Goal: Information Seeking & Learning: Learn about a topic

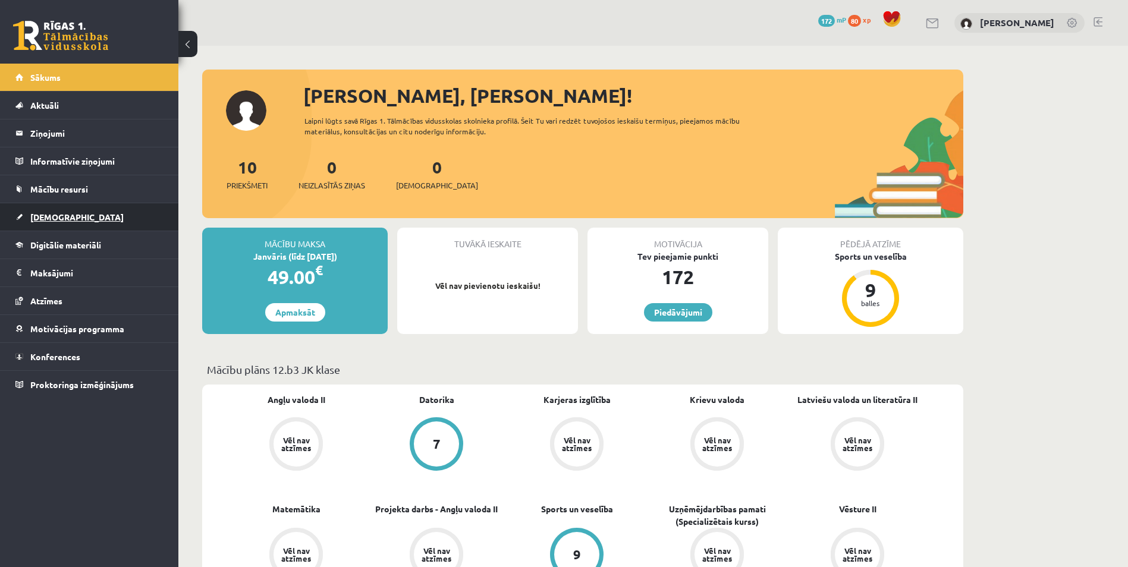
click at [77, 214] on link "[DEMOGRAPHIC_DATA]" at bounding box center [89, 216] width 148 height 27
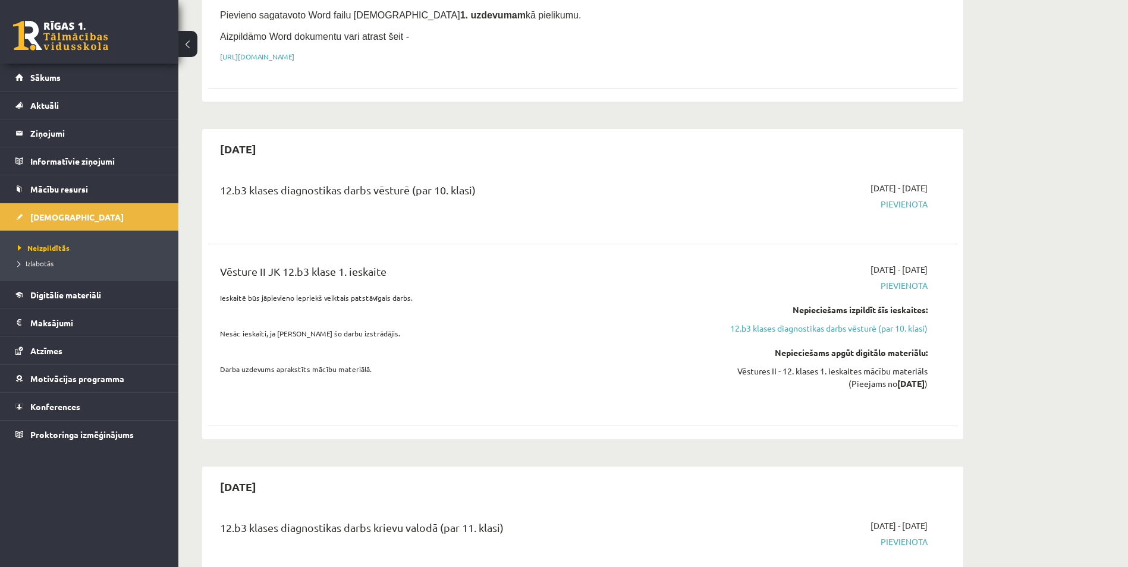
scroll to position [238, 0]
click at [816, 329] on link "12.b3 klases diagnostikas darbs vēsturē (par 10. klasi)" at bounding box center [816, 327] width 224 height 12
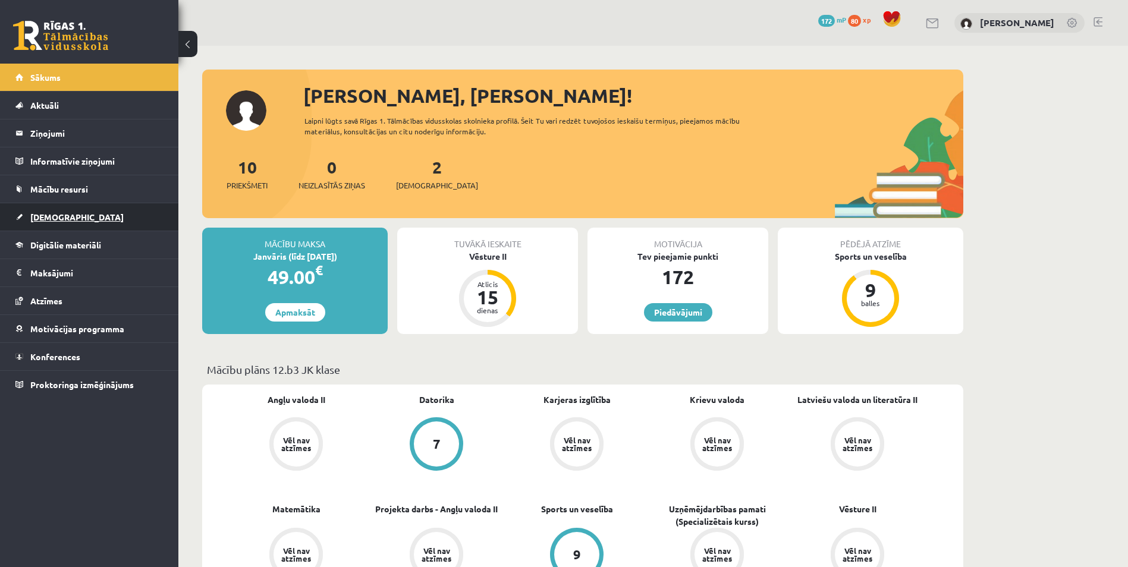
click at [101, 218] on link "[DEMOGRAPHIC_DATA]" at bounding box center [89, 216] width 148 height 27
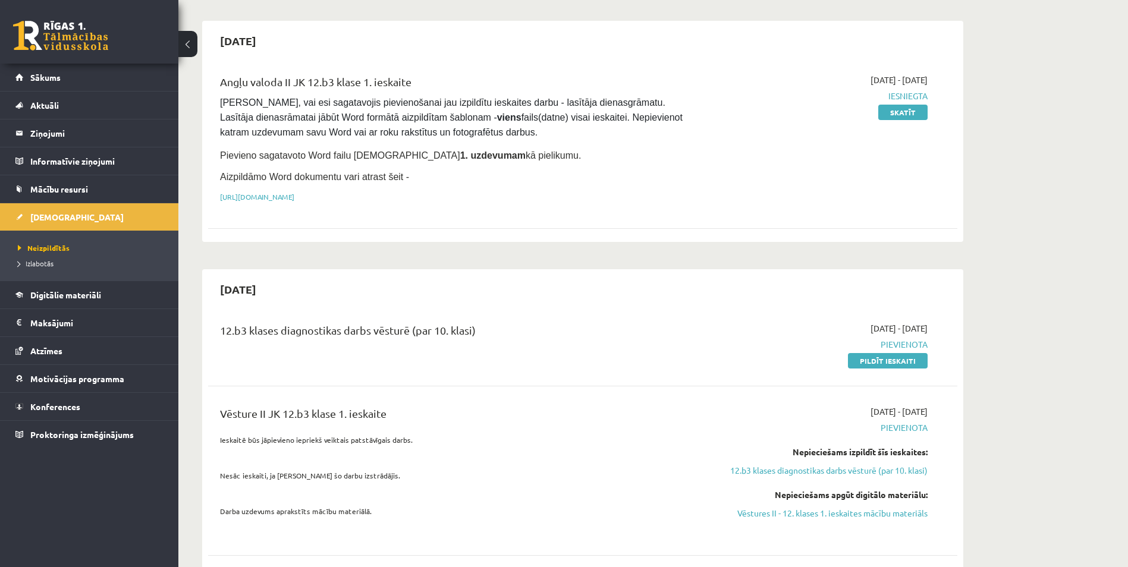
scroll to position [119, 0]
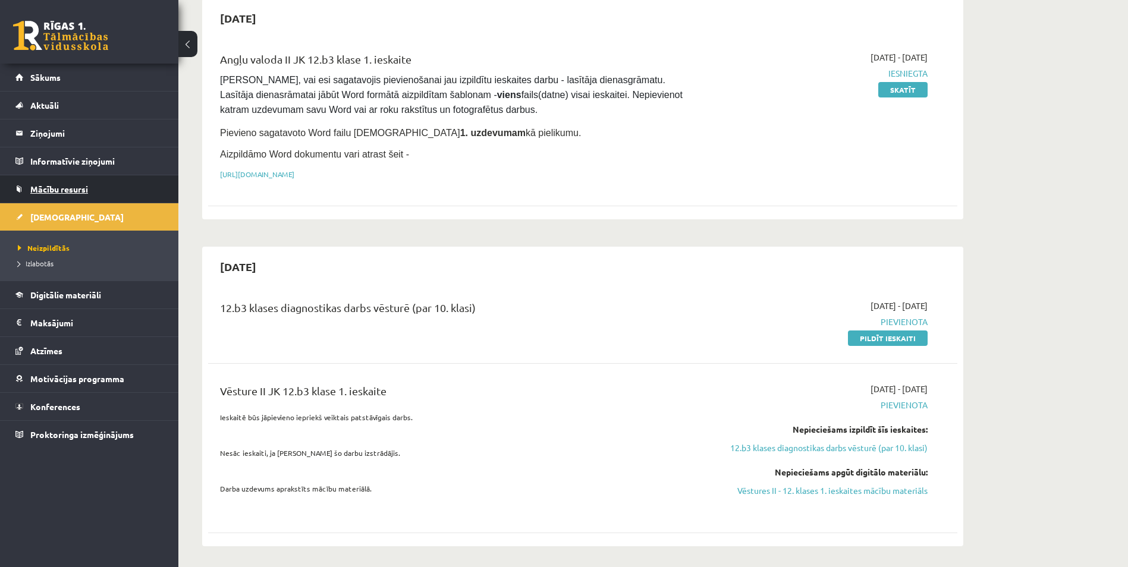
click at [67, 185] on span "Mācību resursi" at bounding box center [59, 189] width 58 height 11
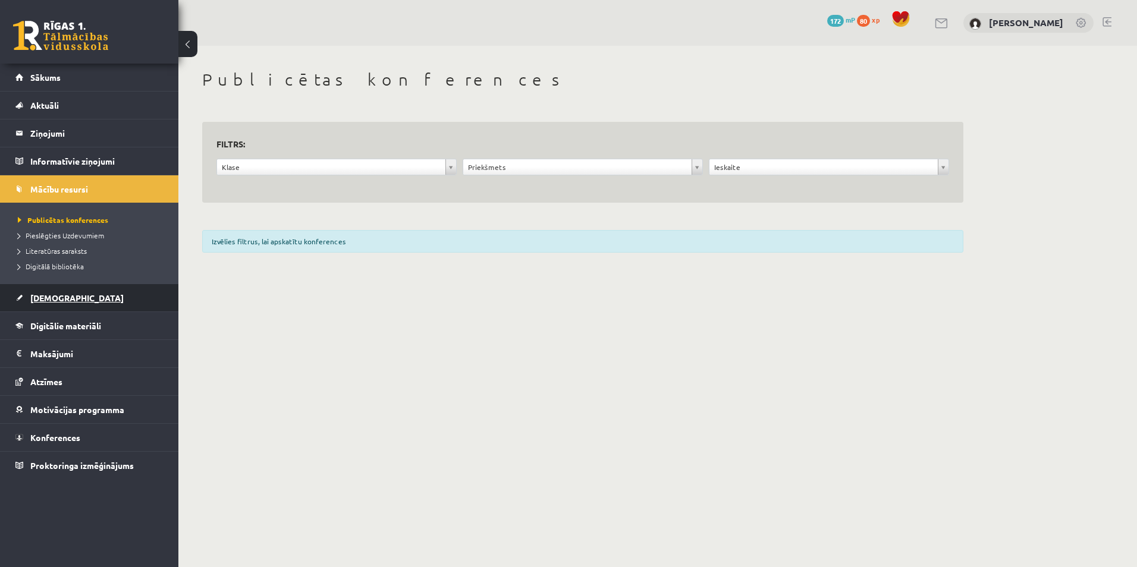
click at [57, 297] on span "[DEMOGRAPHIC_DATA]" at bounding box center [76, 298] width 93 height 11
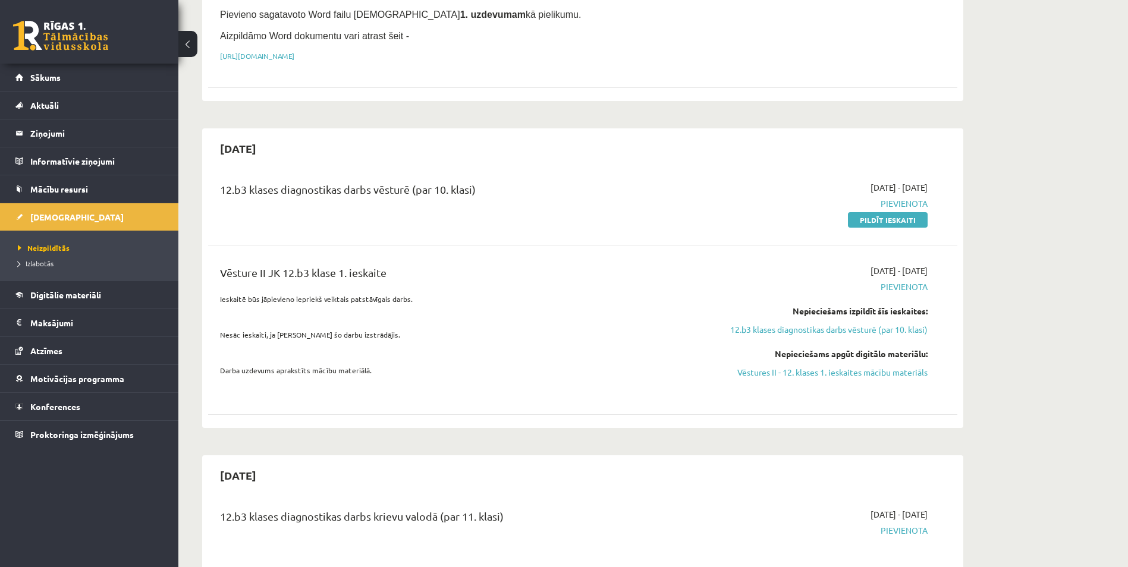
scroll to position [238, 0]
click at [774, 372] on link "Vēstures II - 12. klases 1. ieskaites mācību materiāls" at bounding box center [816, 372] width 224 height 12
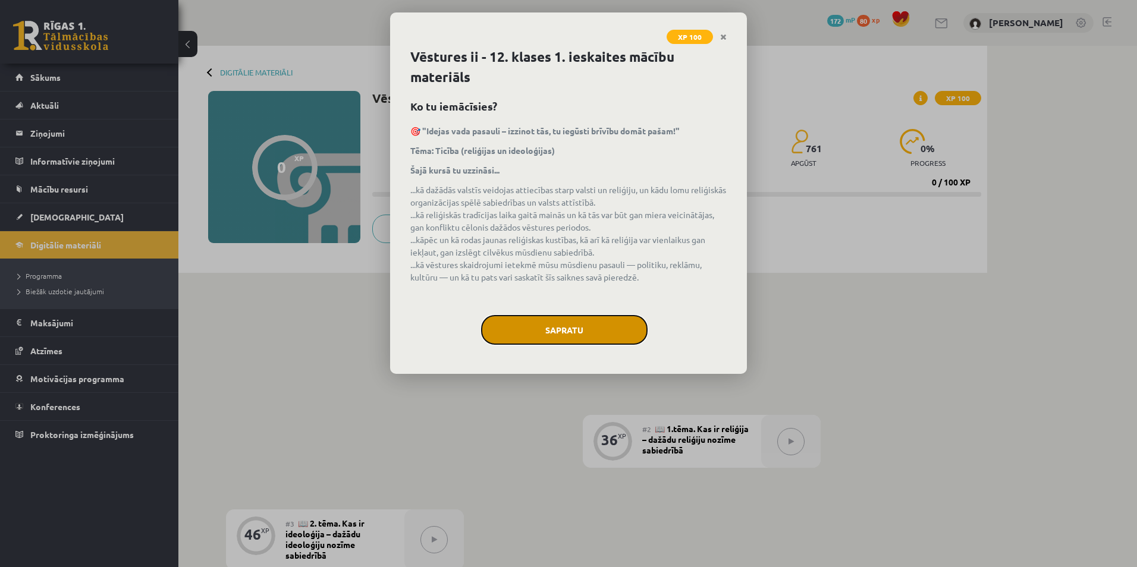
click at [557, 323] on button "Sapratu" at bounding box center [564, 330] width 167 height 30
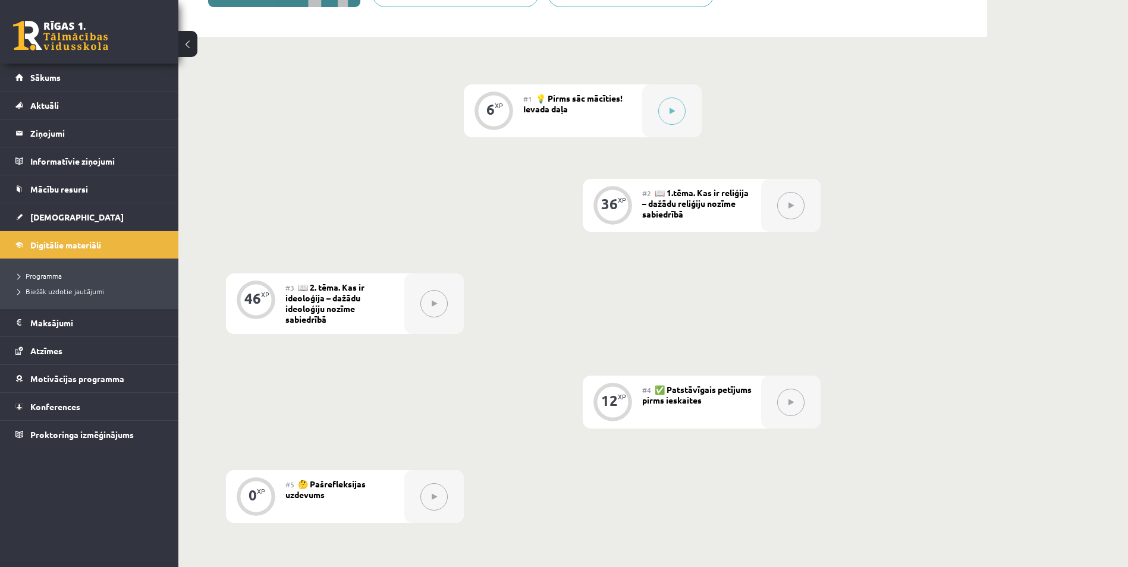
scroll to position [238, 0]
click at [786, 403] on button at bounding box center [790, 400] width 27 height 27
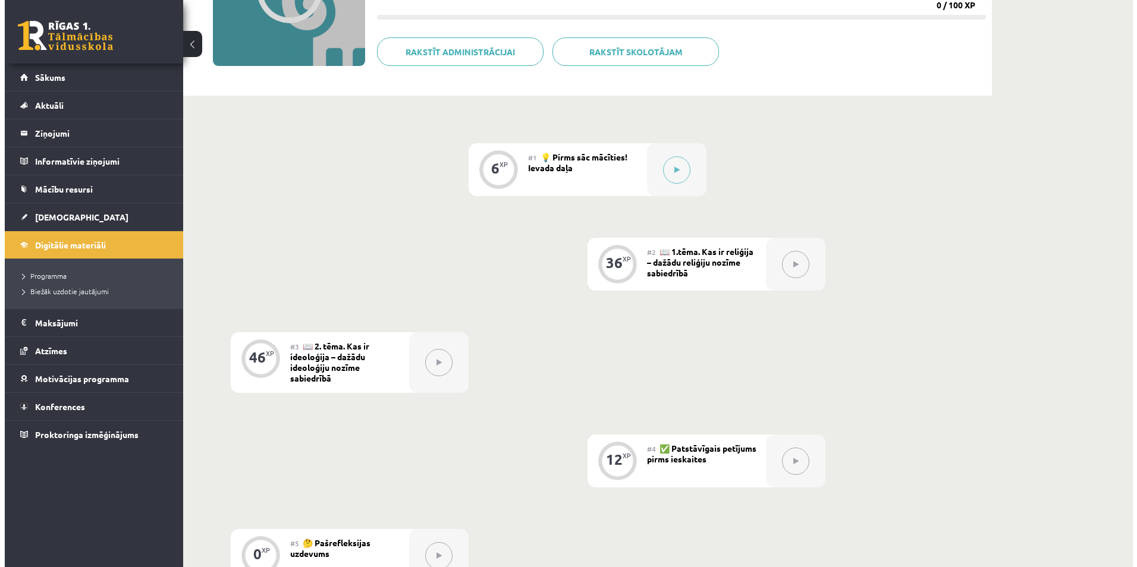
scroll to position [119, 0]
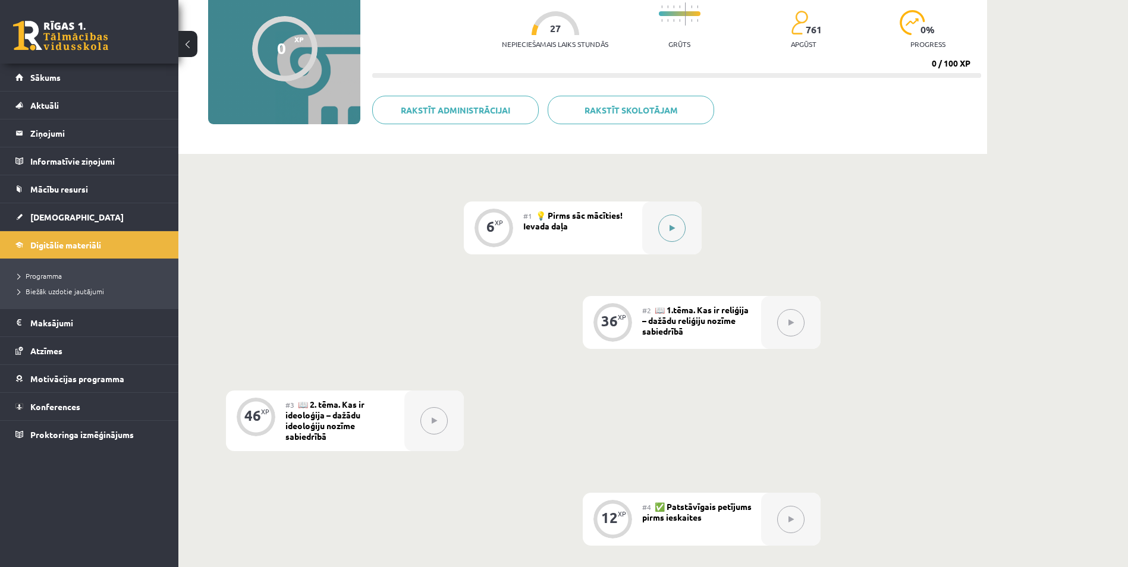
click at [673, 236] on button at bounding box center [671, 228] width 27 height 27
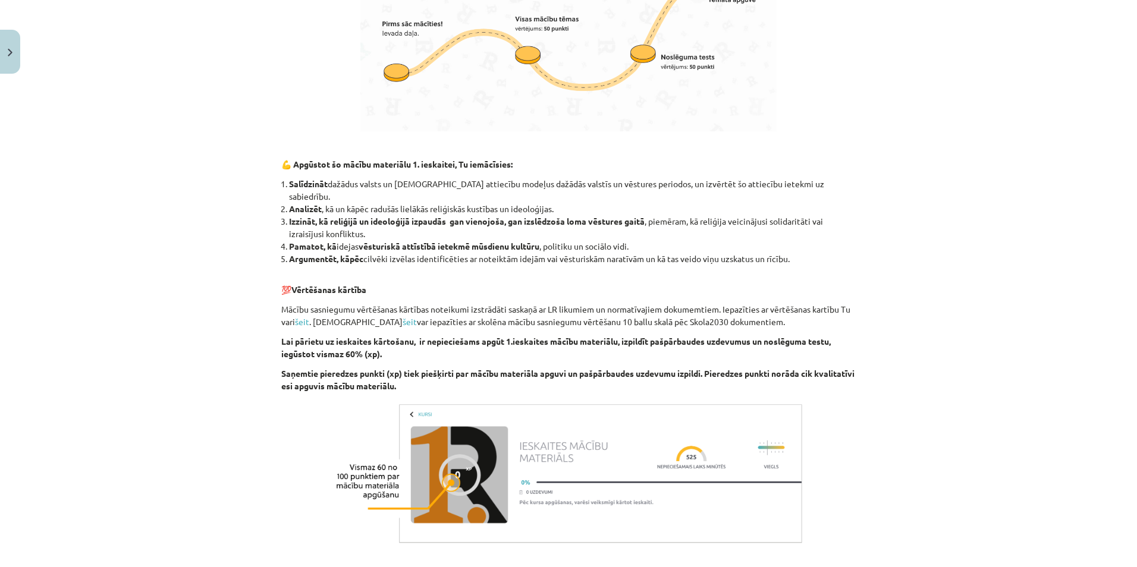
scroll to position [892, 0]
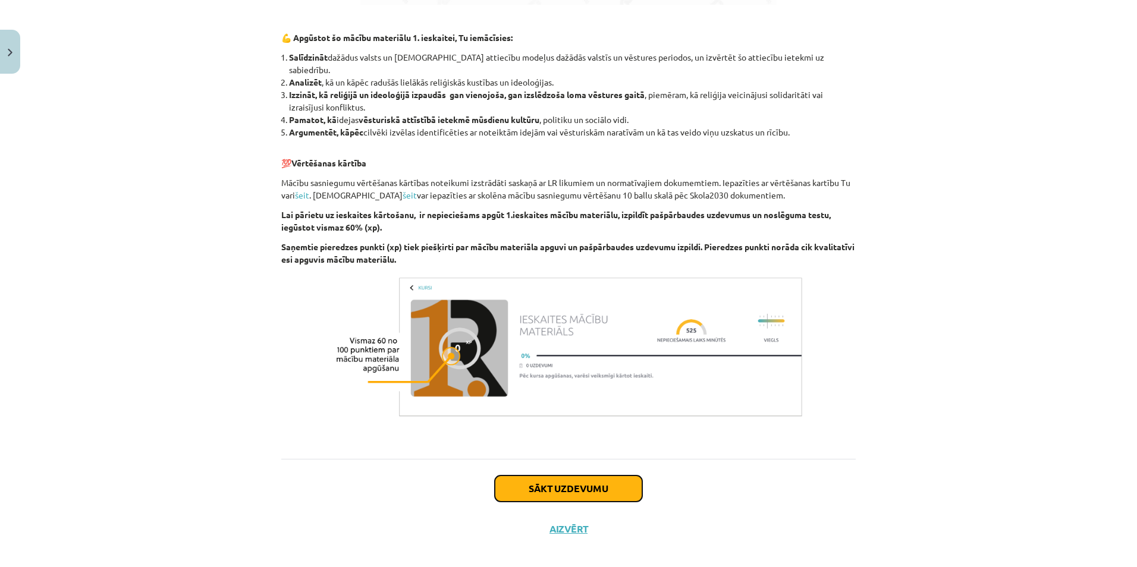
click at [555, 476] on button "Sākt uzdevumu" at bounding box center [569, 489] width 148 height 26
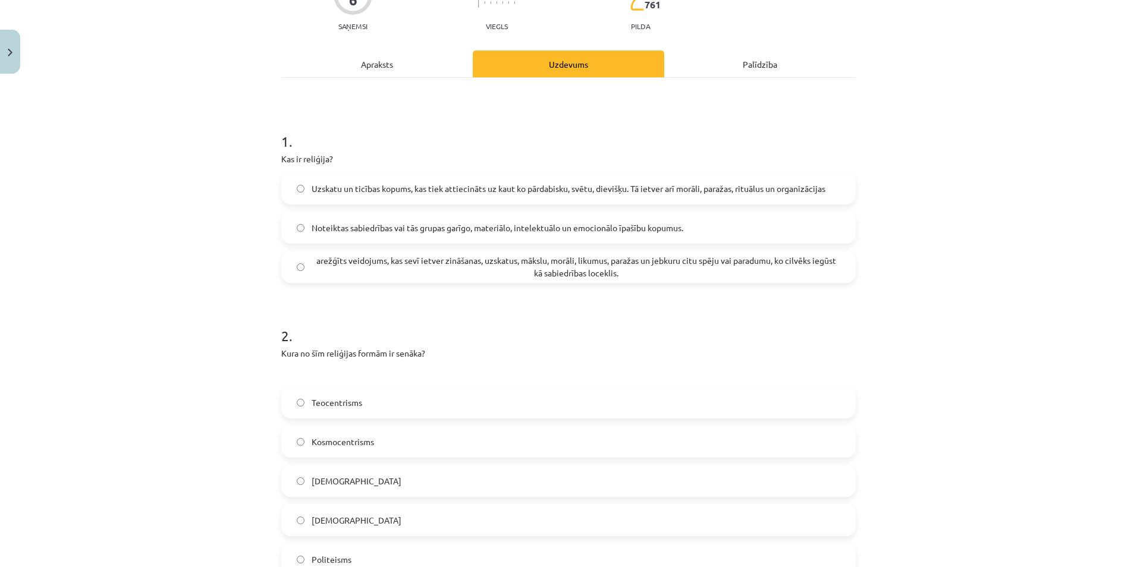
scroll to position [30, 0]
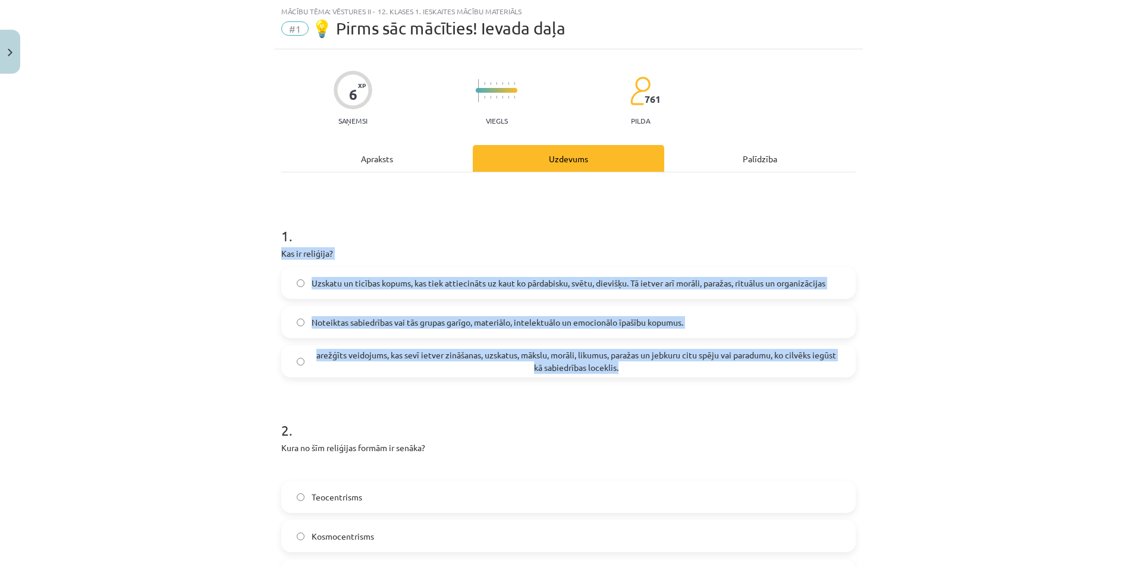
drag, startPoint x: 274, startPoint y: 253, endPoint x: 630, endPoint y: 363, distance: 372.4
click at [630, 363] on div "6 XP Saņemsi Viegls 761 pilda Apraksts Uzdevums Palīdzība 1 . Kas ir reliģija? …" at bounding box center [568, 530] width 589 height 963
copy div "Kas ir reliģija? Uzskatu un ticības kopums, kas tiek attiecināts uz kaut ko pār…"
click at [205, 325] on div "Mācību tēma: Vēstures ii - 12. klases 1. ieskaites mācību materiāls #1 💡 Pirms …" at bounding box center [568, 283] width 1137 height 567
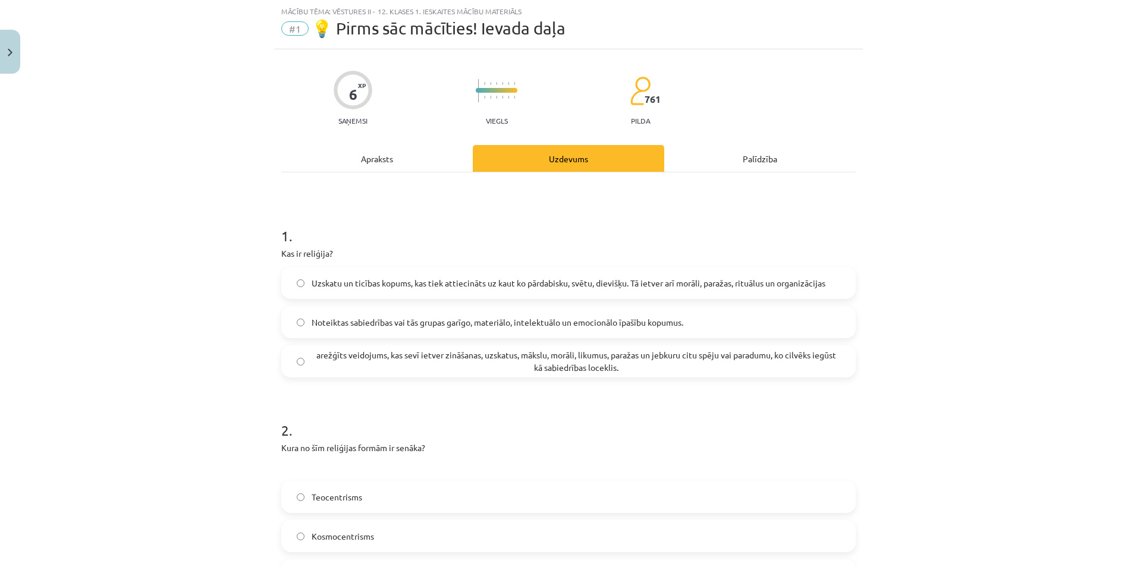
click at [365, 290] on label "Uzskatu un ticības kopums, kas tiek attiecināts uz kaut ko pārdabisku, svētu, d…" at bounding box center [569, 283] width 572 height 30
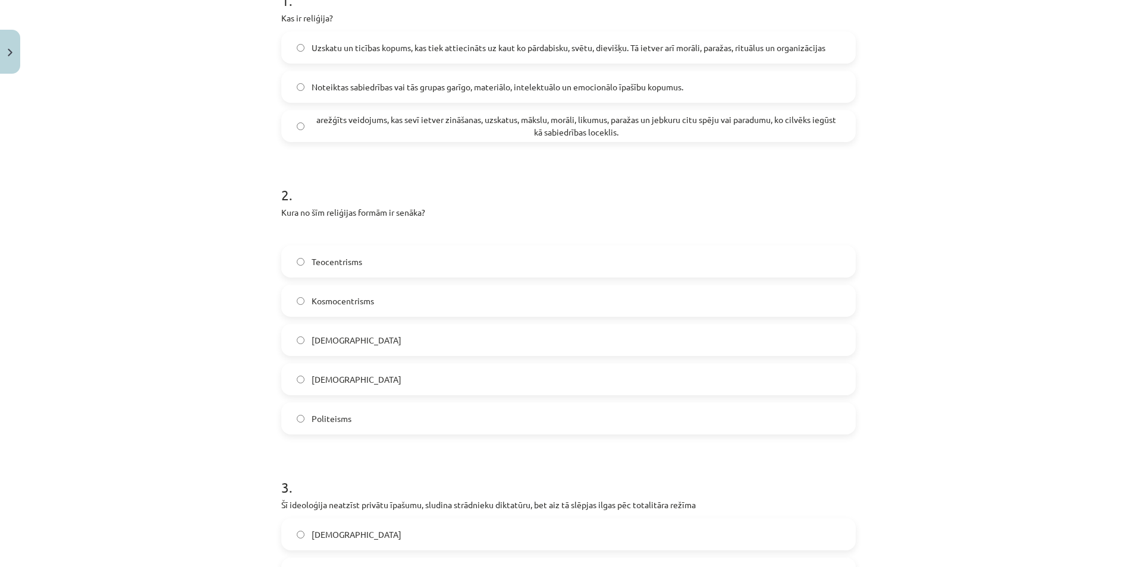
scroll to position [268, 0]
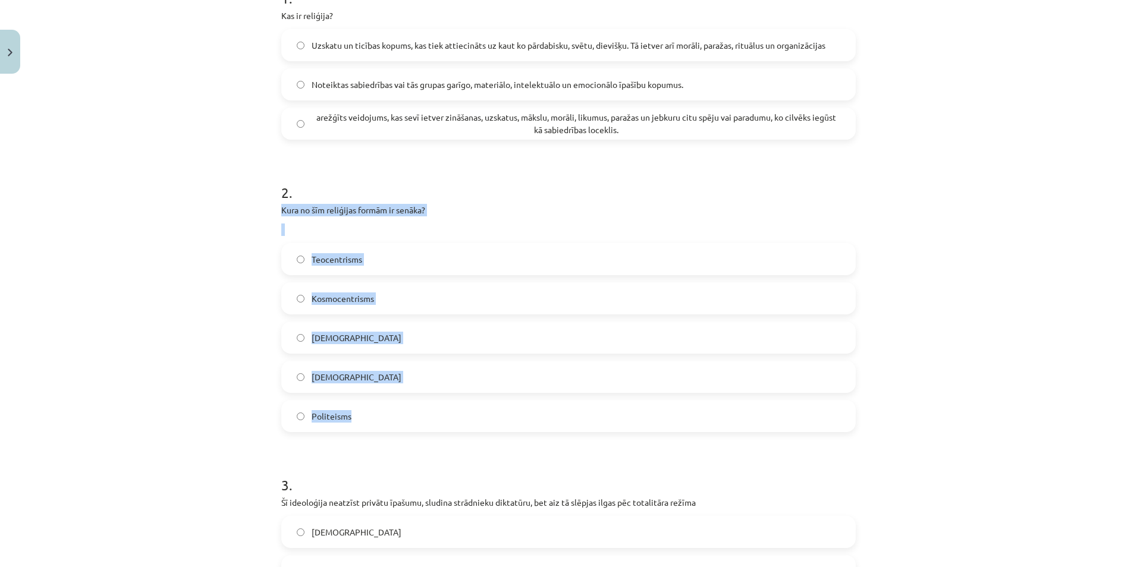
drag, startPoint x: 274, startPoint y: 207, endPoint x: 395, endPoint y: 399, distance: 226.4
click at [395, 399] on div "6 XP Saņemsi Viegls 761 pilda Apraksts Uzdevums Palīdzība 1 . Kas ir reliģija? …" at bounding box center [568, 292] width 589 height 963
copy div "Kura no šīm reliģijas formām ir senāka? Teocentrisms Kosmocentrisms [DEMOGRAPHI…"
click at [355, 203] on div "2 . Kura no šīm reliģijas formām ir senāka? Teocentrisms Kosmocentrisms [DEMOGR…" at bounding box center [568, 298] width 575 height 269
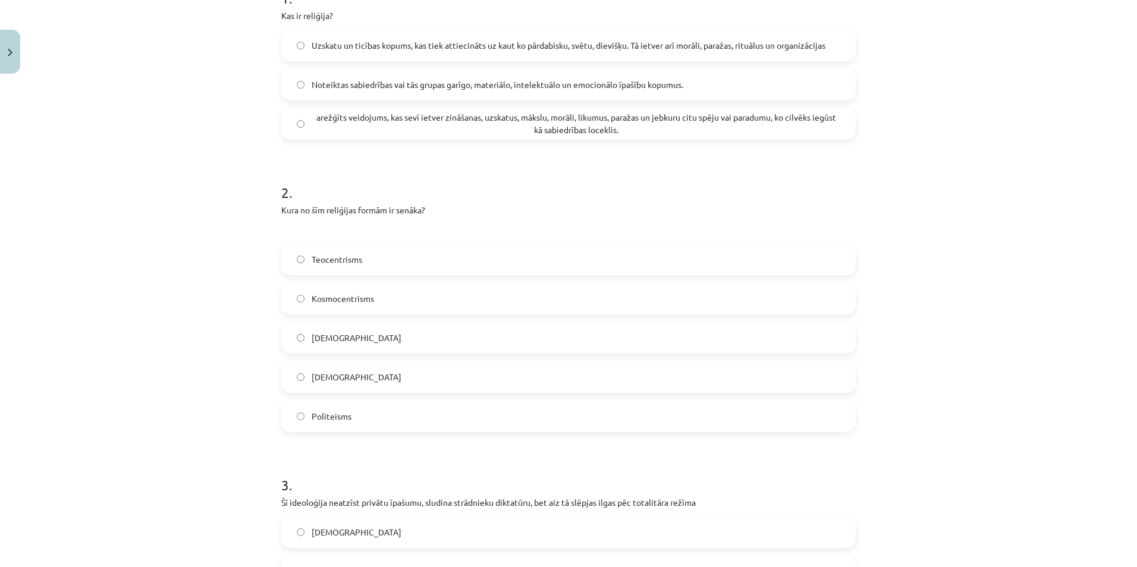
click at [382, 305] on label "Kosmocentrisms" at bounding box center [569, 299] width 572 height 30
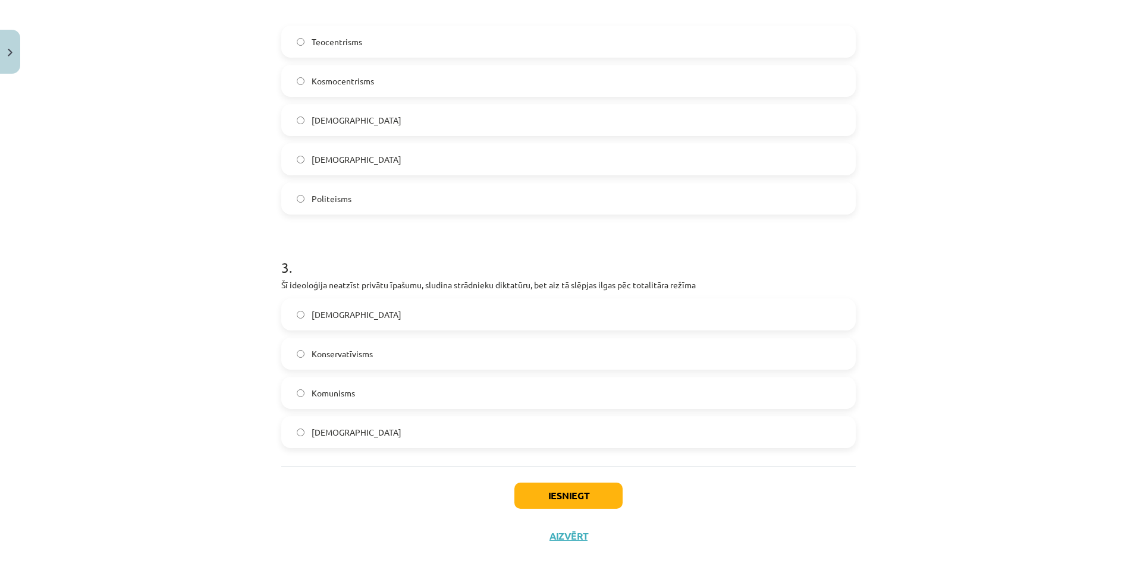
scroll to position [504, 0]
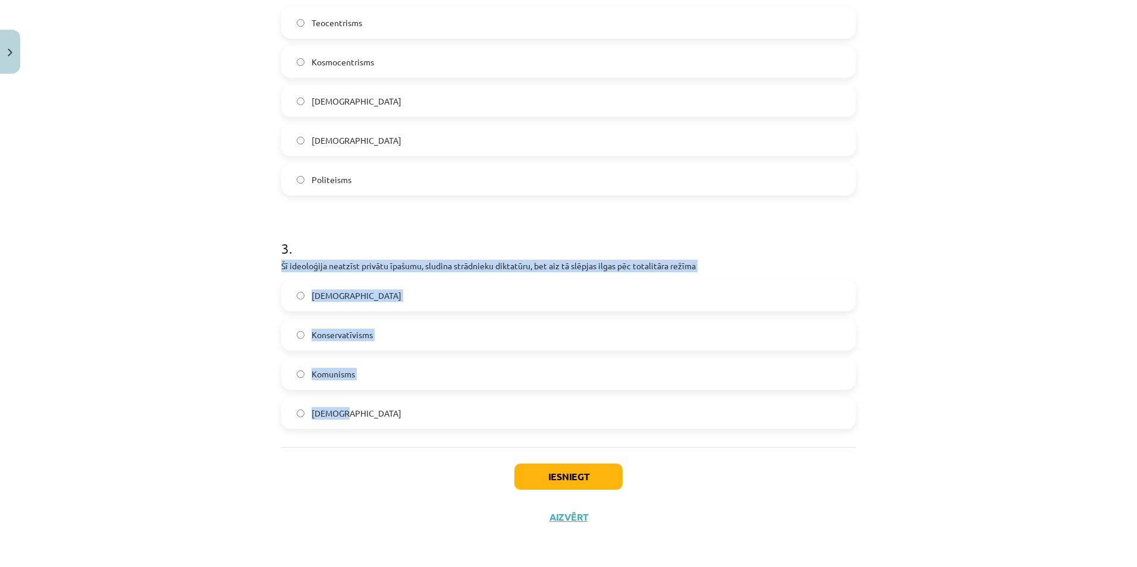
drag, startPoint x: 276, startPoint y: 266, endPoint x: 416, endPoint y: 406, distance: 198.5
click at [415, 415] on div "6 XP Saņemsi Viegls 761 pilda Apraksts Uzdevums Palīdzība 1 . Kas ir reliģija? …" at bounding box center [568, 56] width 589 height 963
copy div "Šī ideoloģija neatzīst privātu īpašumu, sludina strādnieku diktatūru, bet aiz t…"
click at [374, 265] on p "Šī ideoloģija neatzīst privātu īpašumu, sludina strādnieku diktatūru, bet aiz t…" at bounding box center [568, 266] width 575 height 12
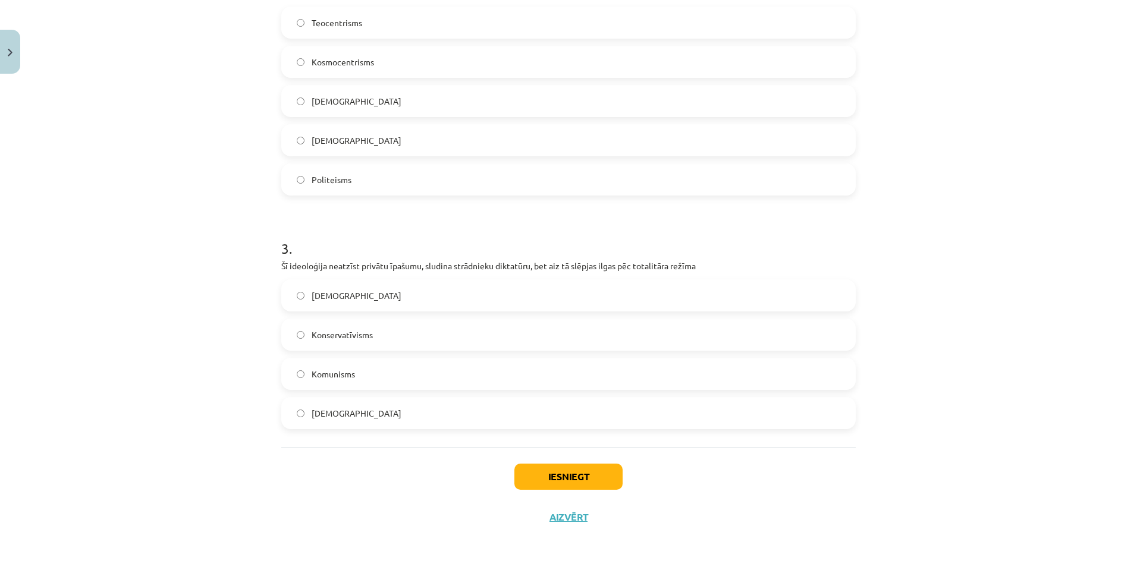
click at [356, 362] on label "Komunisms" at bounding box center [569, 374] width 572 height 30
click at [550, 475] on button "Iesniegt" at bounding box center [569, 477] width 108 height 26
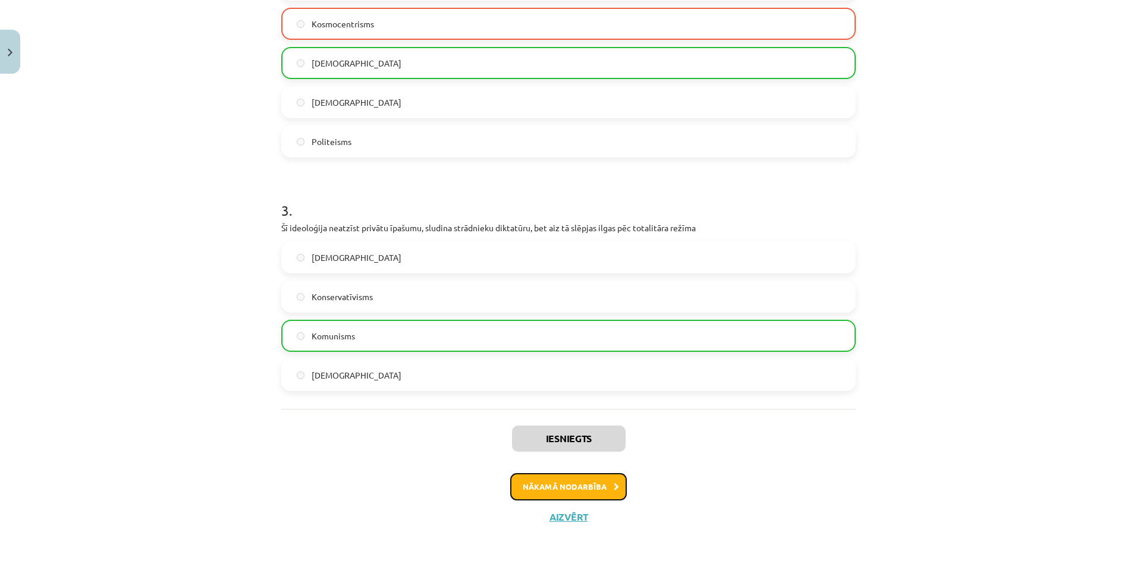
click at [565, 479] on button "Nākamā nodarbība" at bounding box center [568, 486] width 117 height 27
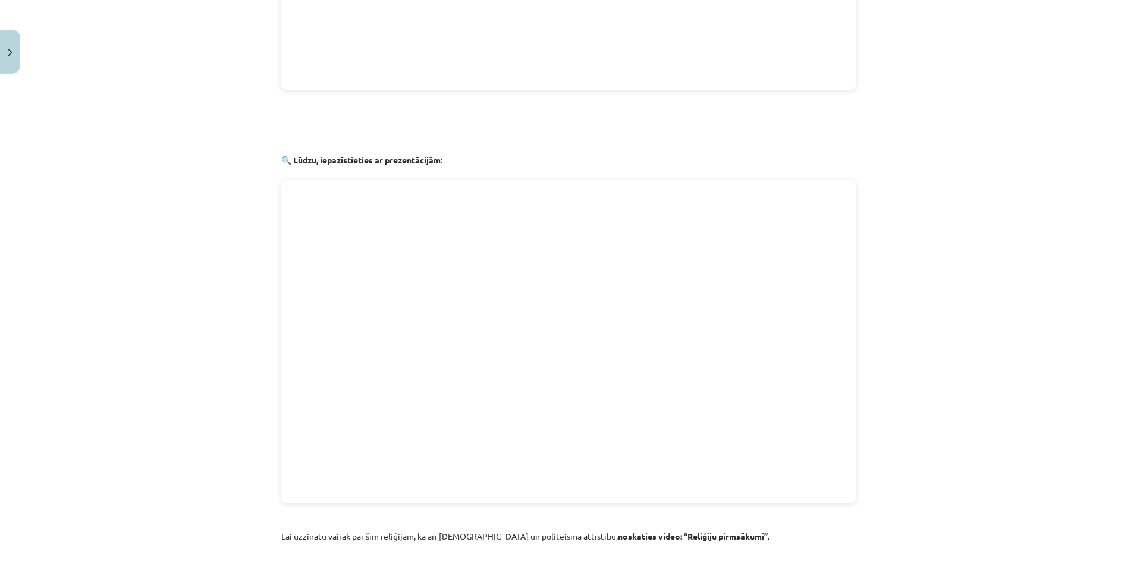
scroll to position [1279, 0]
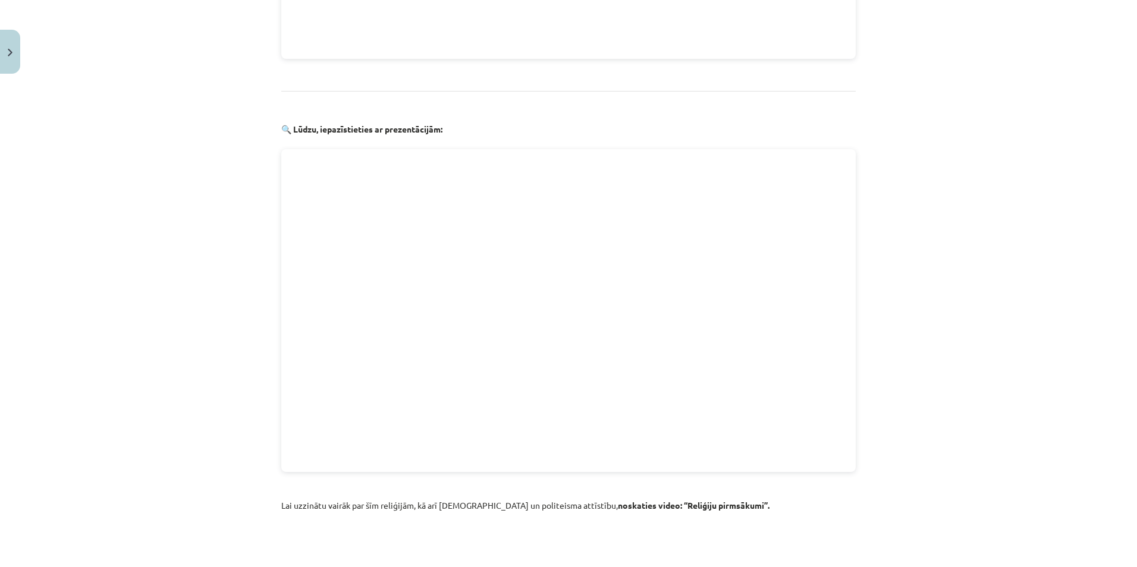
drag, startPoint x: 372, startPoint y: 459, endPoint x: 277, endPoint y: 423, distance: 101.3
click at [242, 422] on div "Mācību tēma: Vēstures ii - 12. klases 1. ieskaites mācību materiāls #2 📖 1.tēma…" at bounding box center [568, 283] width 1137 height 567
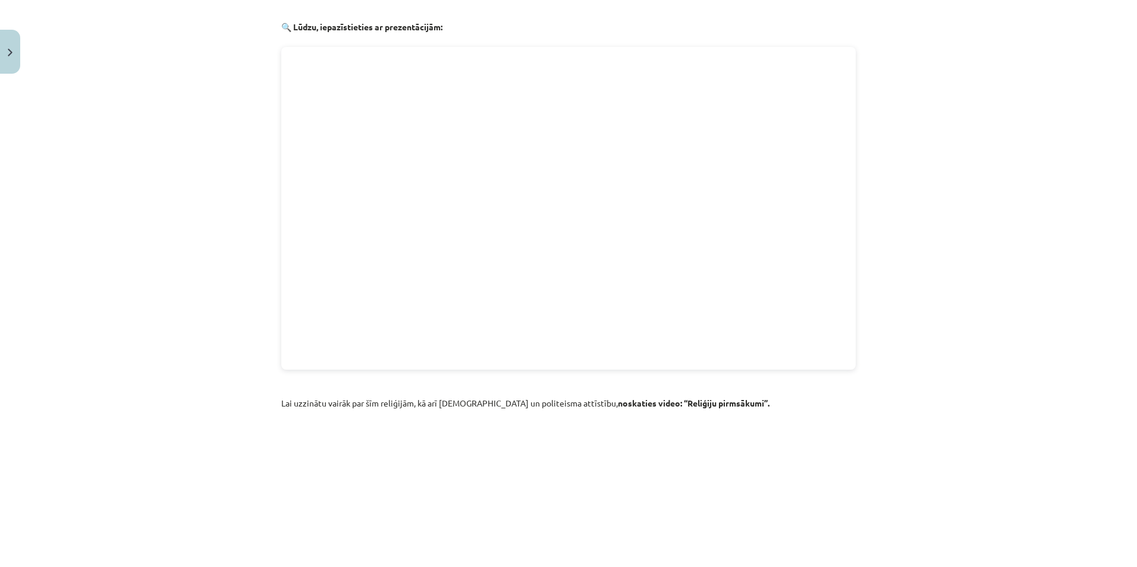
scroll to position [1576, 0]
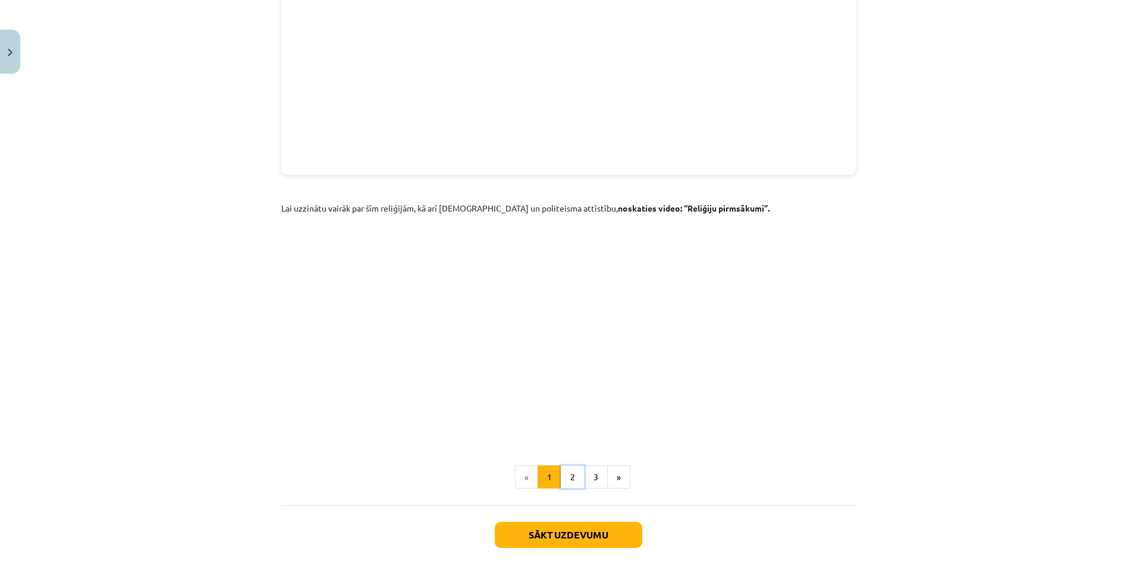
click at [566, 466] on button "2" at bounding box center [573, 478] width 24 height 24
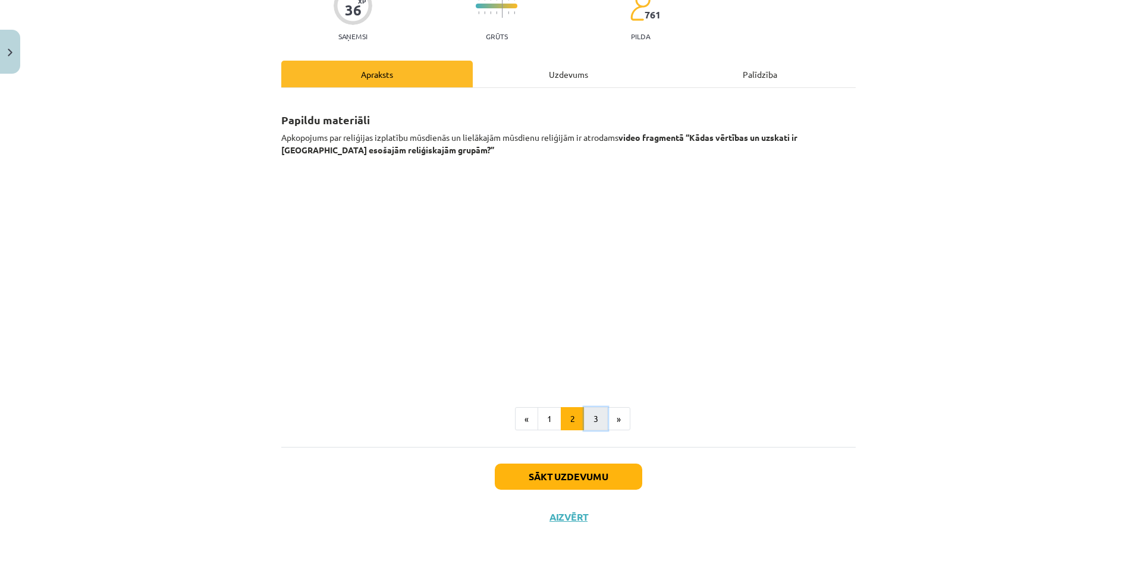
click at [594, 418] on button "3" at bounding box center [596, 419] width 24 height 24
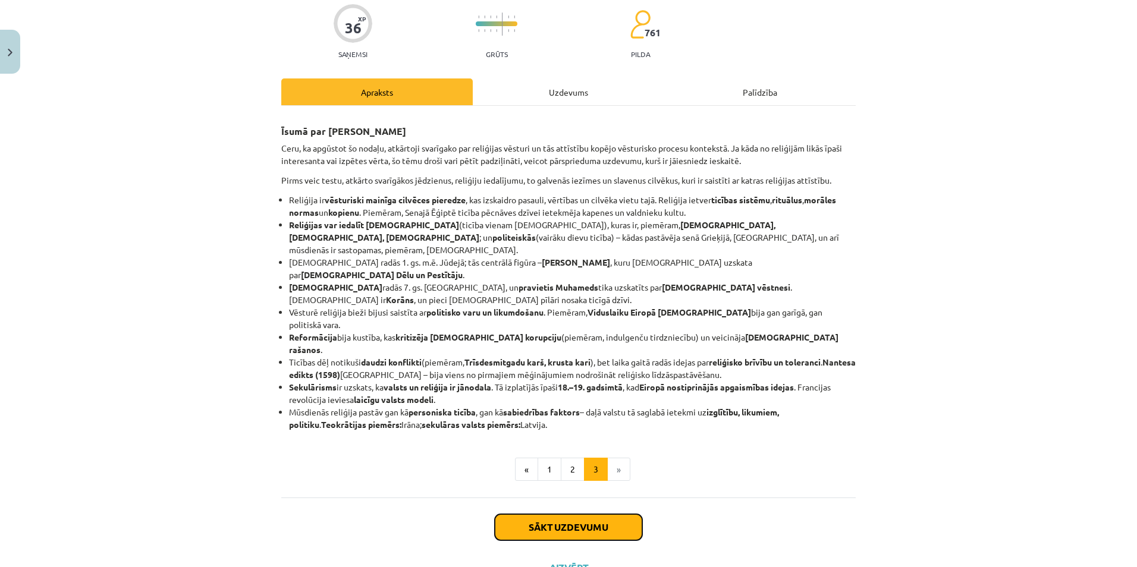
click at [581, 515] on button "Sākt uzdevumu" at bounding box center [569, 528] width 148 height 26
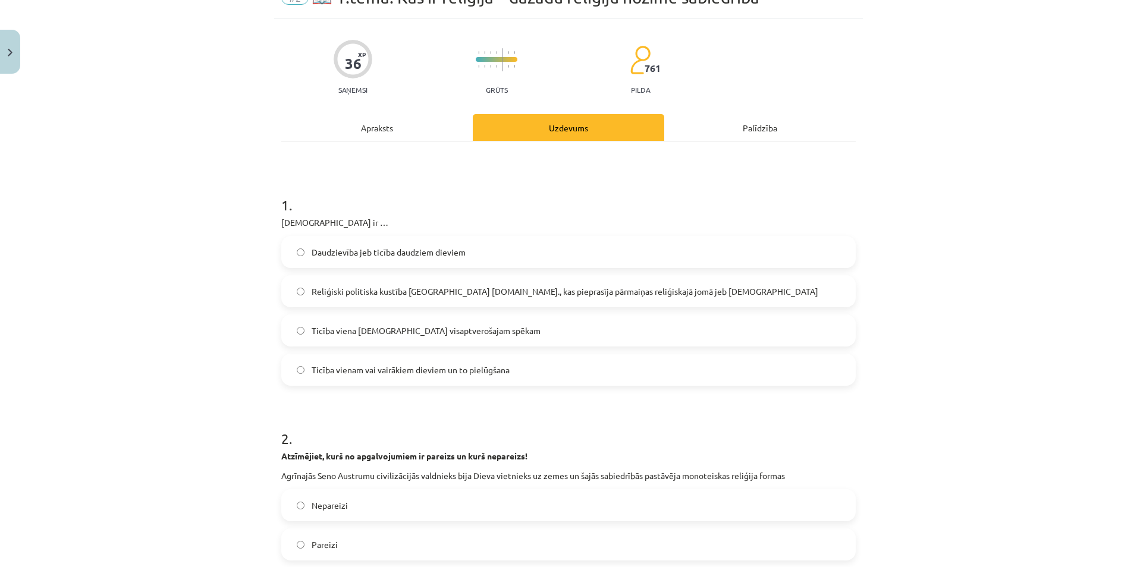
scroll to position [30, 0]
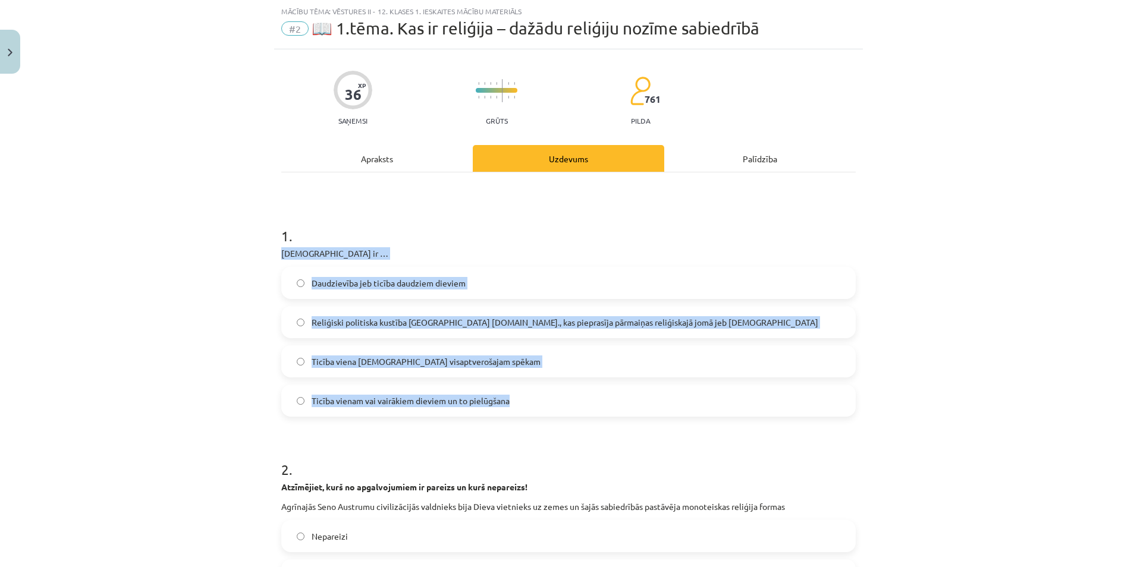
drag, startPoint x: 278, startPoint y: 252, endPoint x: 513, endPoint y: 390, distance: 272.8
click at [513, 390] on div "1 . [DEMOGRAPHIC_DATA] ir … Daudzievība jeb ticība daudziem dieviem Reliģiski p…" at bounding box center [568, 312] width 575 height 210
copy div "[DEMOGRAPHIC_DATA] ir … Daudzievība jeb ticība daudziem dieviem Reliģiski polit…"
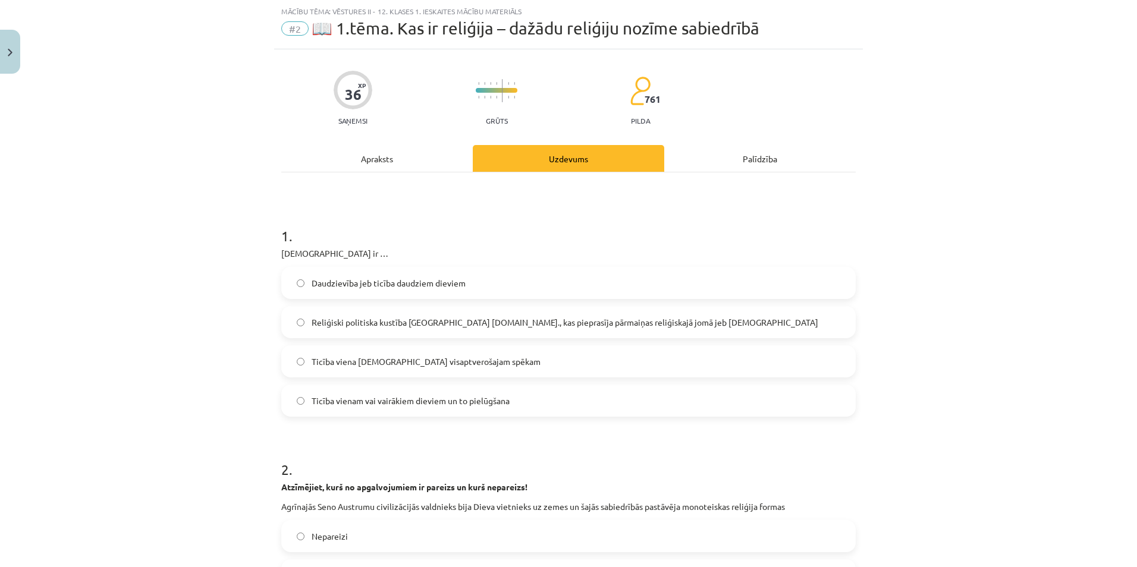
click at [397, 212] on h1 "1 ." at bounding box center [568, 225] width 575 height 37
click at [423, 362] on span "Ticība viena [DEMOGRAPHIC_DATA] visaptverošajam spēkam" at bounding box center [426, 362] width 229 height 12
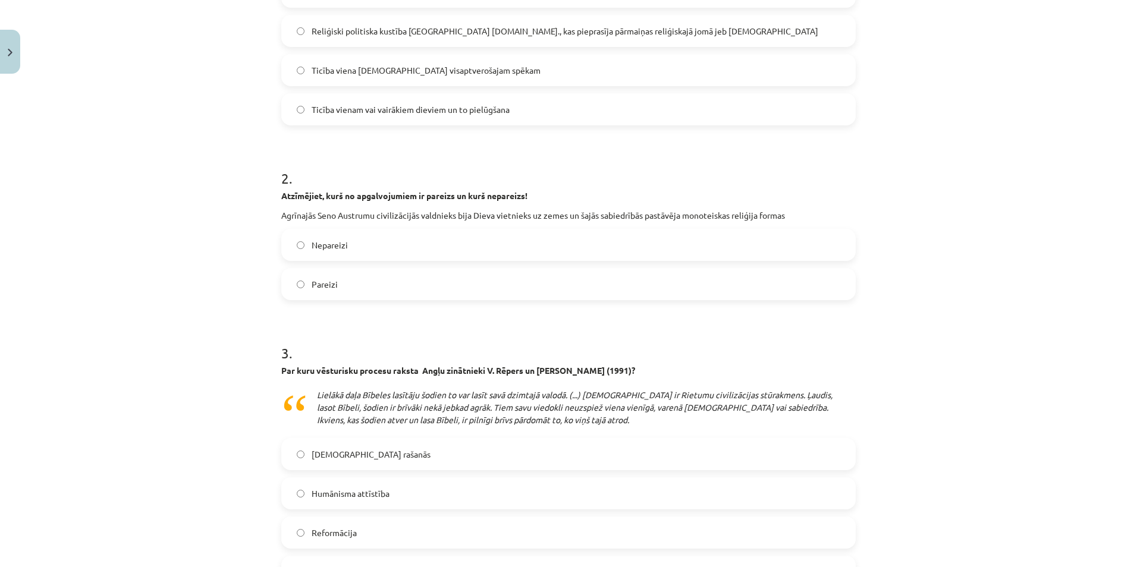
scroll to position [327, 0]
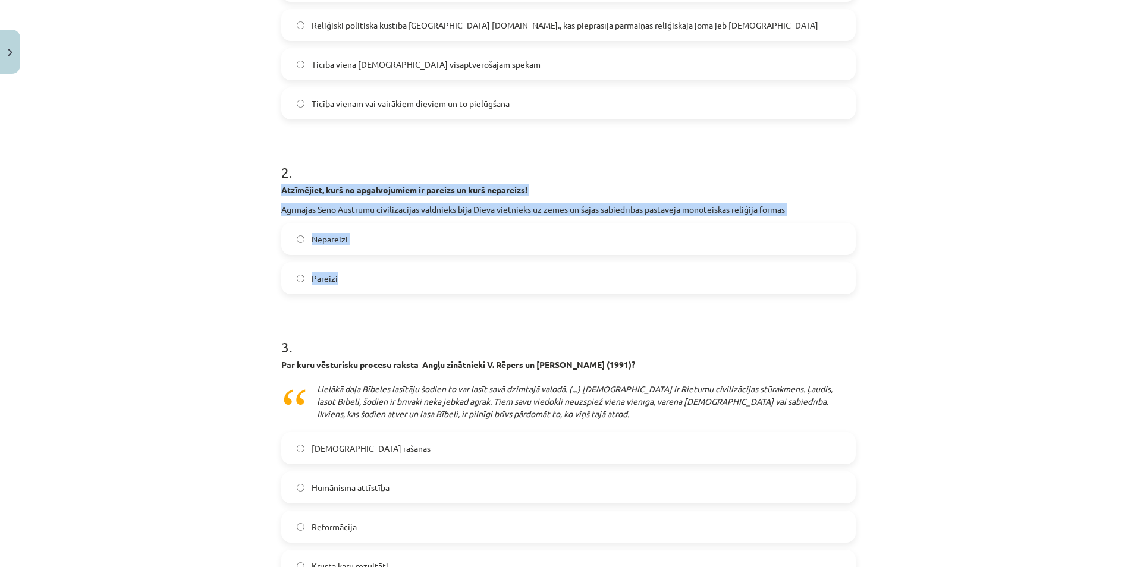
drag, startPoint x: 277, startPoint y: 190, endPoint x: 415, endPoint y: 265, distance: 157.3
click at [415, 265] on div "2 . Atzīmējiet, kurš no apgalvojumiem ir pareizs un kurš nepareizs! Agrīnajās S…" at bounding box center [568, 218] width 575 height 151
copy div "Atzīmējiet, kurš no apgalvojumiem ir pareizs un kurš nepareizs! Agrīnajās Seno …"
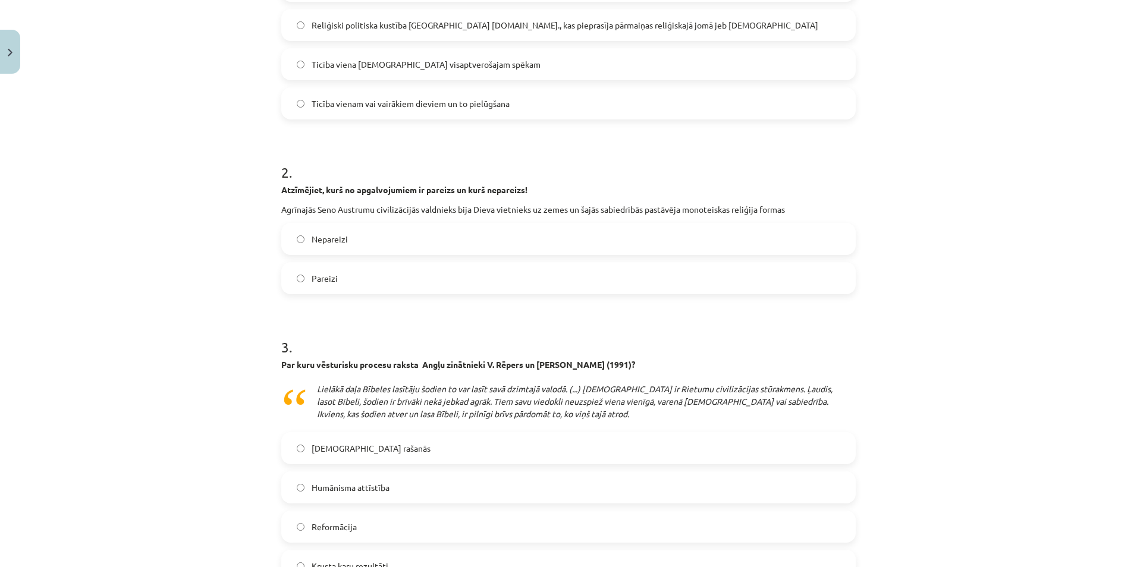
click at [385, 178] on h1 "2 ." at bounding box center [568, 161] width 575 height 37
click at [338, 246] on label "Nepareizi" at bounding box center [569, 239] width 572 height 30
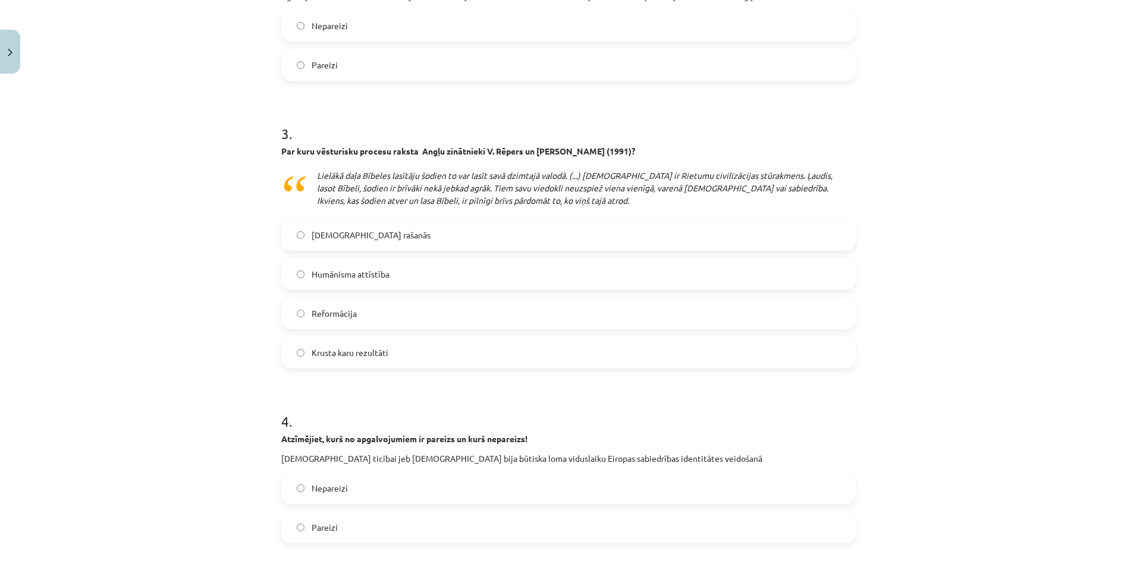
scroll to position [565, 0]
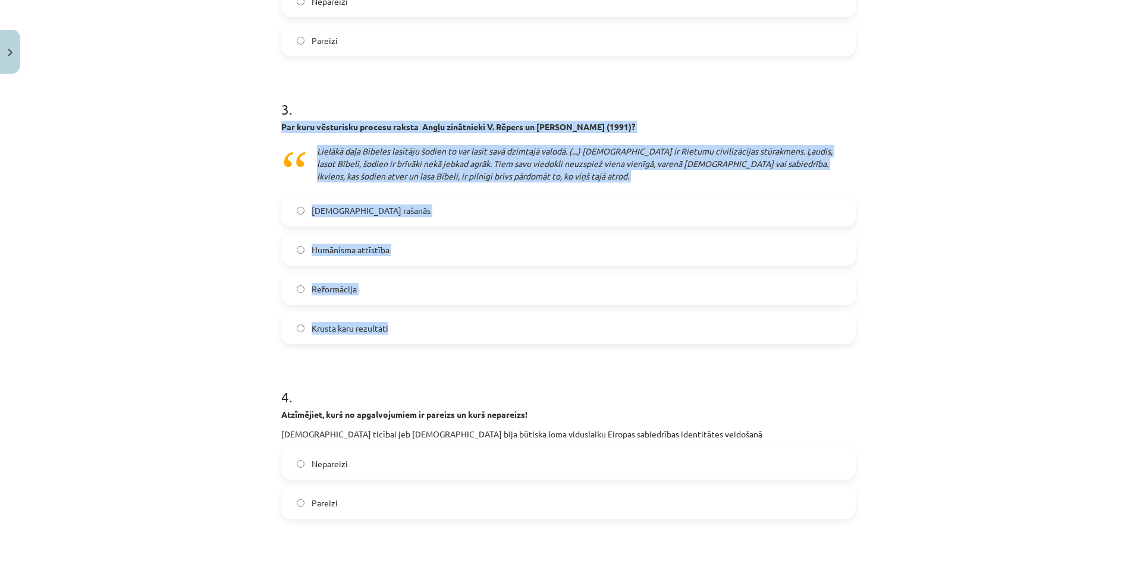
drag, startPoint x: 273, startPoint y: 124, endPoint x: 444, endPoint y: 309, distance: 252.1
click at [444, 309] on div "36 XP Saņemsi Grūts 761 pilda Apraksts Uzdevums Palīdzība 1 . [DEMOGRAPHIC_DATA…" at bounding box center [568, 397] width 589 height 1766
copy div "Par kuru vēsturisku procesu raksta Angļu zinātnieki V. Rēpers un [PERSON_NAME] …"
click at [370, 160] on icon "Lielākā daļa Bībeles lasītāju šodien to var lasīt savā dzimtajā valodā. (...) […" at bounding box center [575, 164] width 516 height 36
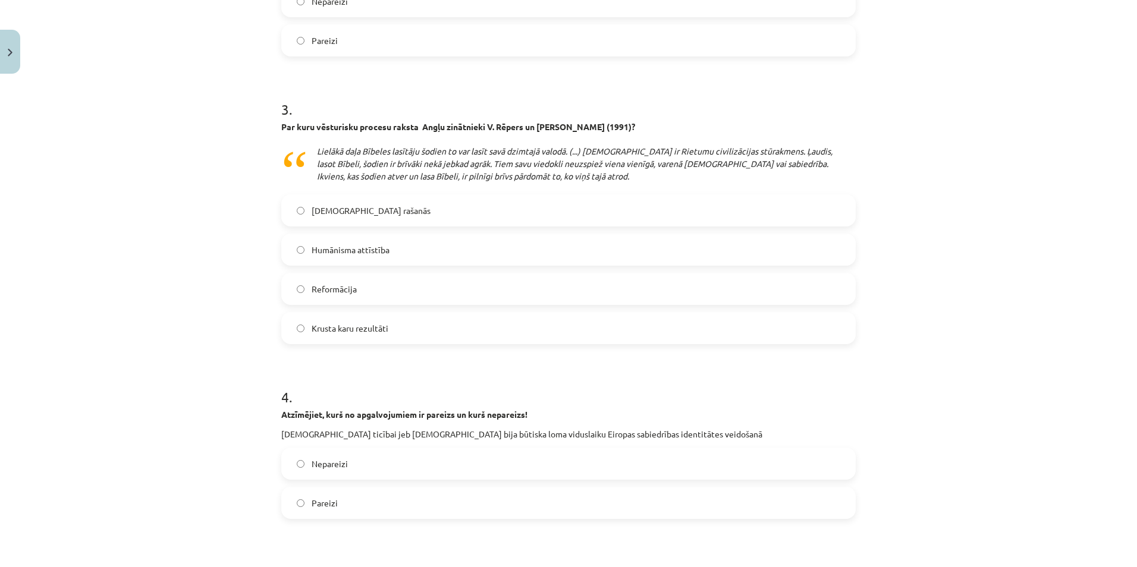
click at [335, 284] on span "Reformācija" at bounding box center [334, 289] width 45 height 12
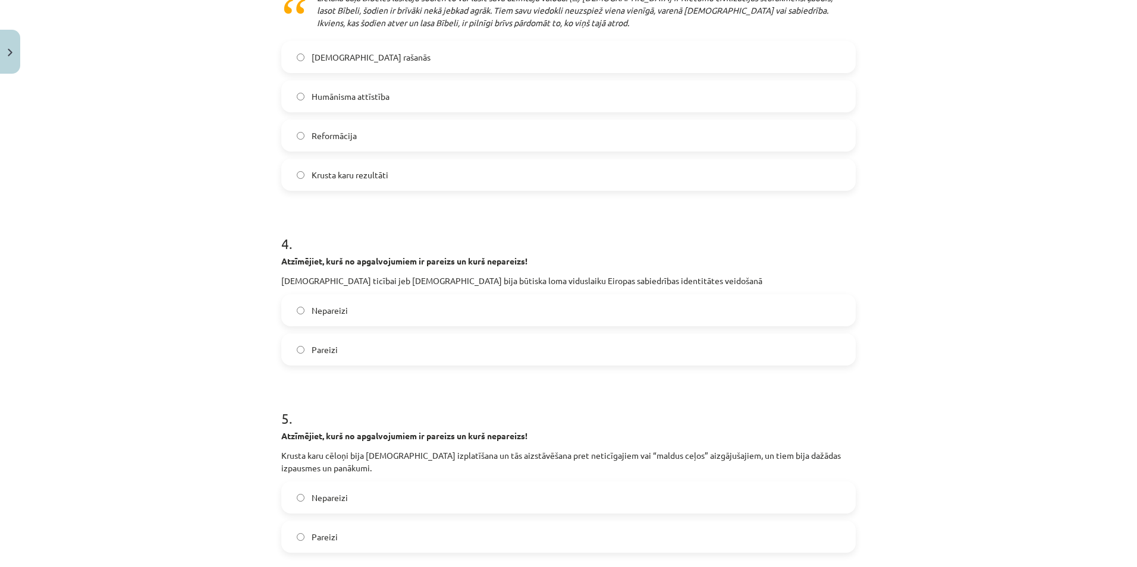
scroll to position [744, 0]
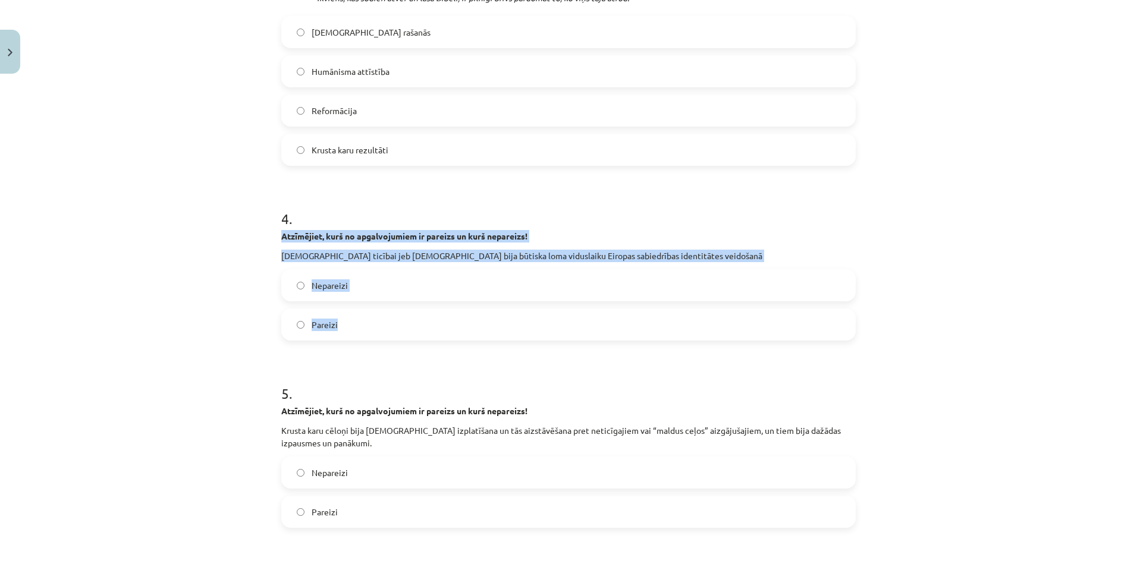
drag, startPoint x: 278, startPoint y: 234, endPoint x: 381, endPoint y: 309, distance: 128.1
click at [381, 309] on div "4 . Atzīmējiet, kurš no apgalvojumiem ir pareizs un kurš nepareizs! [DEMOGRAPHI…" at bounding box center [568, 265] width 575 height 151
copy div "Atzīmējiet, kurš no apgalvojumiem ir pareizs un kurš nepareizs! [DEMOGRAPHIC_DA…"
drag, startPoint x: 387, startPoint y: 242, endPoint x: 379, endPoint y: 254, distance: 14.7
click at [386, 242] on p "Atzīmējiet, kurš no apgalvojumiem ir pareizs un kurš nepareizs!" at bounding box center [568, 236] width 575 height 12
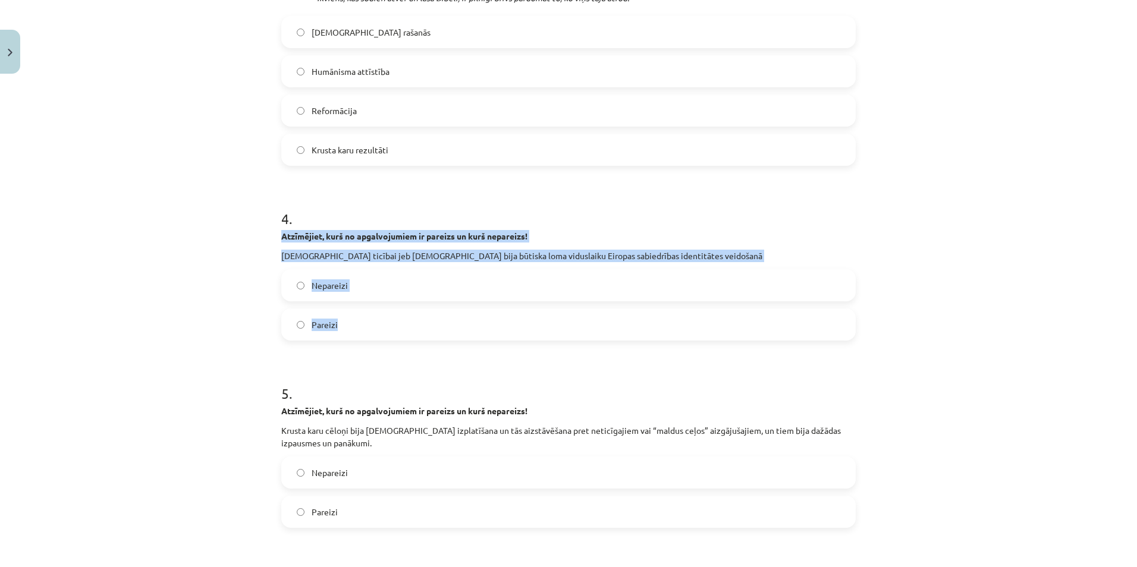
click at [319, 335] on label "Pareizi" at bounding box center [569, 325] width 572 height 30
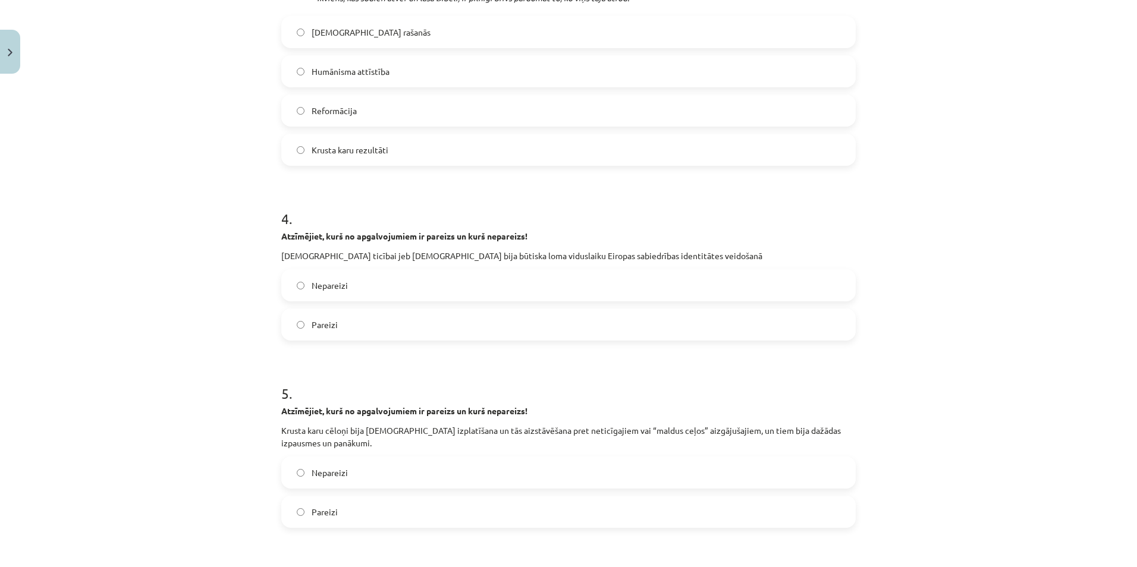
click at [313, 360] on form "1 . [DEMOGRAPHIC_DATA] ir … Daudzievība jeb ticība daudziem dieviem Reliģiski p…" at bounding box center [568, 243] width 575 height 1500
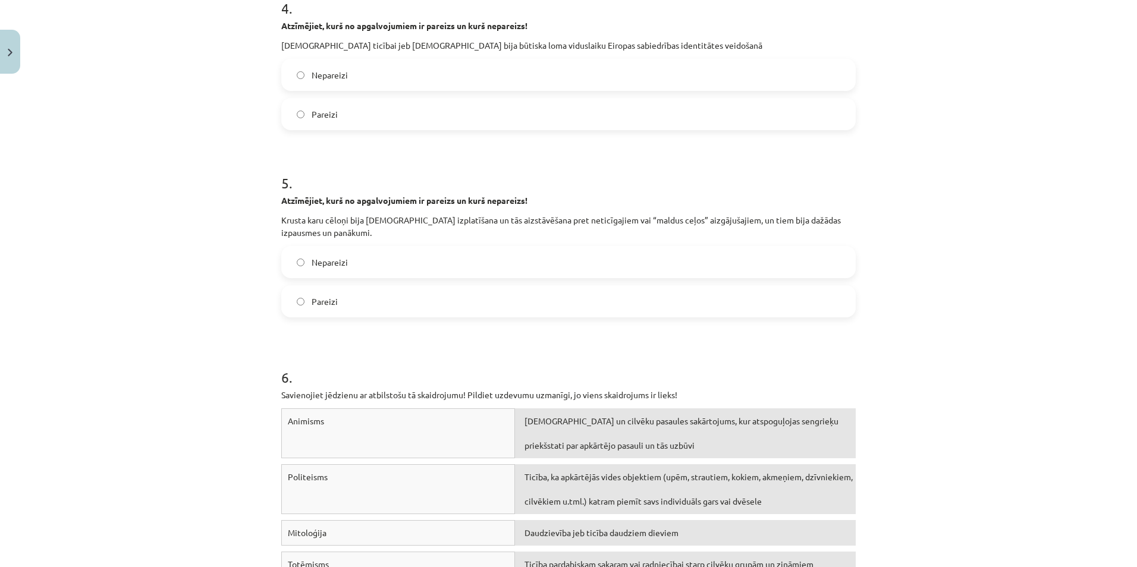
scroll to position [981, 0]
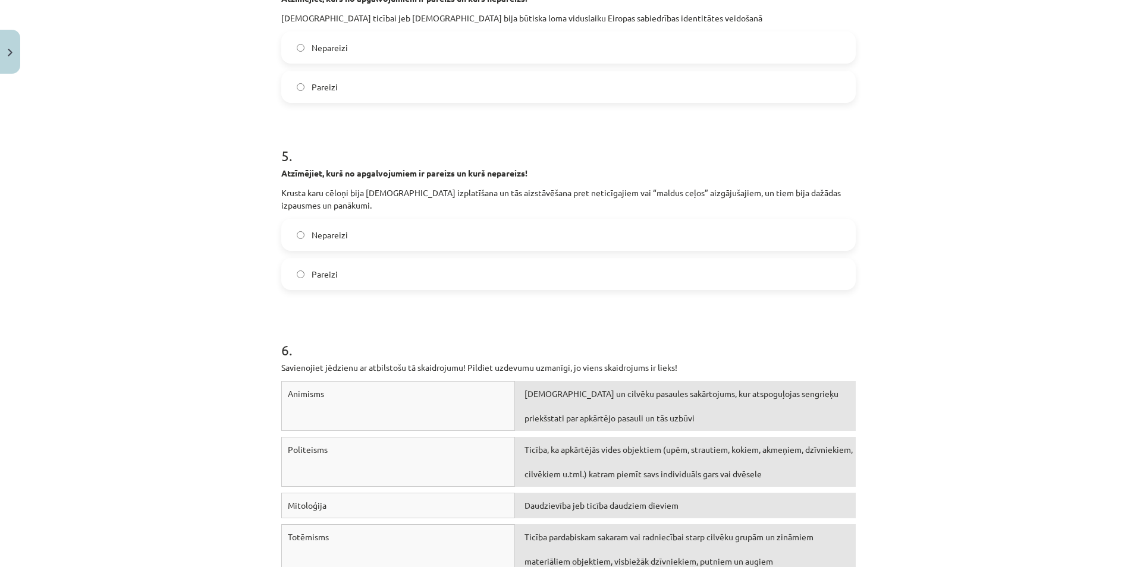
click at [281, 171] on strong "Atzīmējiet, kurš no apgalvojumiem ir pareizs un kurš nepareizs!" at bounding box center [404, 173] width 246 height 11
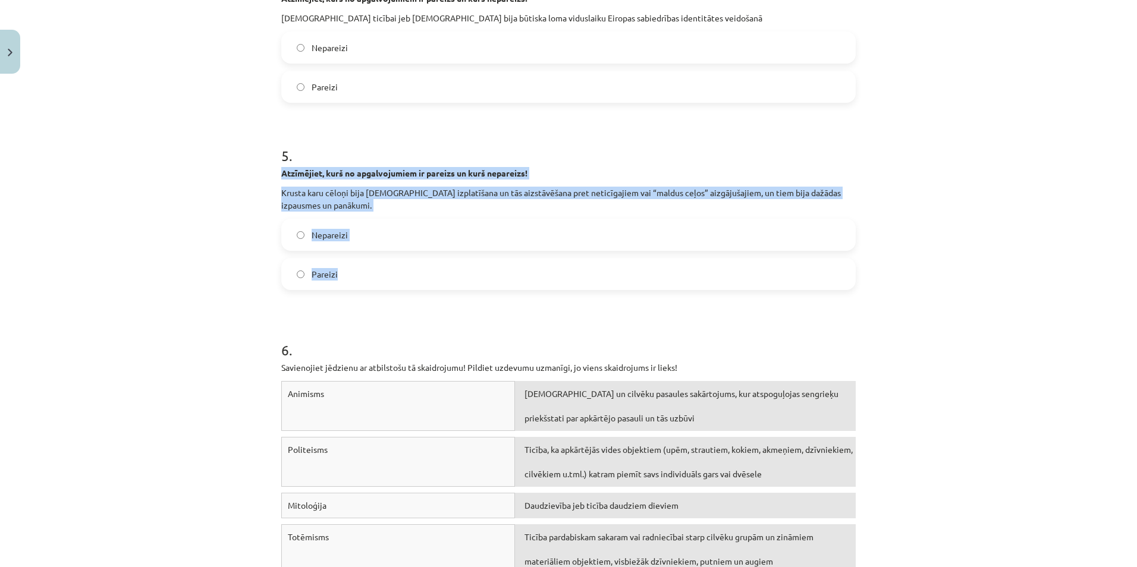
drag, startPoint x: 274, startPoint y: 169, endPoint x: 380, endPoint y: 266, distance: 143.1
copy div "Atzīmējiet, kurš no apgalvojumiem ir pareizs un kurš nepareizs! Krusta karu cēl…"
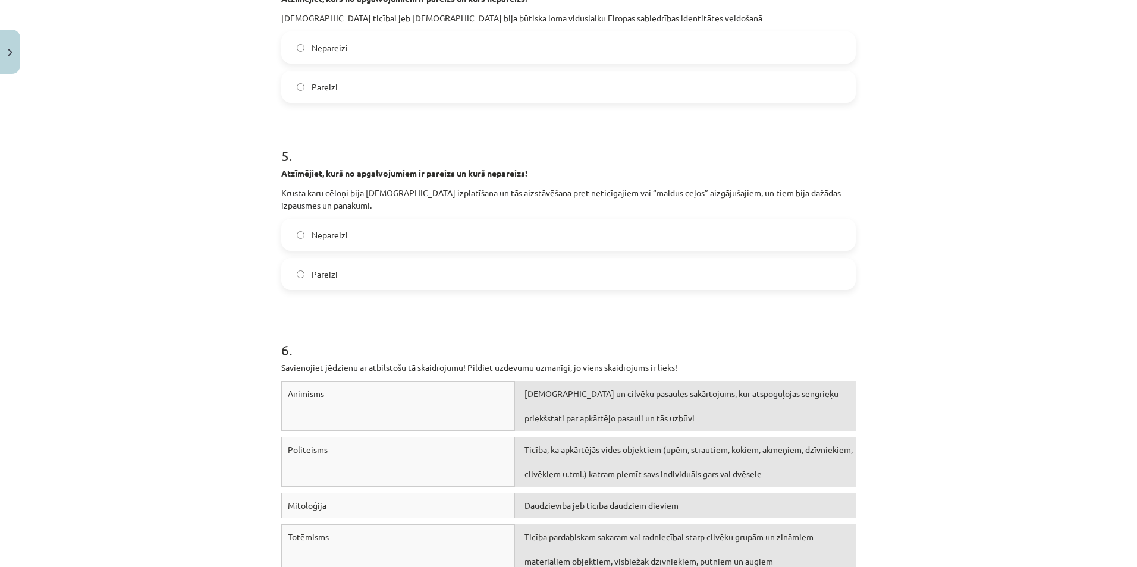
click at [315, 130] on h1 "5 ." at bounding box center [568, 145] width 575 height 37
click at [338, 271] on label "Pareizi" at bounding box center [569, 274] width 572 height 30
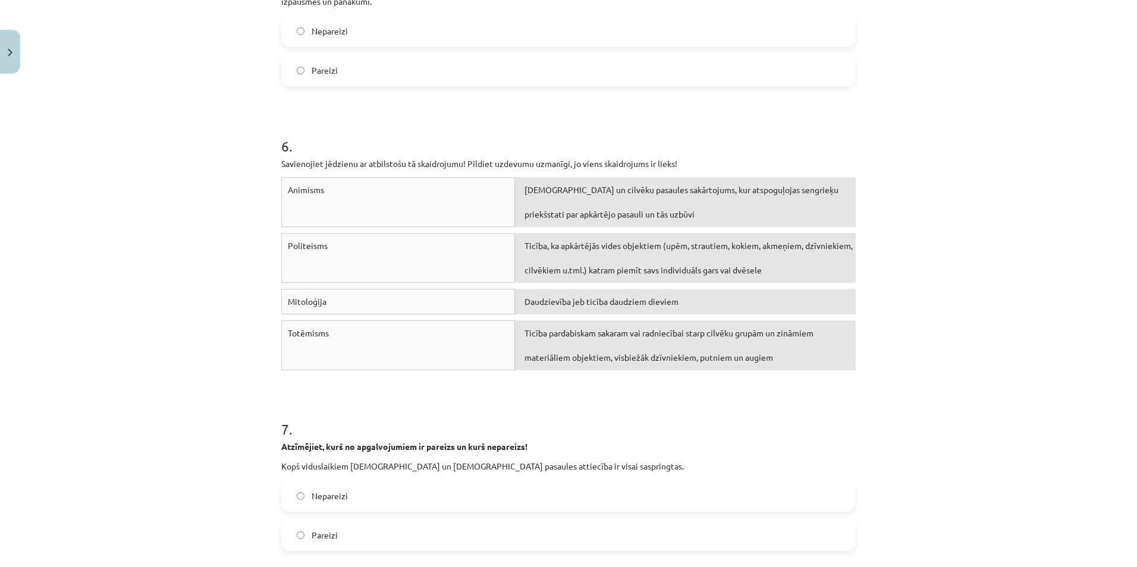
scroll to position [1219, 0]
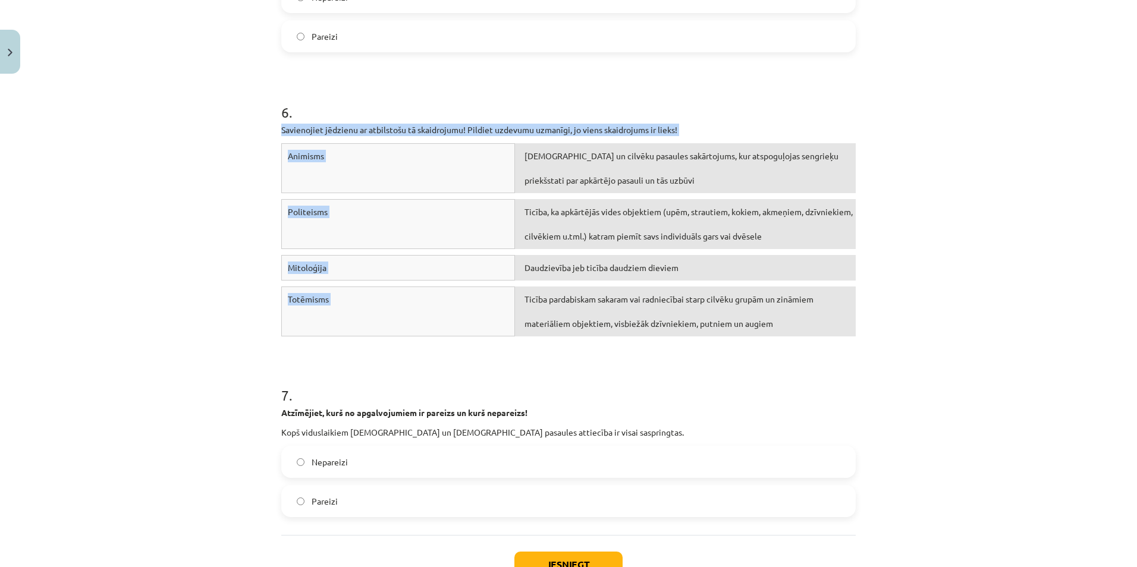
drag, startPoint x: 275, startPoint y: 128, endPoint x: 720, endPoint y: 299, distance: 476.6
copy div "Savienojiet jēdzienu ar atbilstošu tā skaidrojumu! Pildiet uzdevumu uzmanīgi, j…"
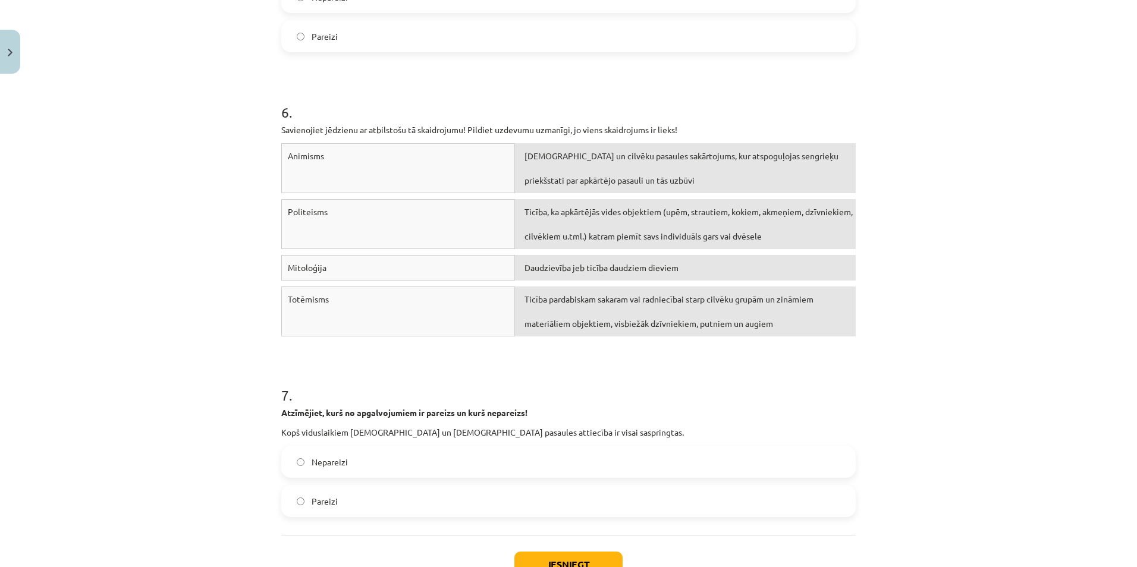
click at [678, 82] on div "6 . Savienojiet jēdzienu ar atbilstošu tā skaidrojumu! Pildiet uzdevumu uzmanīg…" at bounding box center [568, 200] width 575 height 283
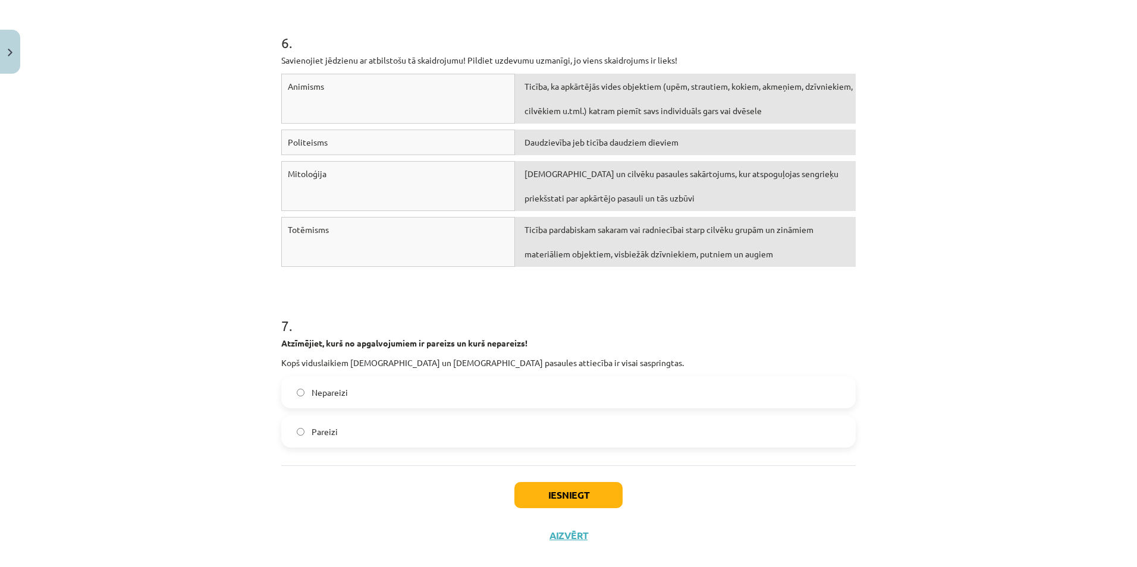
scroll to position [1307, 0]
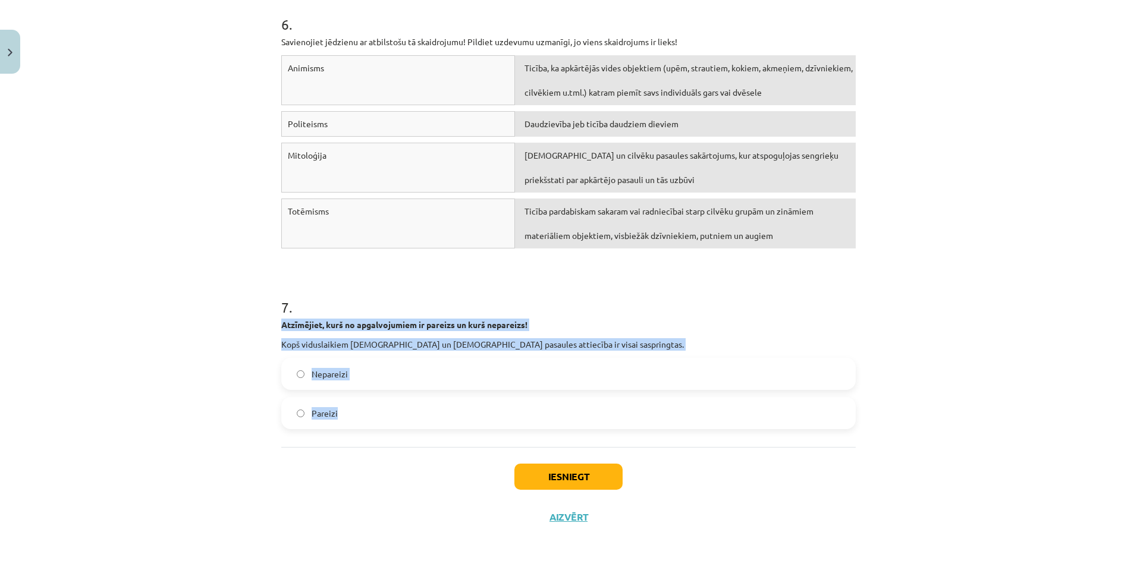
drag, startPoint x: 277, startPoint y: 327, endPoint x: 411, endPoint y: 403, distance: 154.5
click at [411, 403] on div "7 . Atzīmējiet, kurš no apgalvojumiem ir pareizs un kurš nepareizs! Kopš vidusl…" at bounding box center [568, 353] width 575 height 151
copy div "Atzīmējiet, kurš no apgalvojumiem ir pareizs un kurš nepareizs! Kopš viduslaiki…"
click at [509, 335] on div "Atzīmējiet, kurš no apgalvojumiem ir pareizs un kurš nepareizs! Kopš viduslaiki…" at bounding box center [568, 335] width 575 height 32
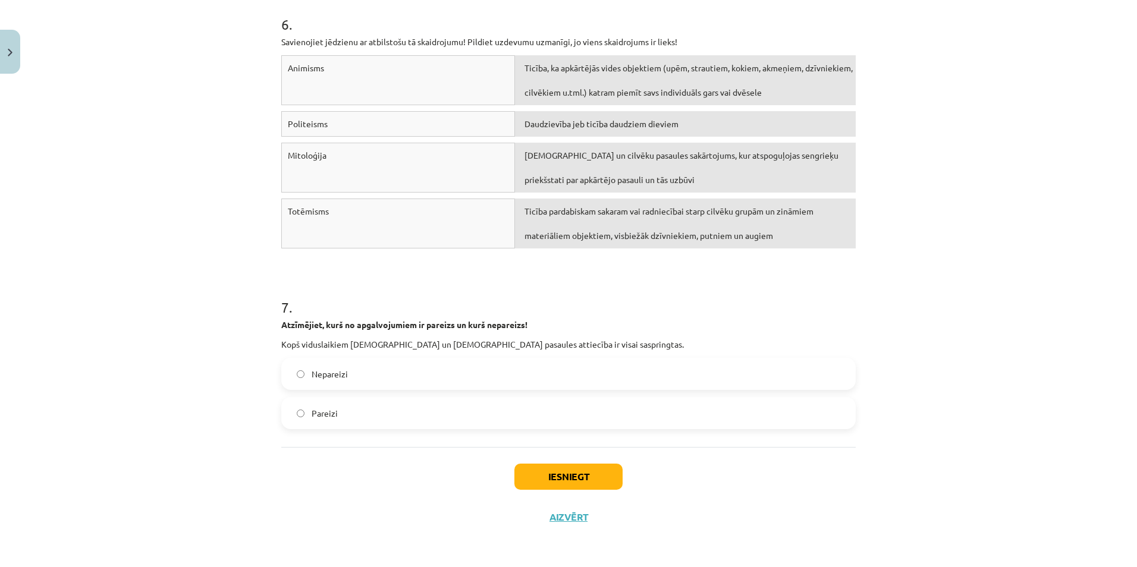
click at [327, 404] on label "Pareizi" at bounding box center [569, 414] width 572 height 30
click at [540, 473] on button "Iesniegt" at bounding box center [569, 477] width 108 height 26
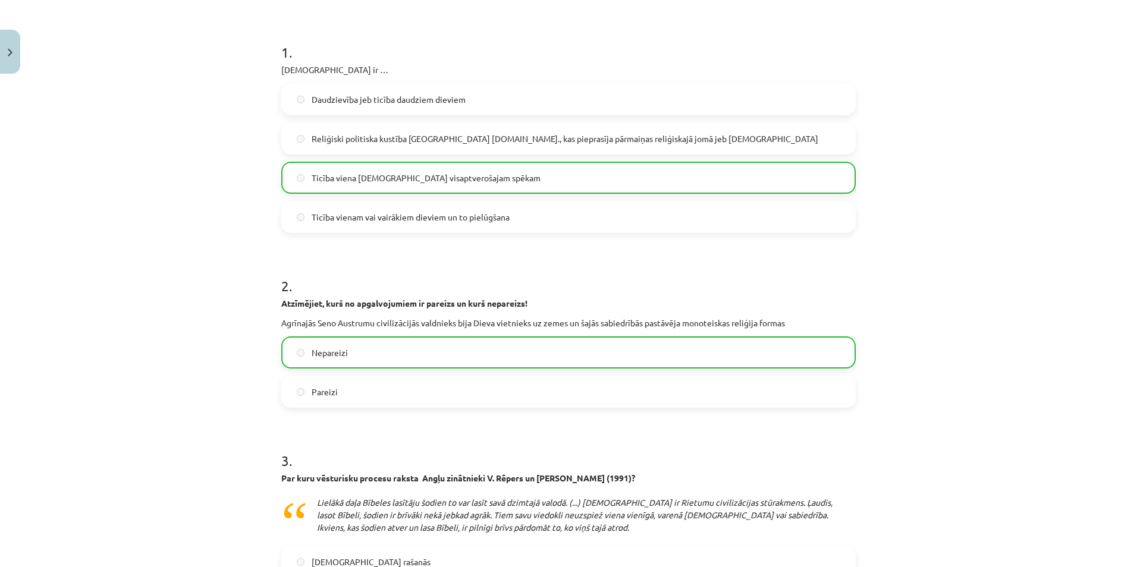
scroll to position [0, 0]
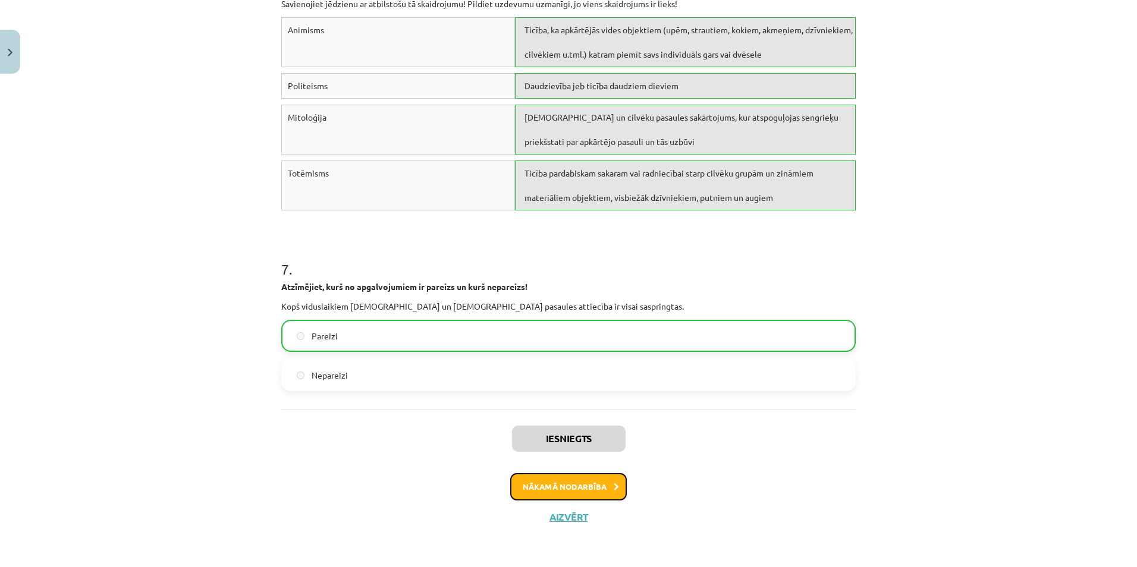
click at [562, 487] on button "Nākamā nodarbība" at bounding box center [568, 486] width 117 height 27
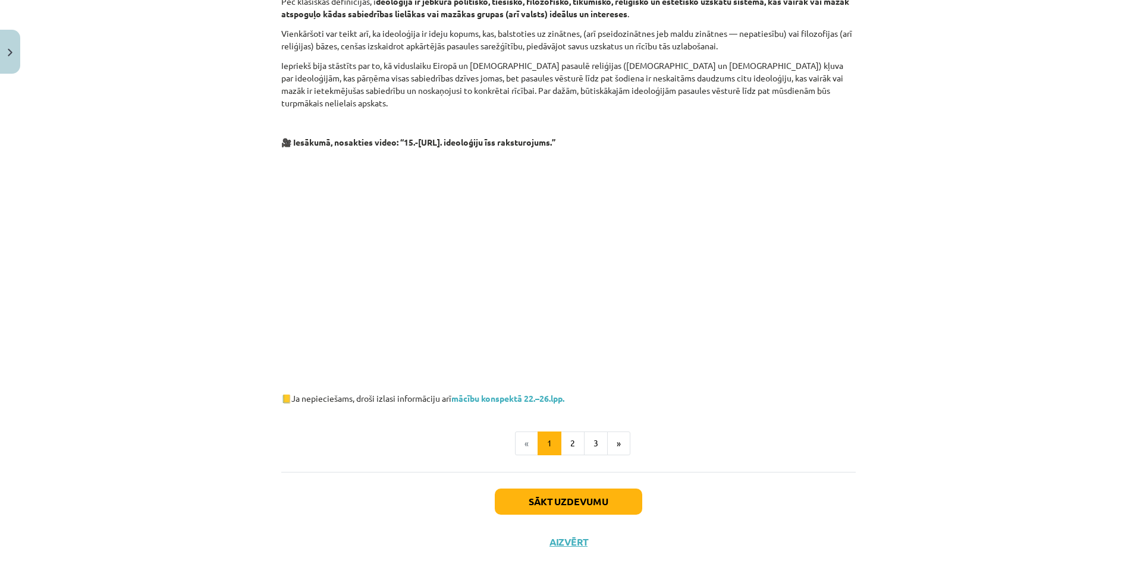
scroll to position [476, 0]
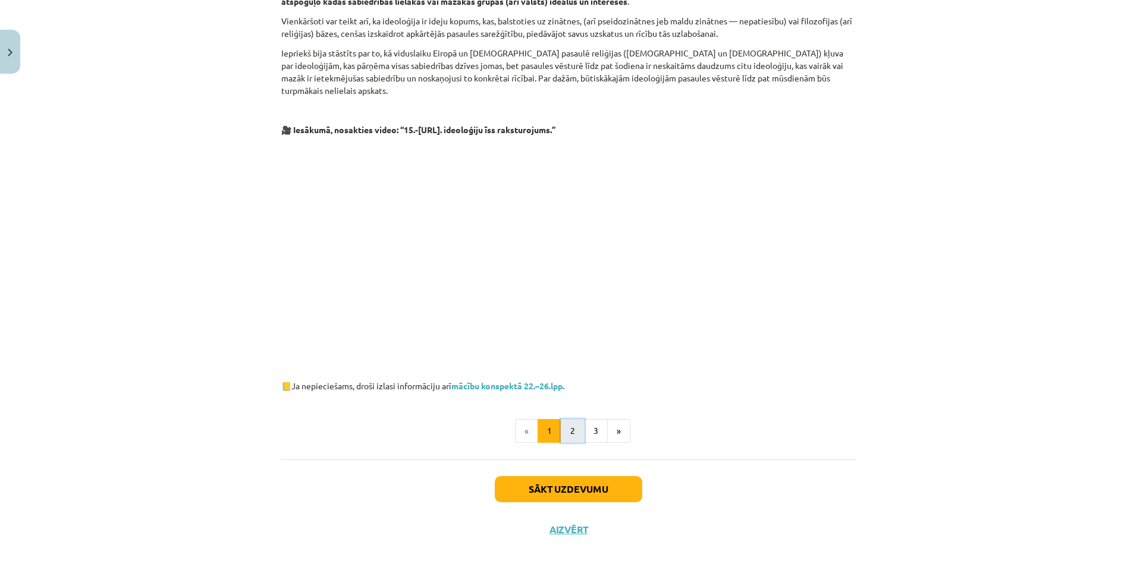
click at [569, 420] on button "2" at bounding box center [573, 431] width 24 height 24
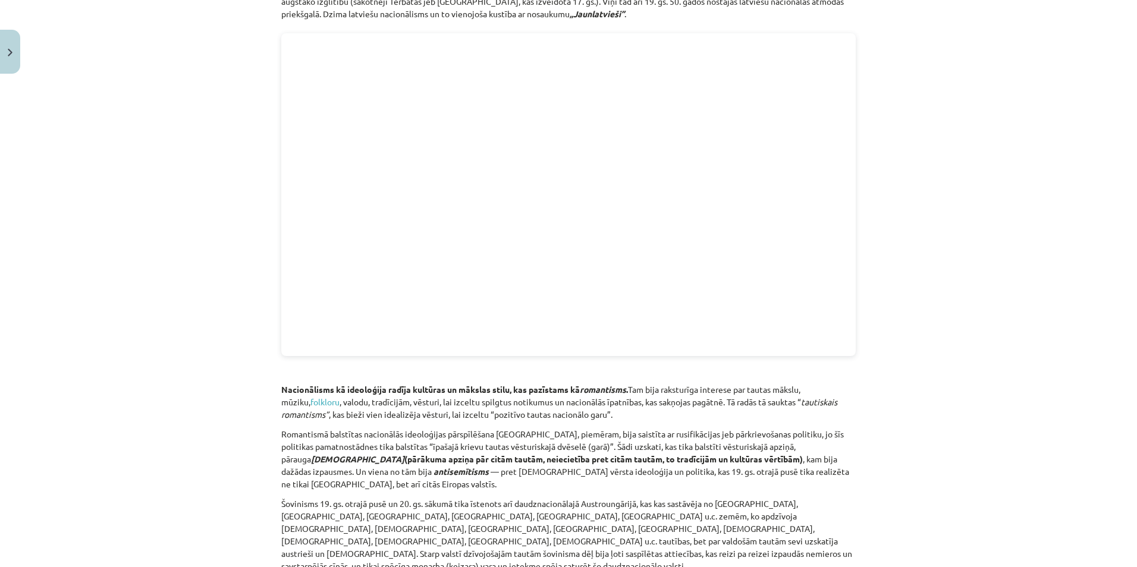
scroll to position [1224, 0]
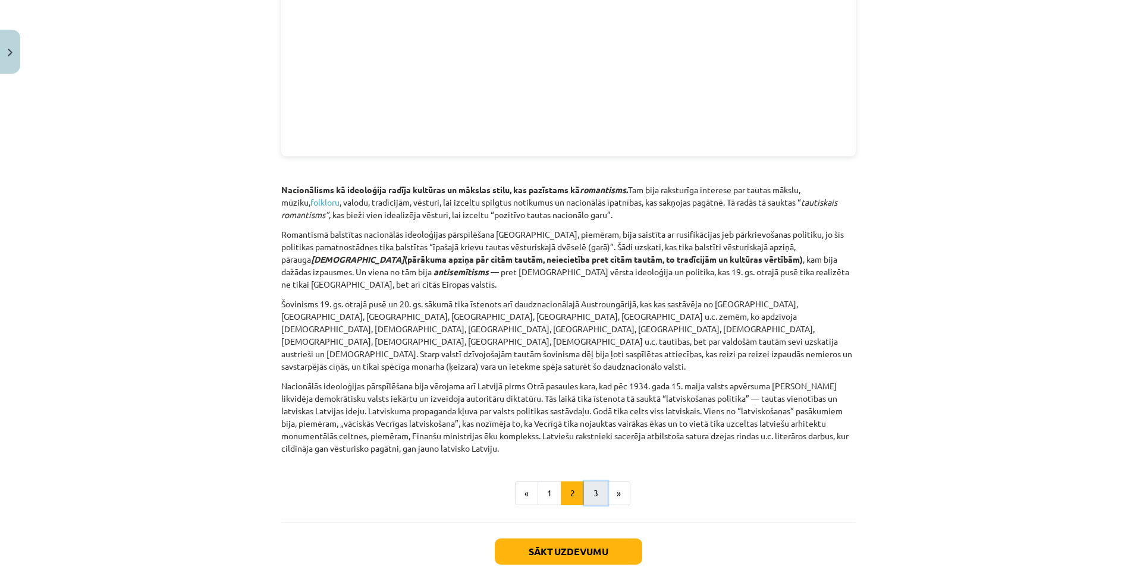
click at [587, 482] on button "3" at bounding box center [596, 494] width 24 height 24
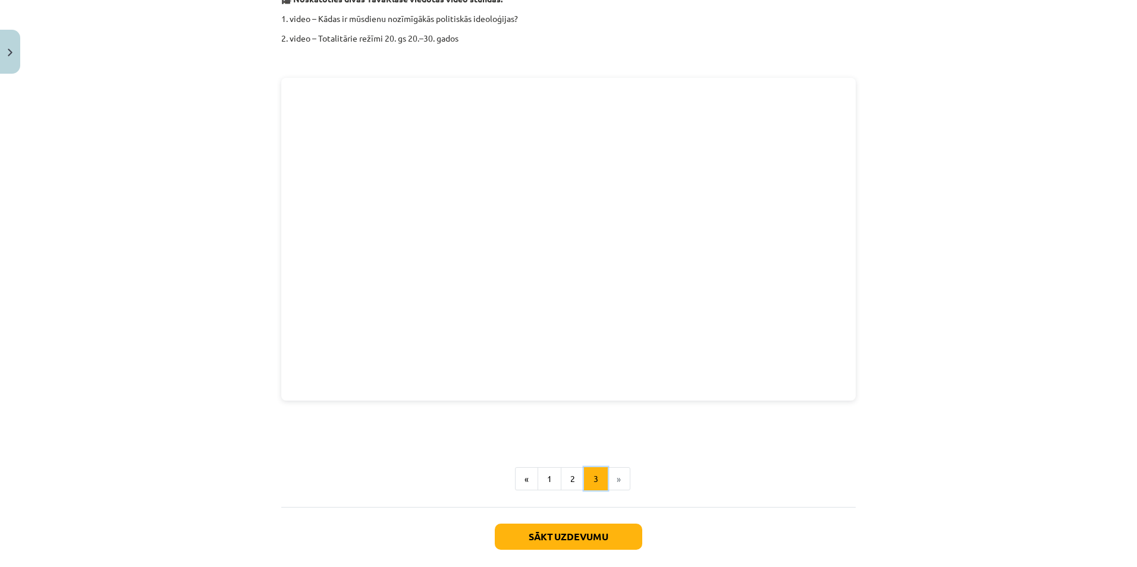
scroll to position [1725, 0]
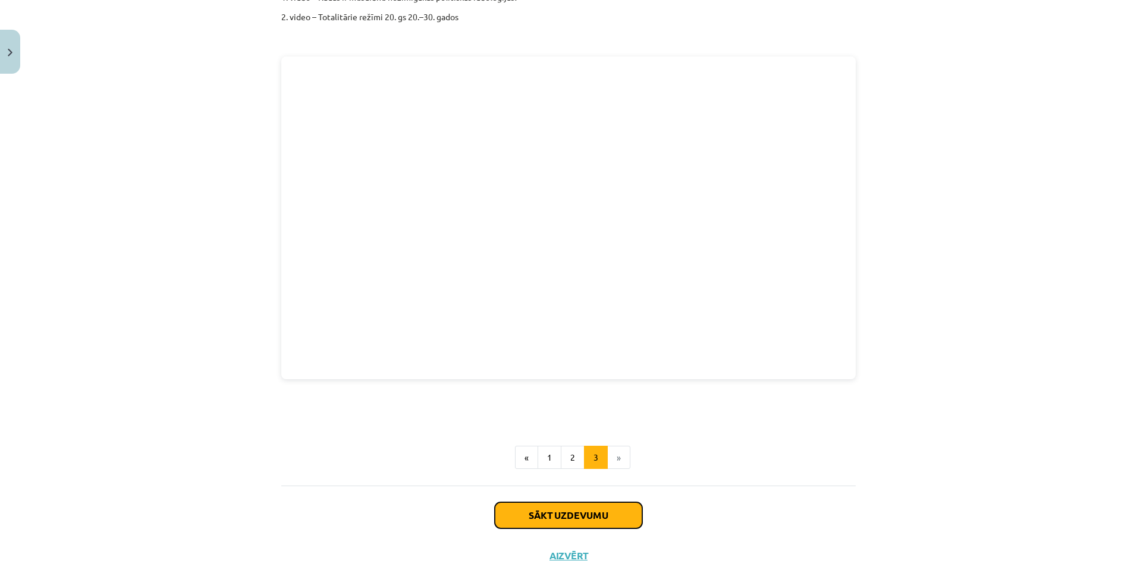
click at [557, 503] on button "Sākt uzdevumu" at bounding box center [569, 516] width 148 height 26
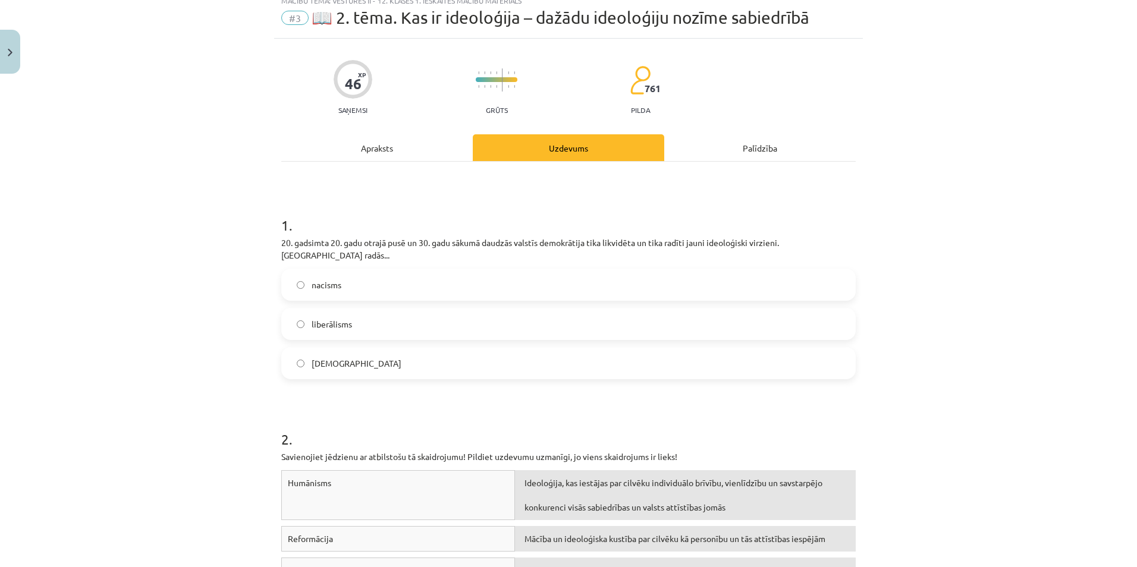
scroll to position [30, 0]
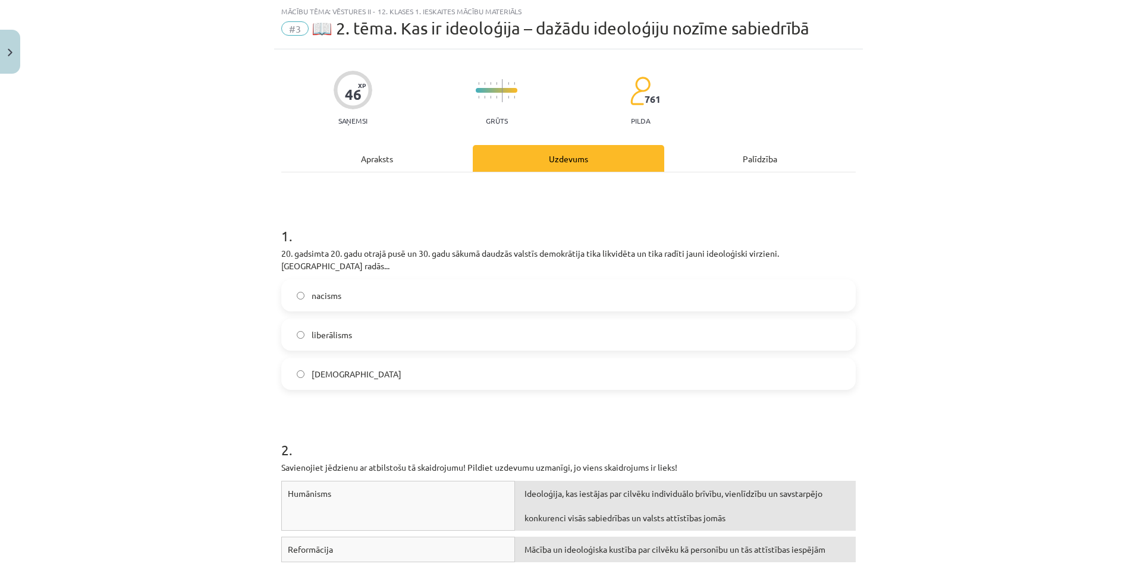
click at [327, 290] on span "nacisms" at bounding box center [327, 296] width 30 height 12
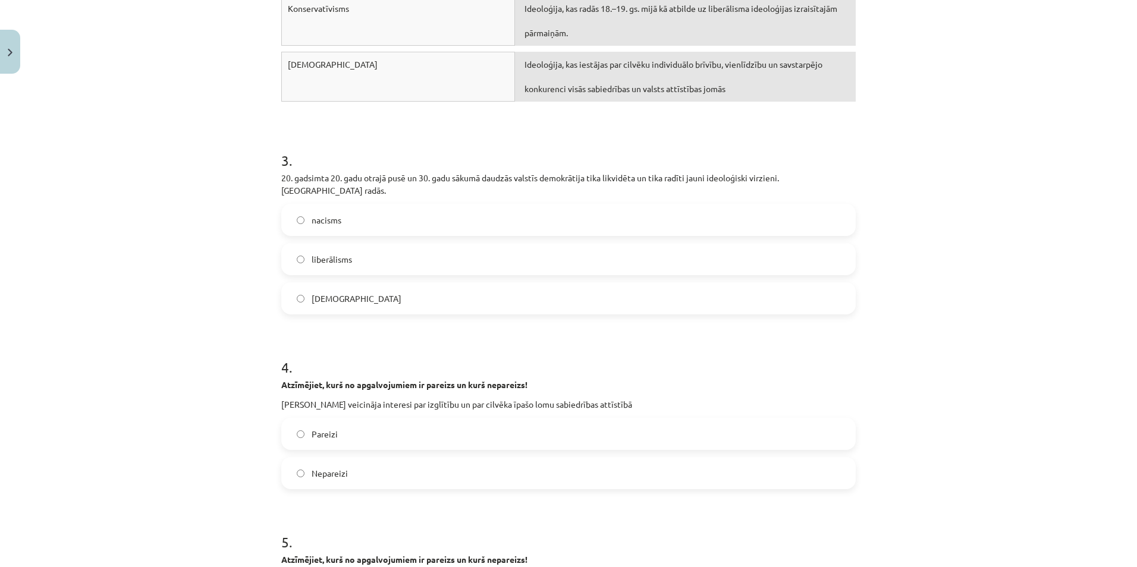
scroll to position [625, 0]
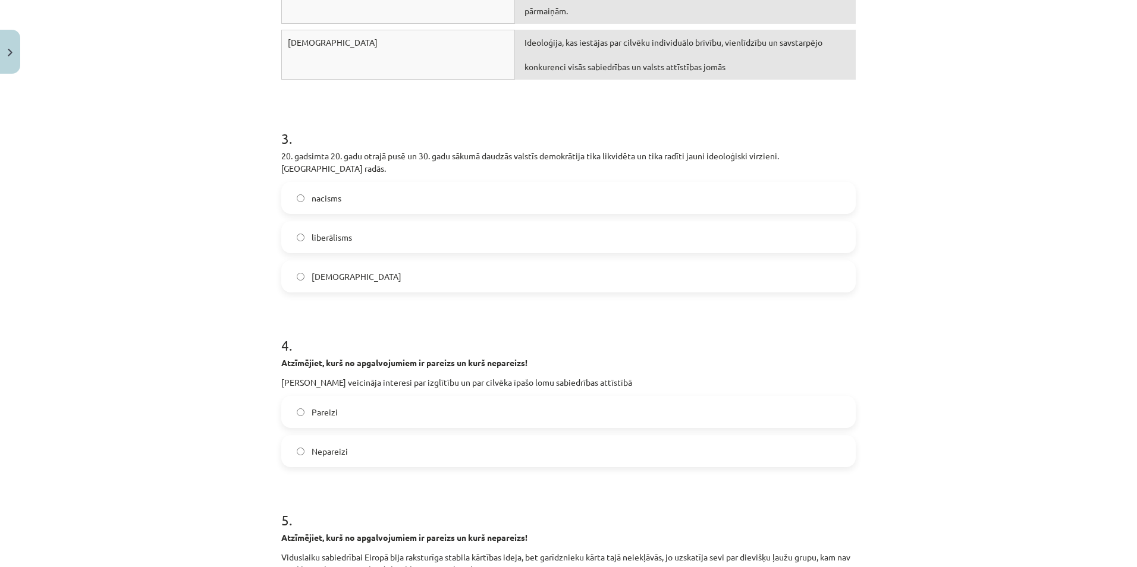
click at [341, 183] on label "nacisms" at bounding box center [569, 198] width 572 height 30
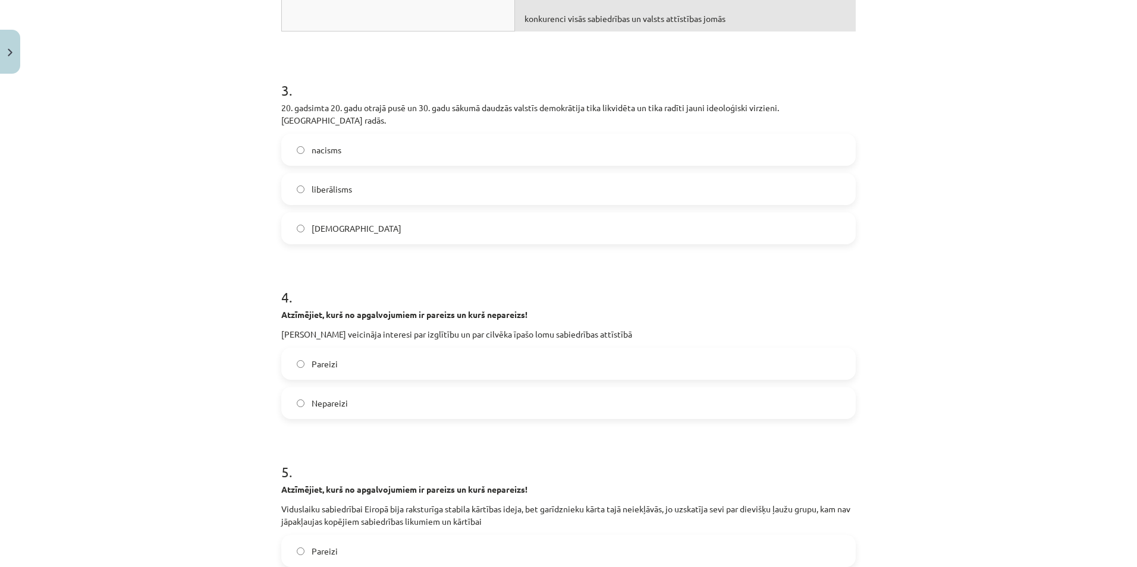
scroll to position [803, 0]
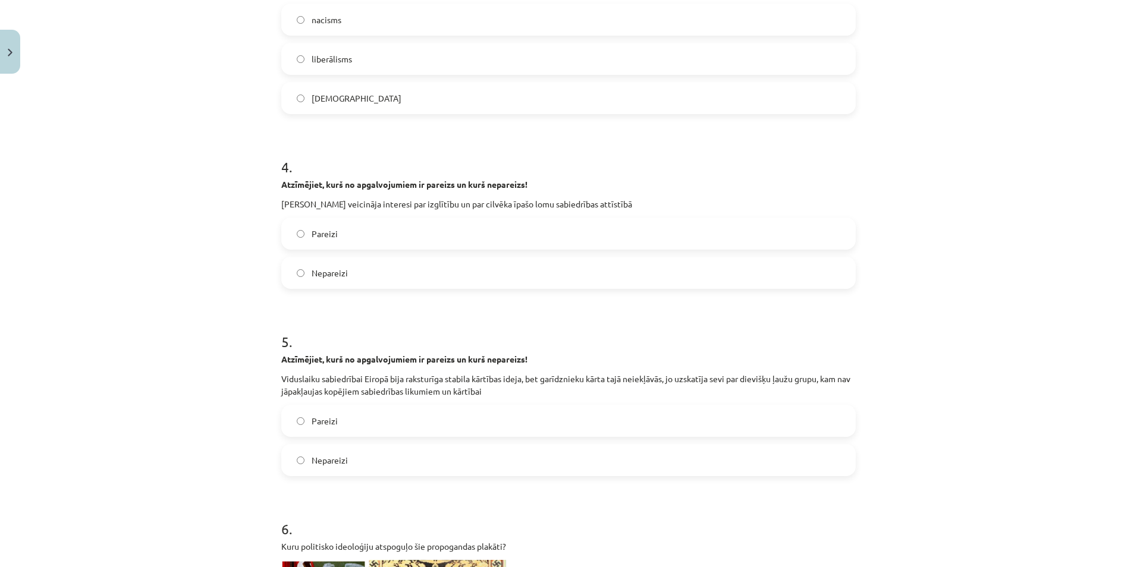
click at [336, 219] on label "Pareizi" at bounding box center [569, 234] width 572 height 30
click at [327, 454] on span "Nepareizi" at bounding box center [330, 460] width 36 height 12
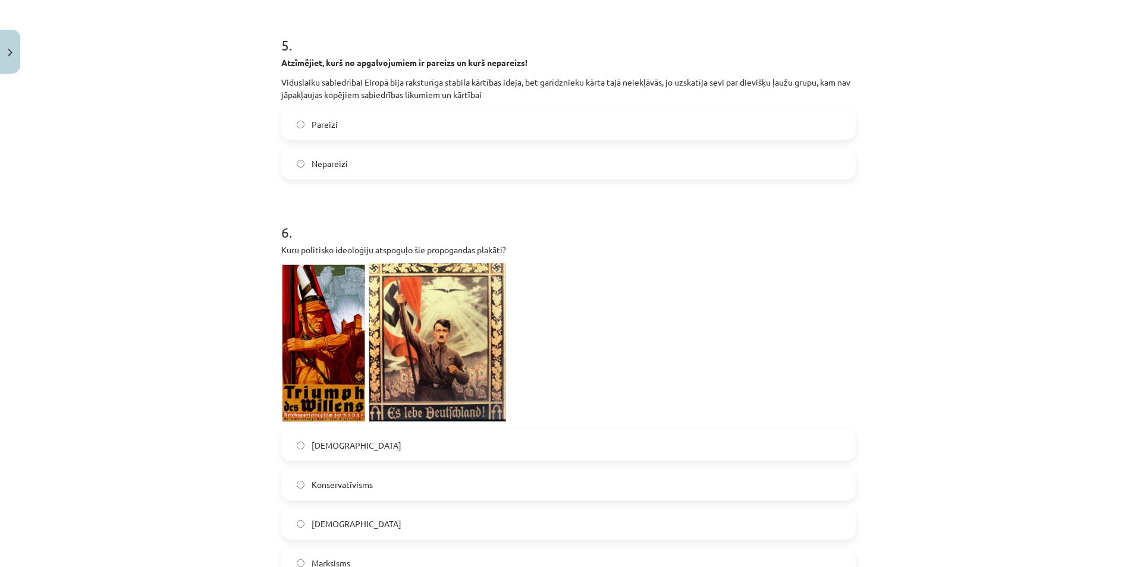
scroll to position [1160, 0]
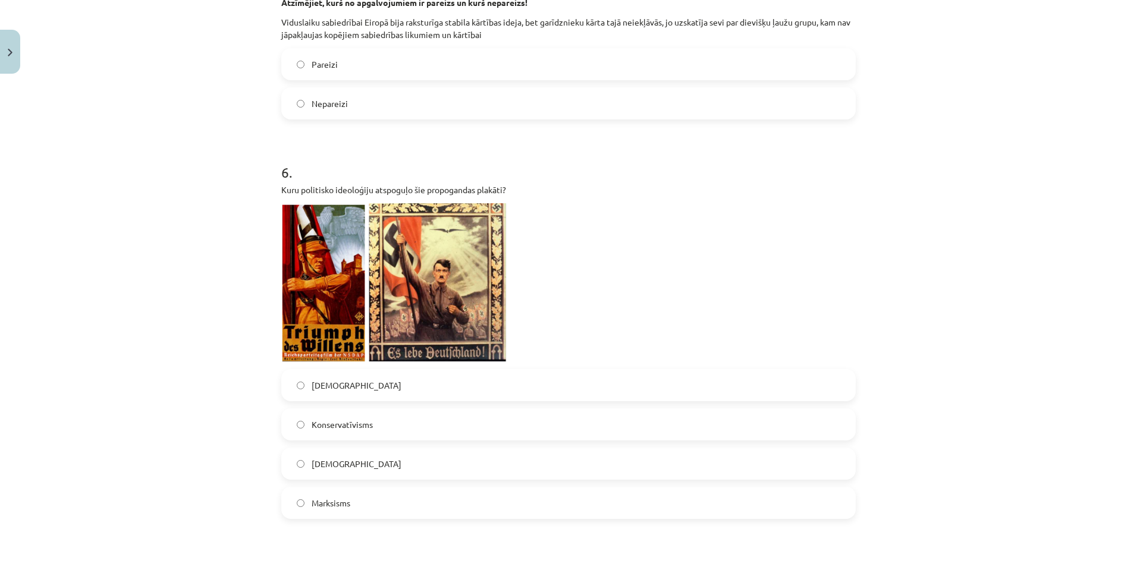
click at [360, 371] on label "[DEMOGRAPHIC_DATA]" at bounding box center [569, 386] width 572 height 30
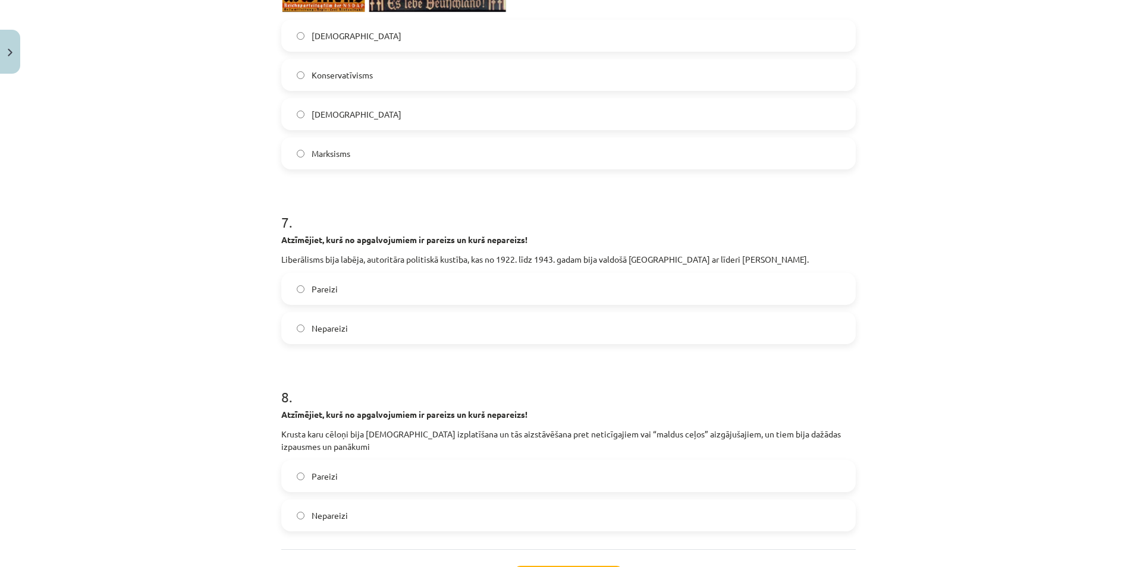
scroll to position [1517, 0]
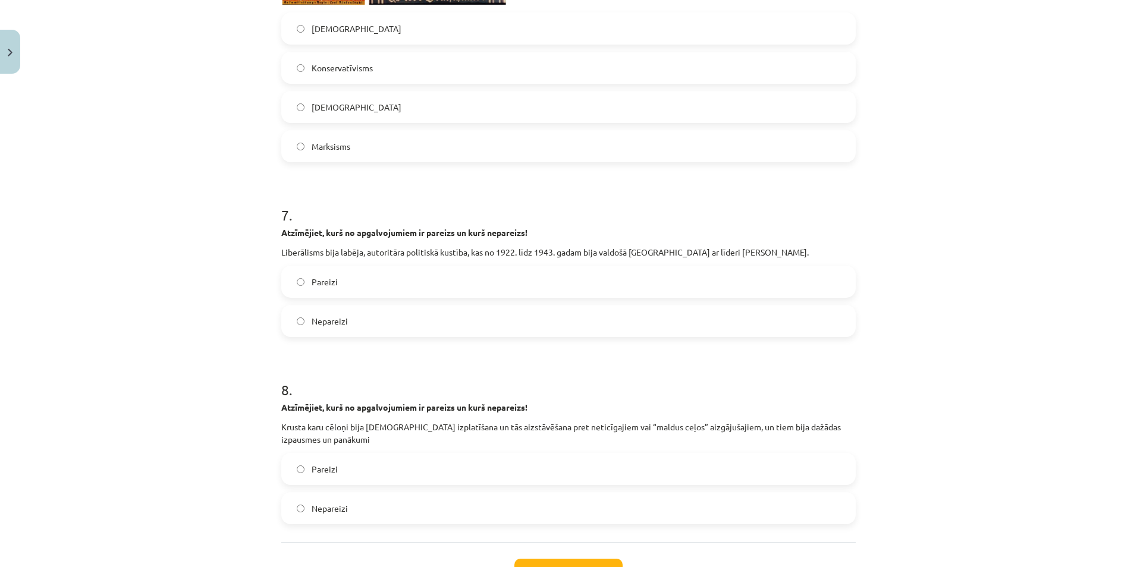
click at [329, 306] on label "Nepareizi" at bounding box center [569, 321] width 572 height 30
click at [327, 463] on span "Pareizi" at bounding box center [325, 469] width 26 height 12
click at [545, 559] on button "Iesniegt" at bounding box center [569, 572] width 108 height 26
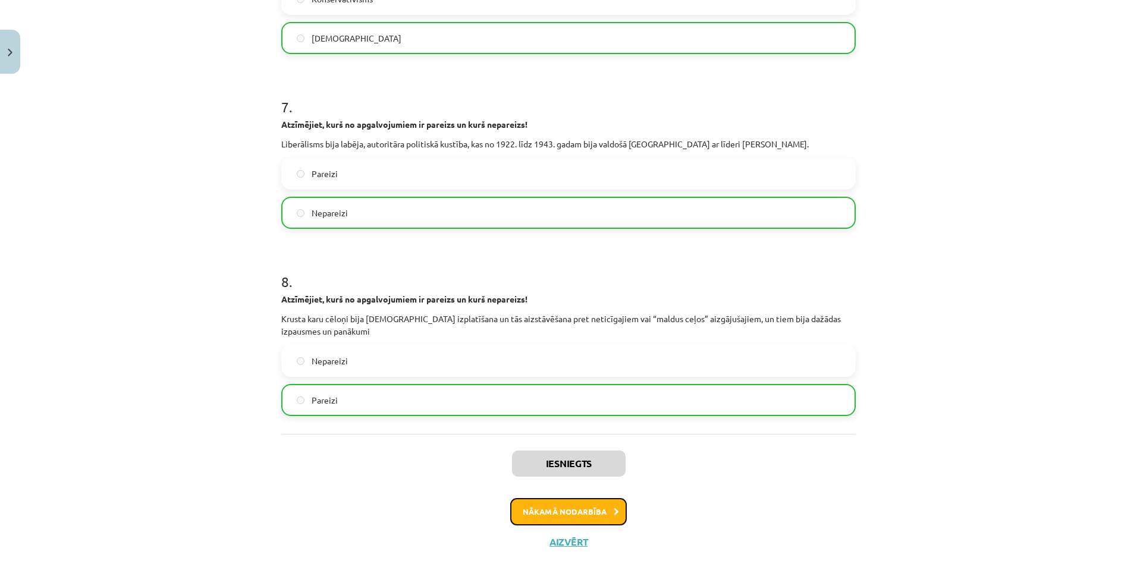
click at [553, 498] on button "Nākamā nodarbība" at bounding box center [568, 511] width 117 height 27
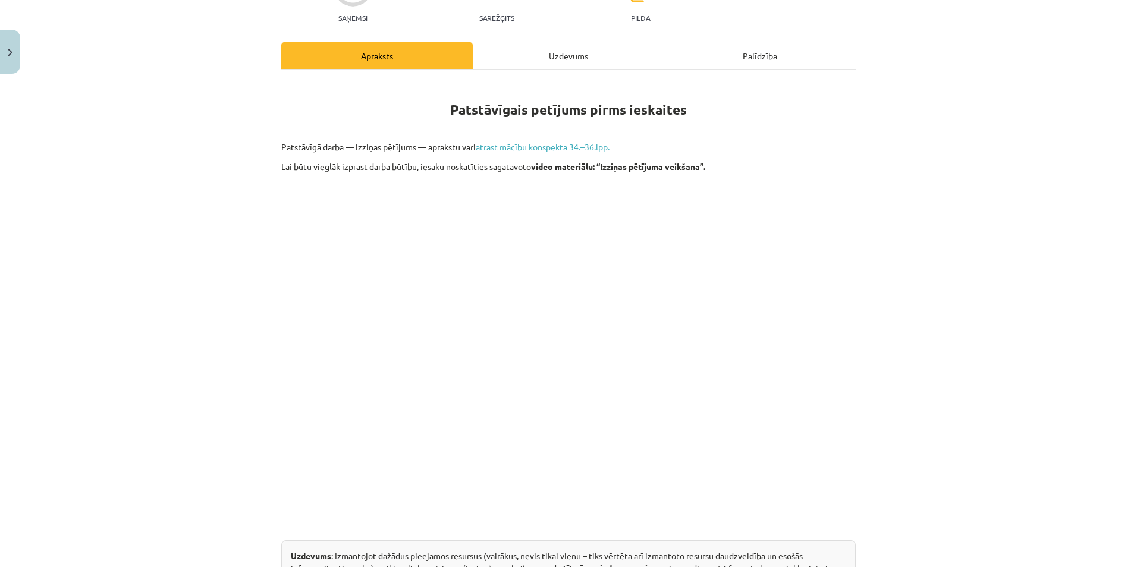
scroll to position [30, 0]
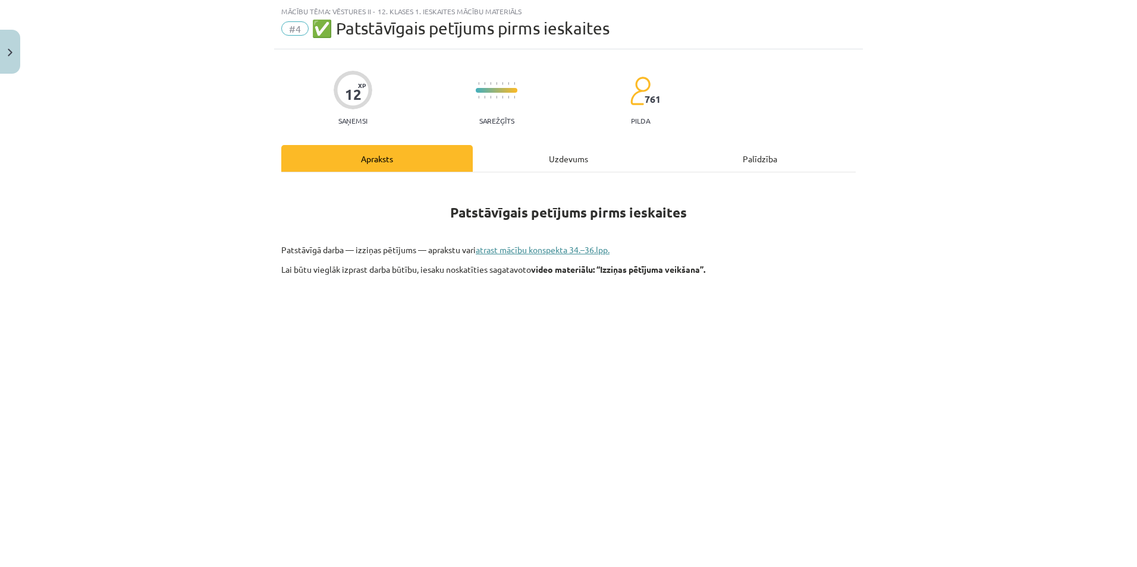
drag, startPoint x: 1070, startPoint y: 0, endPoint x: 589, endPoint y: 247, distance: 540.9
click at [589, 247] on link "atrast mācību konspekta 34.–36.lpp." at bounding box center [543, 249] width 134 height 11
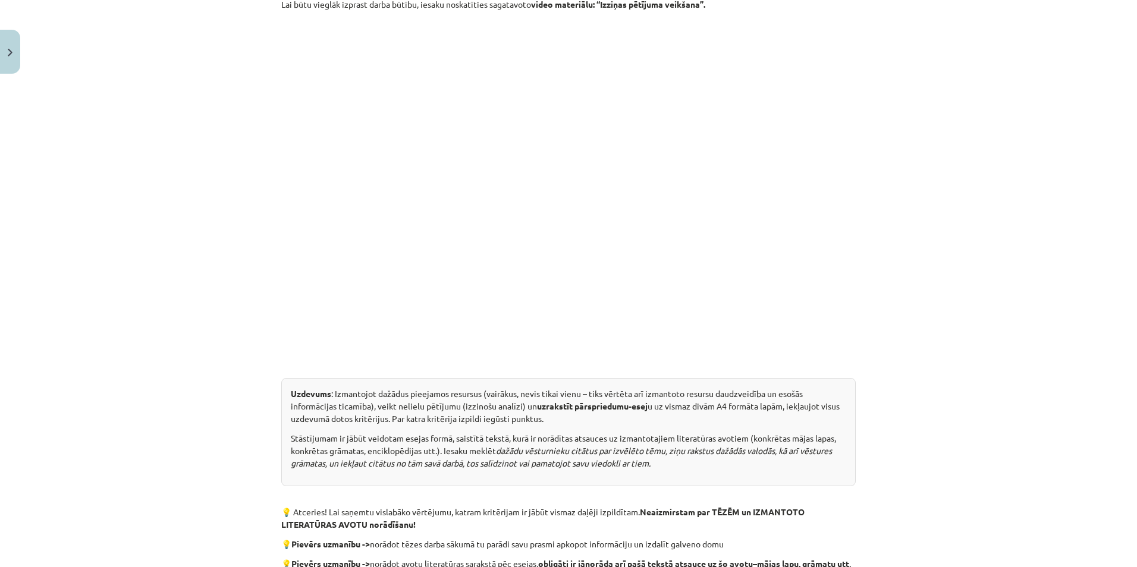
scroll to position [262, 0]
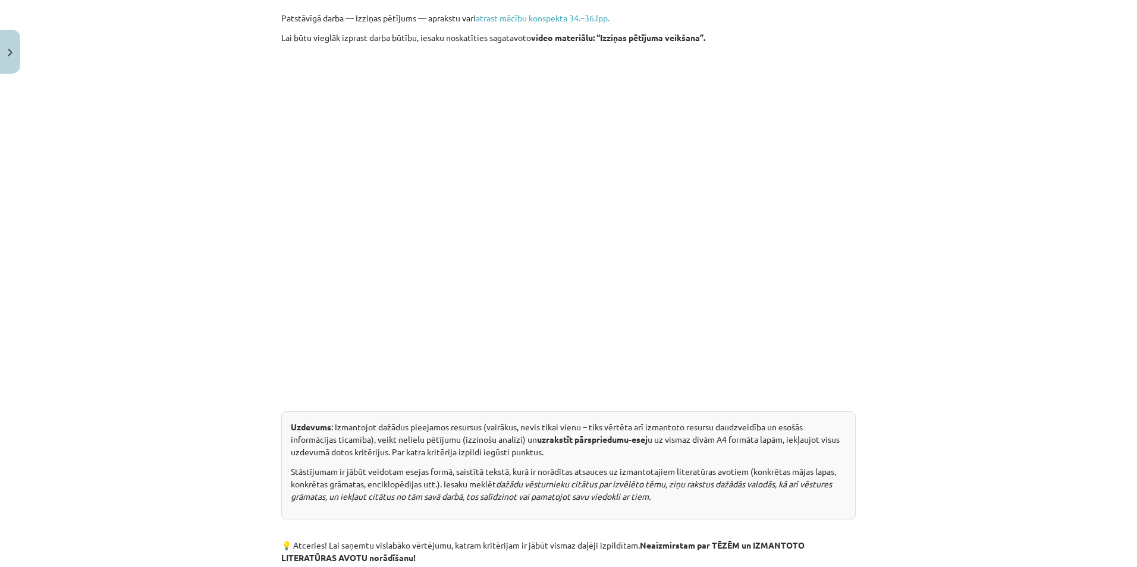
click at [212, 374] on div "Mācību tēma: Vēstures ii - 12. klases 1. ieskaites mācību materiāls #4 ✅ Patstā…" at bounding box center [568, 283] width 1137 height 567
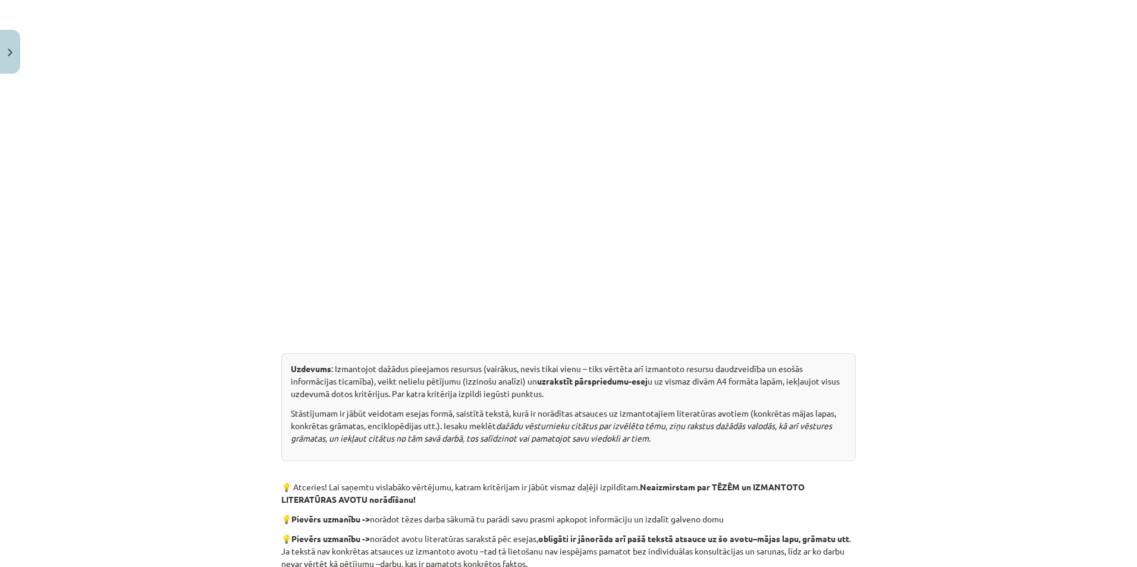
scroll to position [321, 0]
click at [219, 237] on div "Mācību tēma: Vēstures ii - 12. klases 1. ieskaites mācību materiāls #4 ✅ Patstā…" at bounding box center [568, 283] width 1137 height 567
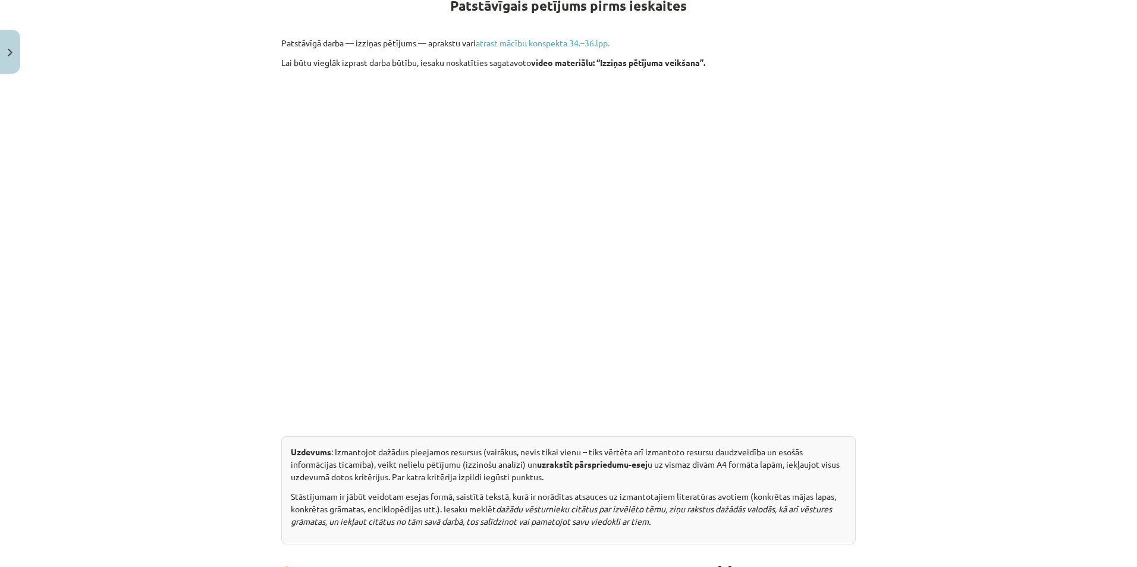
scroll to position [202, 0]
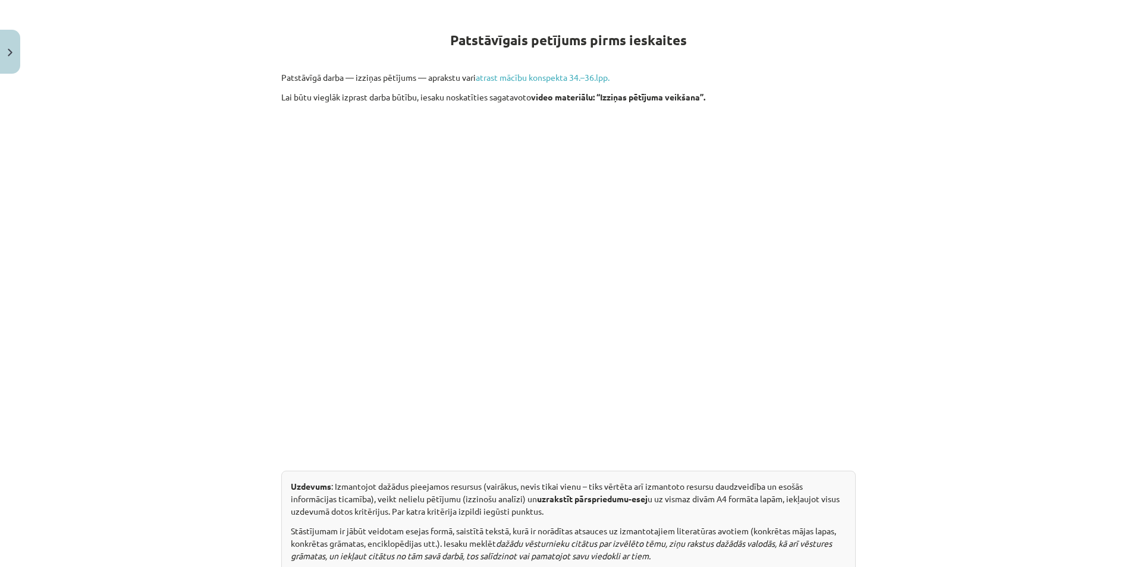
click at [249, 346] on div "Mācību tēma: Vēstures ii - 12. klases 1. ieskaites mācību materiāls #4 ✅ Patstā…" at bounding box center [568, 283] width 1137 height 567
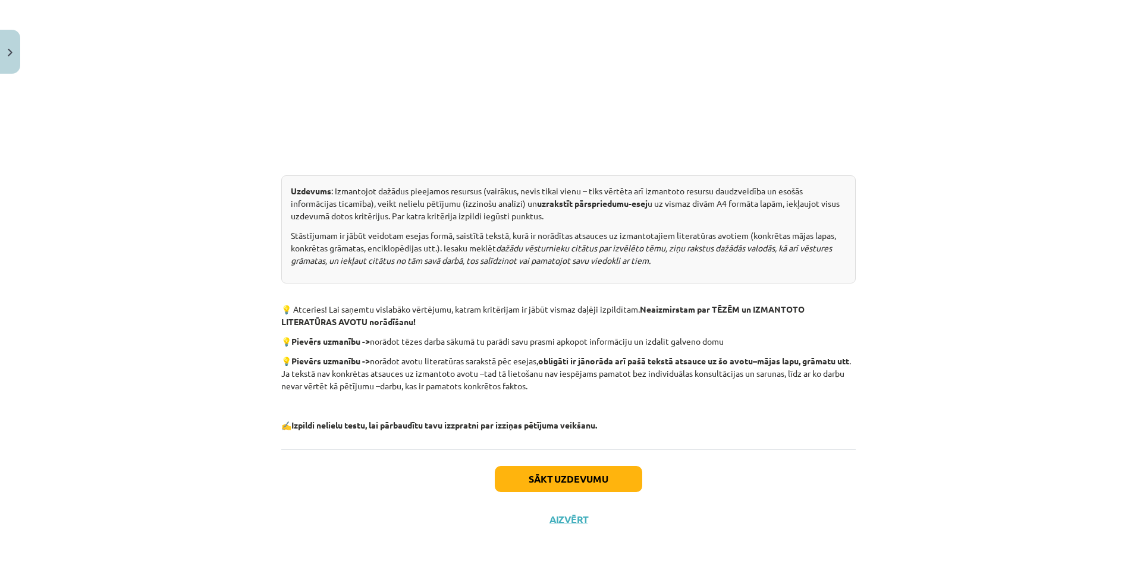
scroll to position [500, 0]
click at [534, 473] on button "Sākt uzdevumu" at bounding box center [569, 478] width 148 height 26
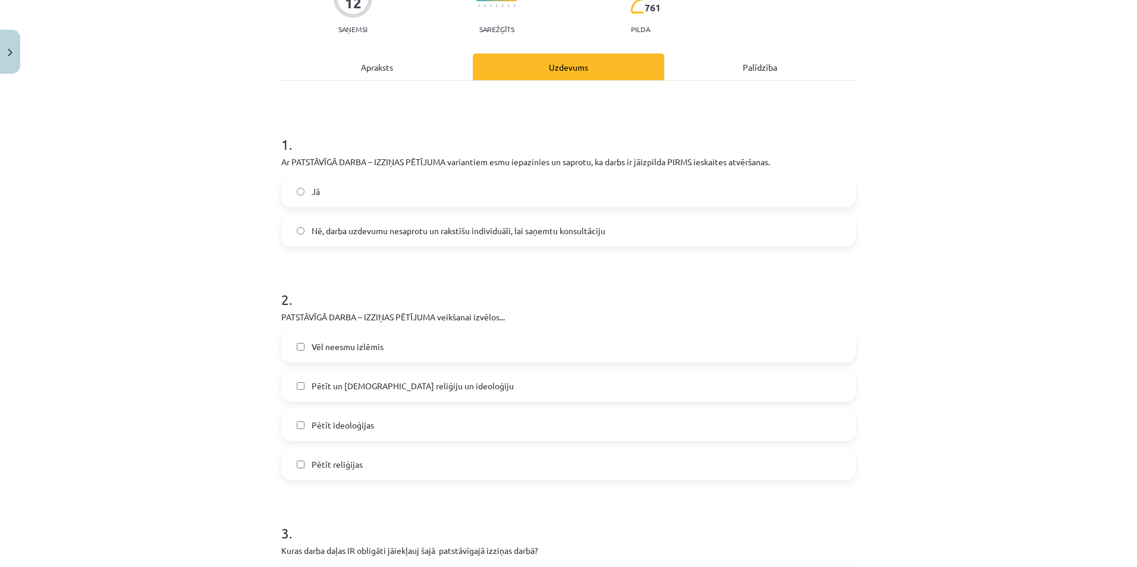
scroll to position [30, 0]
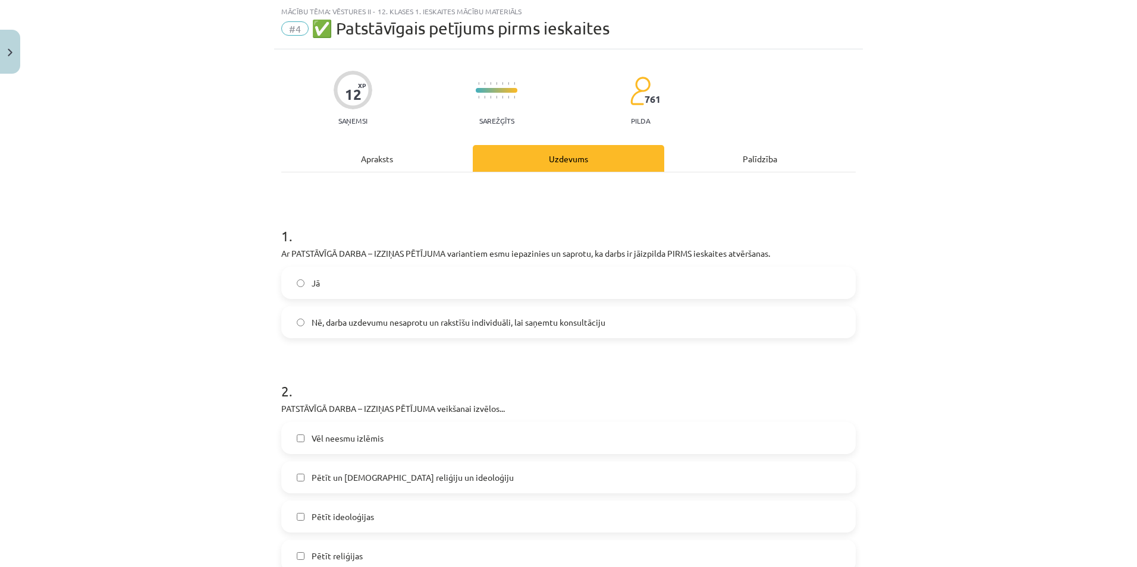
click at [421, 278] on label "Jā" at bounding box center [569, 283] width 572 height 30
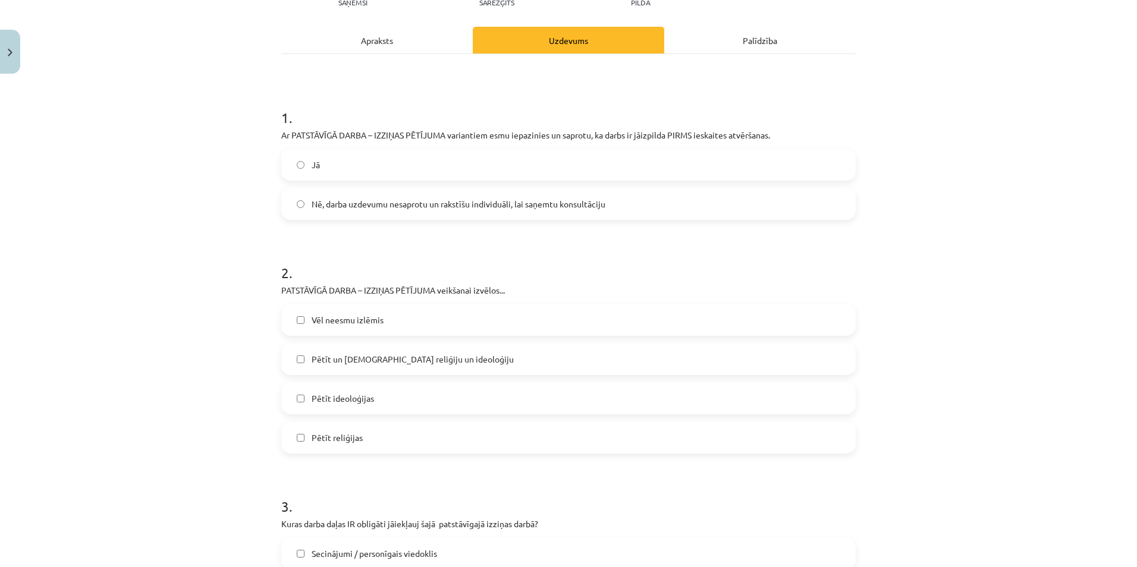
scroll to position [149, 0]
click at [396, 440] on label "Pētīt reliģijas" at bounding box center [569, 437] width 572 height 30
click at [324, 327] on label "Vēl neesmu izlēmis" at bounding box center [569, 320] width 572 height 30
click at [325, 443] on span "Pētīt reliģijas" at bounding box center [337, 437] width 51 height 12
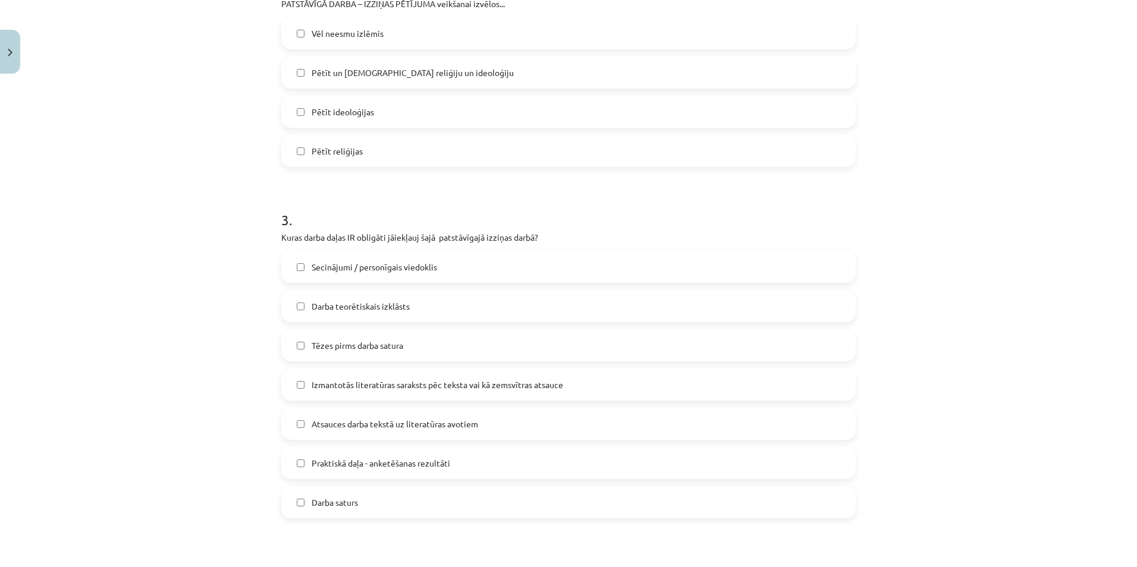
scroll to position [446, 0]
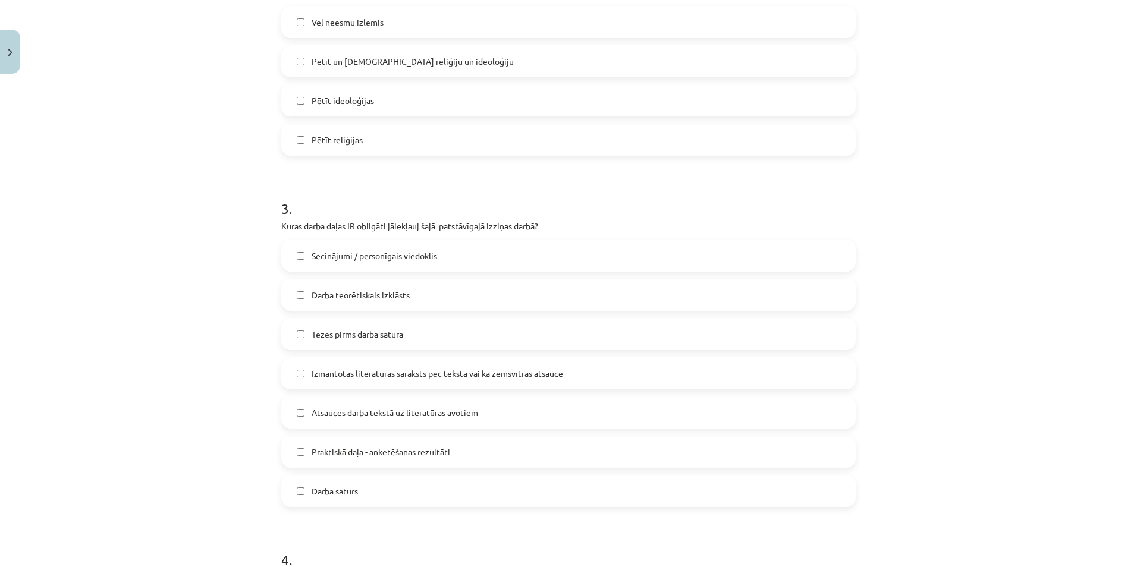
click at [328, 332] on span "Tēzes pirms darba satura" at bounding box center [358, 334] width 92 height 12
click at [338, 377] on span "Izmantotās literatūras saraksts pēc teksta vai kā zemsvītras atsauce" at bounding box center [438, 374] width 252 height 12
click at [353, 403] on label "Atsauces darba tekstā uz literatūras avotiem" at bounding box center [569, 413] width 572 height 30
click at [355, 262] on span "Secinājumi / personīgais viedoklis" at bounding box center [375, 256] width 126 height 12
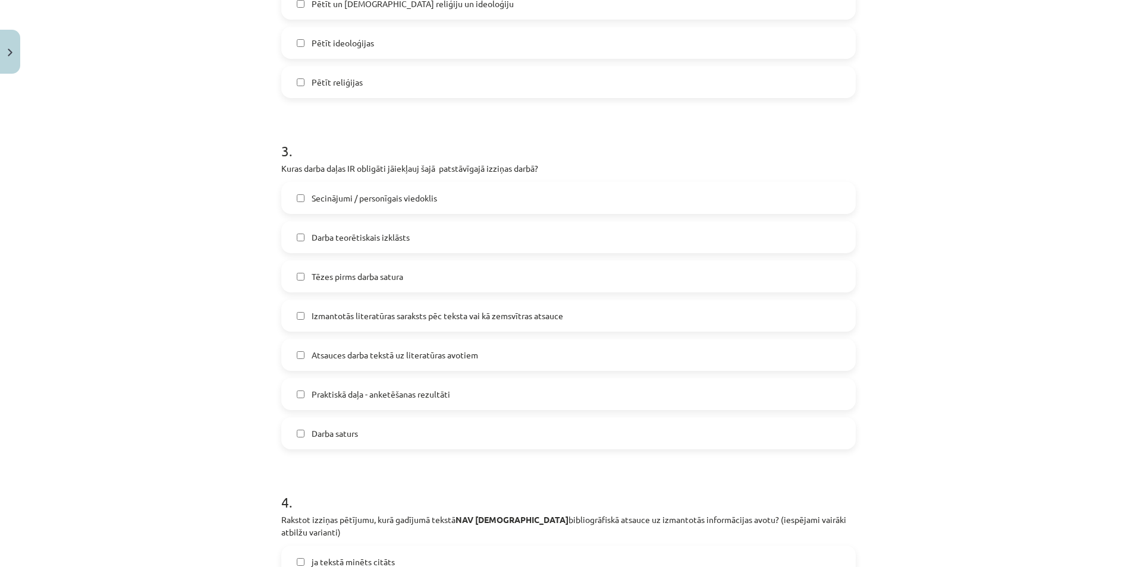
scroll to position [506, 0]
click at [318, 431] on span "Darba saturs" at bounding box center [335, 432] width 46 height 12
click at [340, 437] on span "Darba saturs" at bounding box center [335, 432] width 46 height 12
click at [312, 244] on label "Darba teorētiskais izklāsts" at bounding box center [569, 236] width 572 height 30
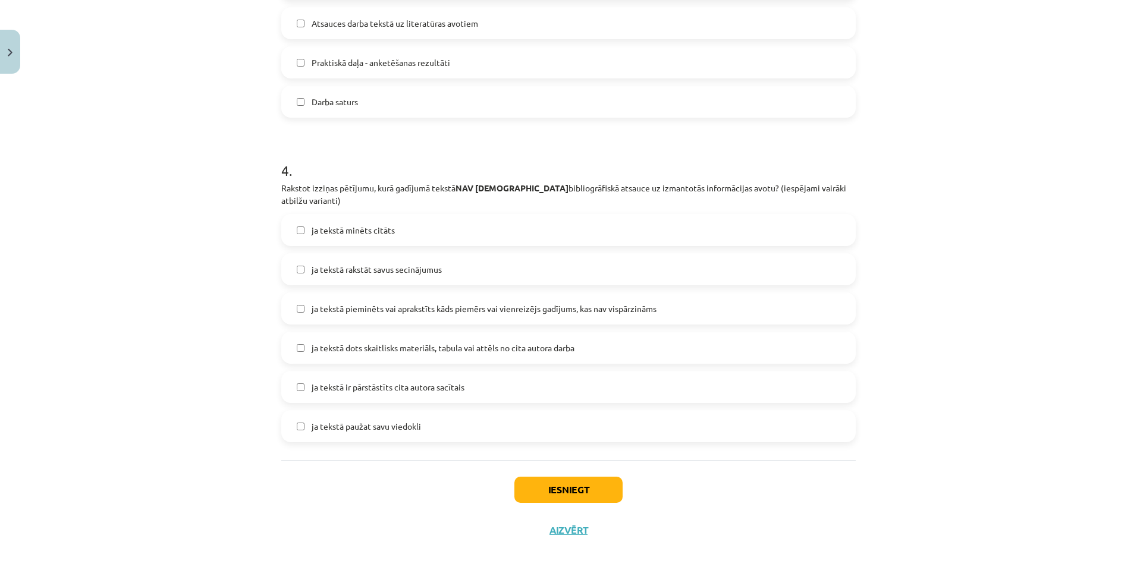
scroll to position [836, 0]
click at [320, 263] on span "ja tekstā rakstāt savus secinājumus" at bounding box center [377, 269] width 130 height 12
click at [357, 420] on span "ja tekstā paužat savu viedokli" at bounding box center [366, 426] width 109 height 12
click at [547, 483] on button "Iesniegt" at bounding box center [569, 489] width 108 height 26
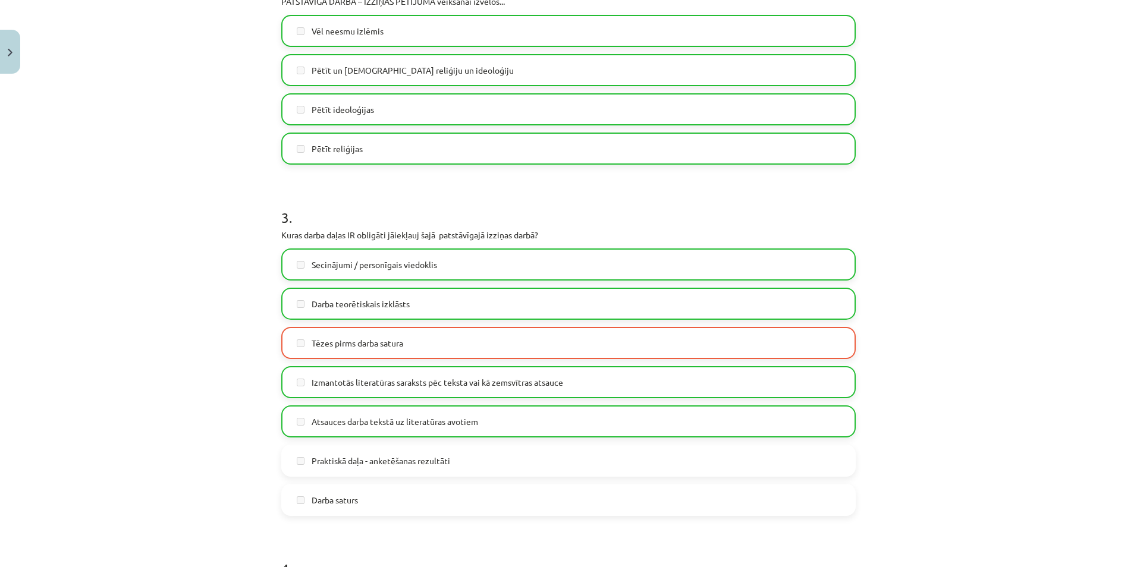
scroll to position [420, 0]
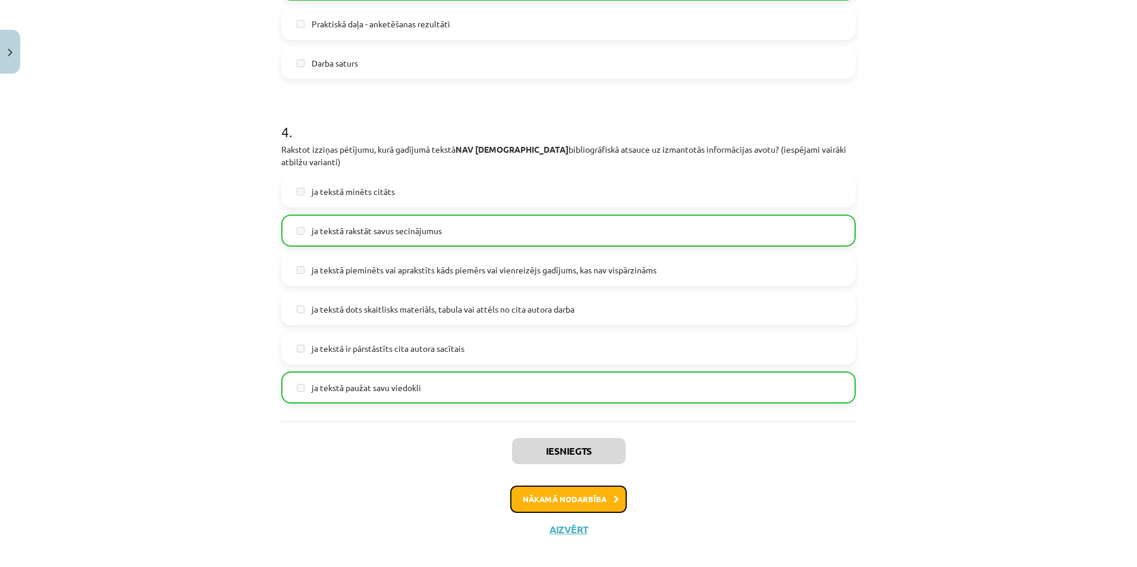
click at [545, 486] on button "Nākamā nodarbība" at bounding box center [568, 499] width 117 height 27
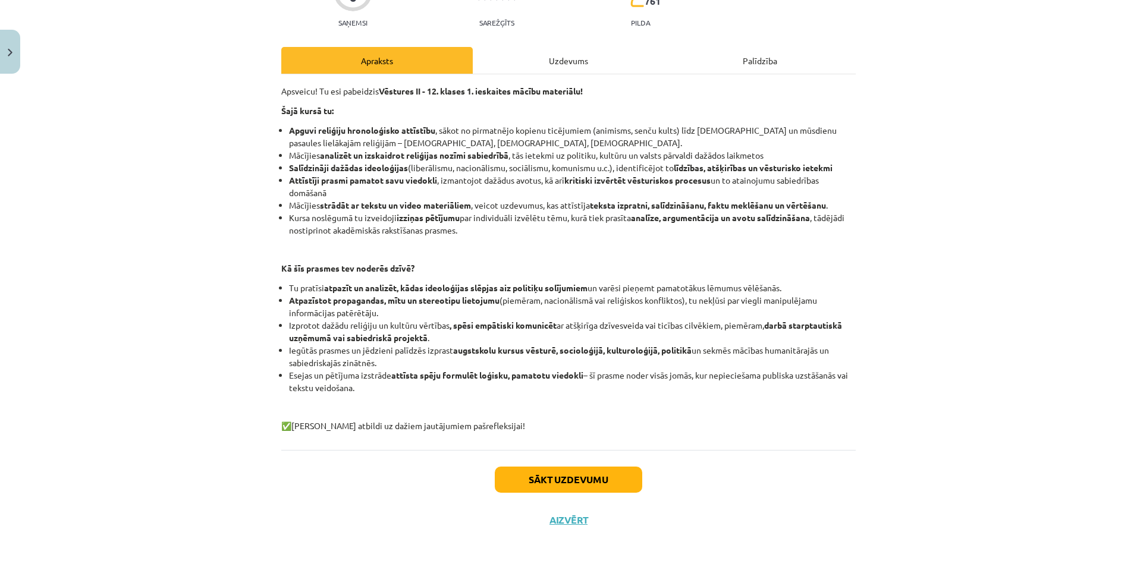
scroll to position [131, 0]
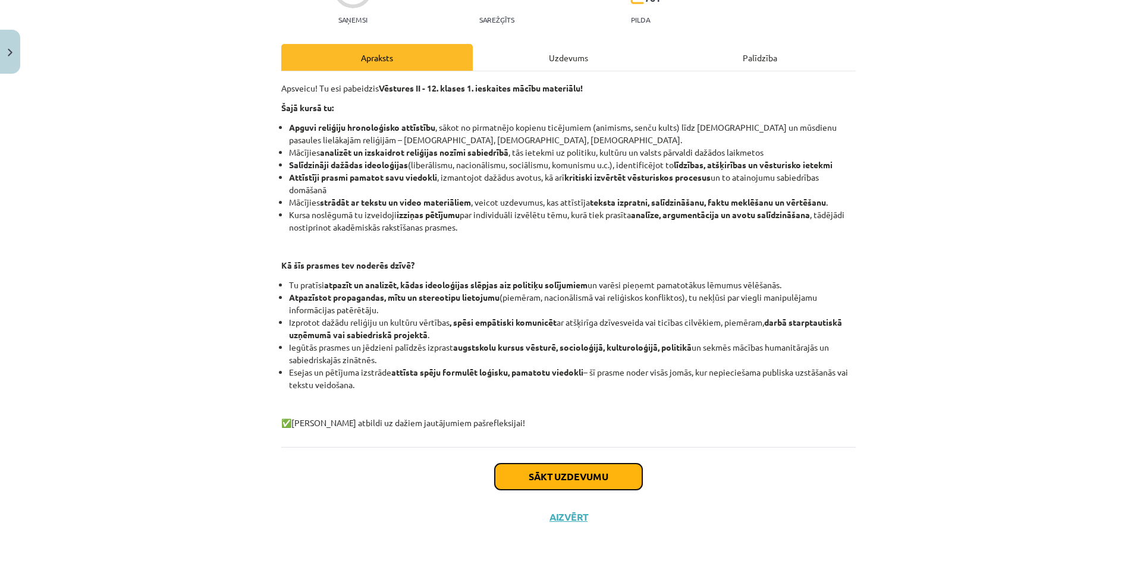
click at [520, 471] on button "Sākt uzdevumu" at bounding box center [569, 477] width 148 height 26
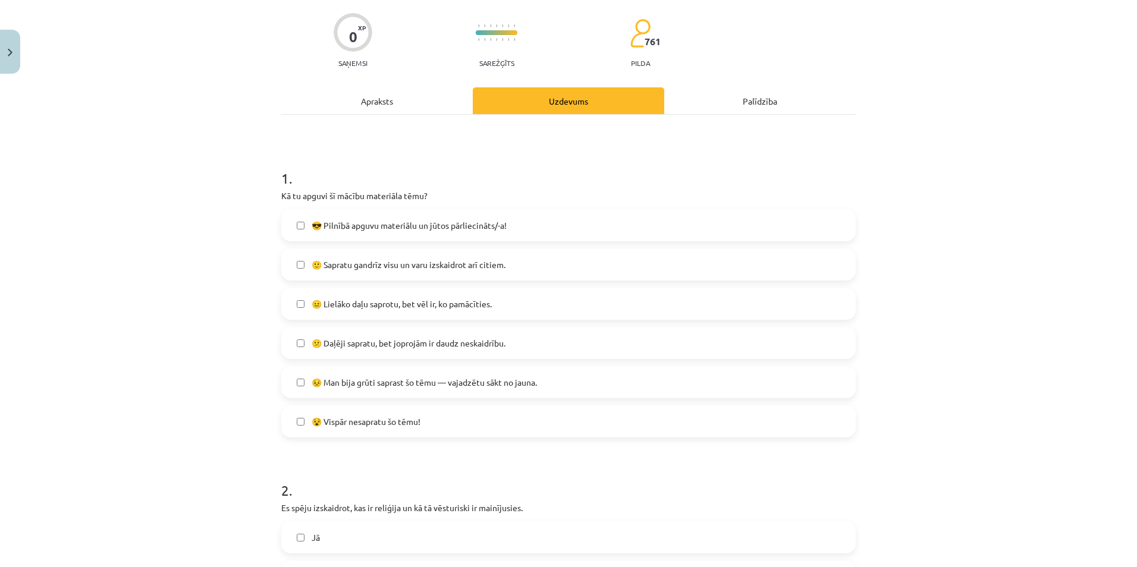
scroll to position [89, 0]
click at [336, 300] on span "😐 Lielāko daļu saprotu, bet vēl ir, ko pamācīties." at bounding box center [402, 302] width 180 height 12
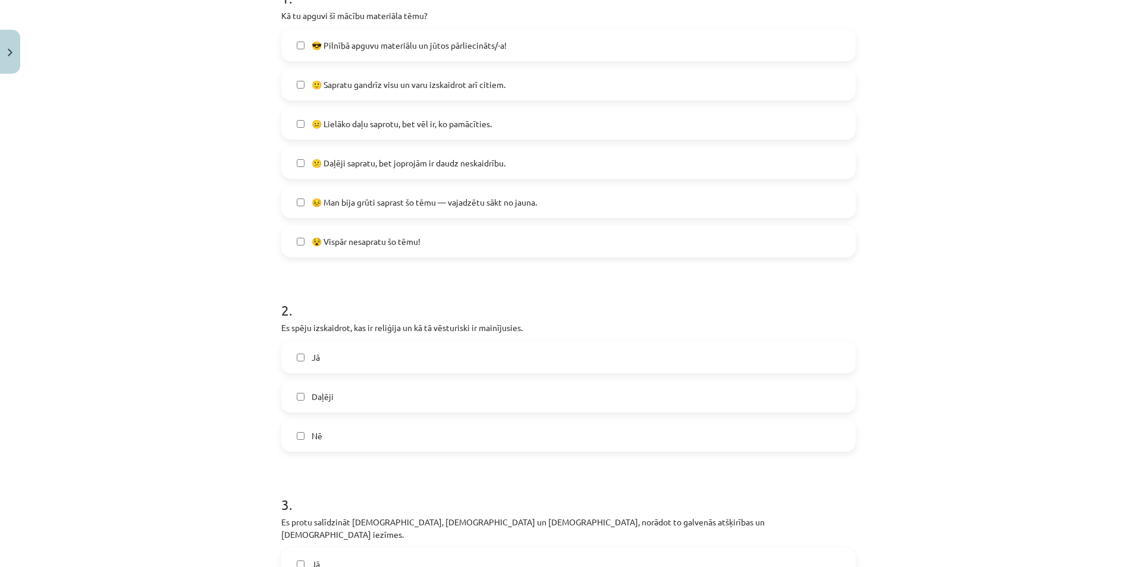
scroll to position [327, 0]
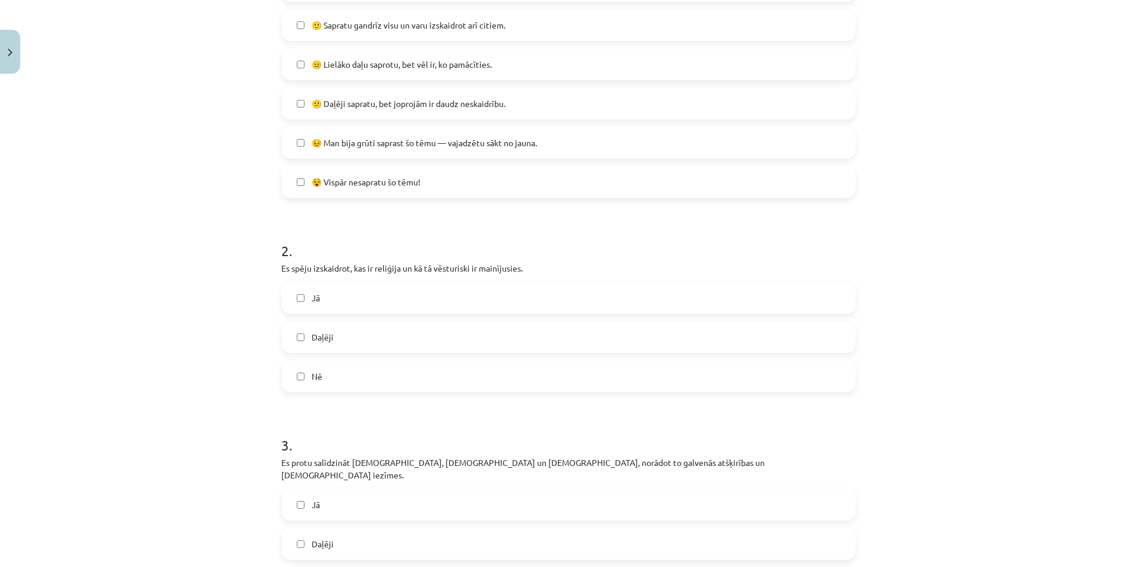
click at [306, 308] on label "Jā" at bounding box center [569, 298] width 572 height 30
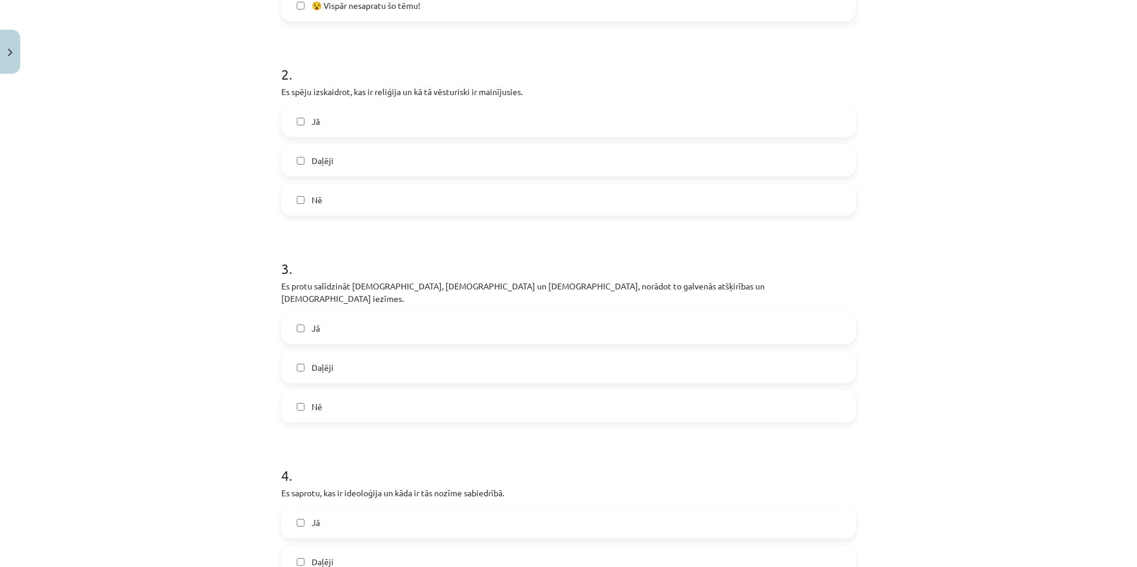
scroll to position [506, 0]
click at [319, 312] on label "Jā" at bounding box center [569, 327] width 572 height 30
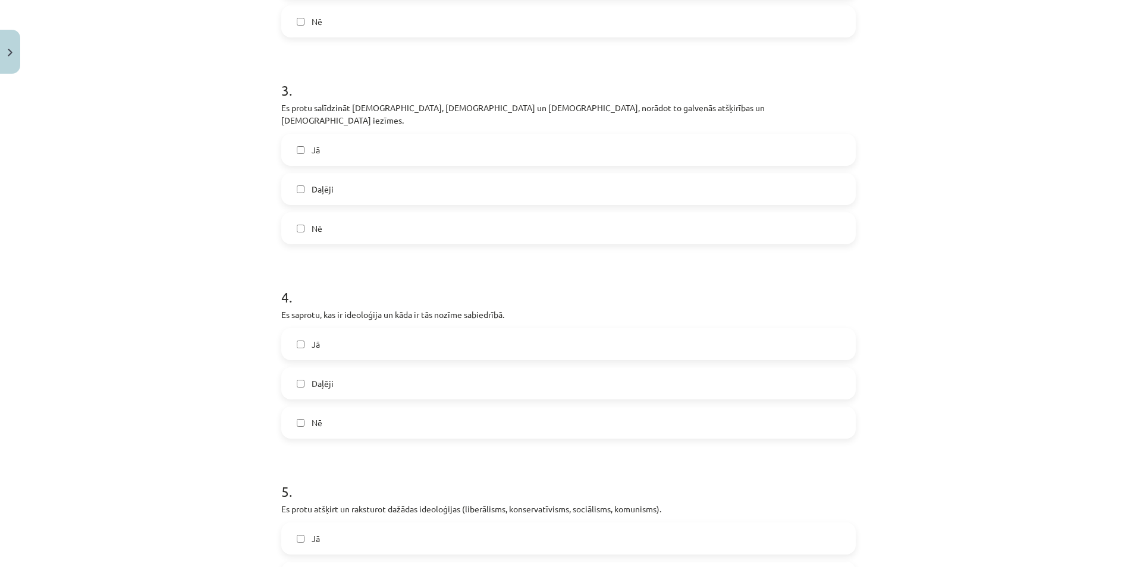
scroll to position [684, 0]
click at [324, 328] on label "Jā" at bounding box center [569, 343] width 572 height 30
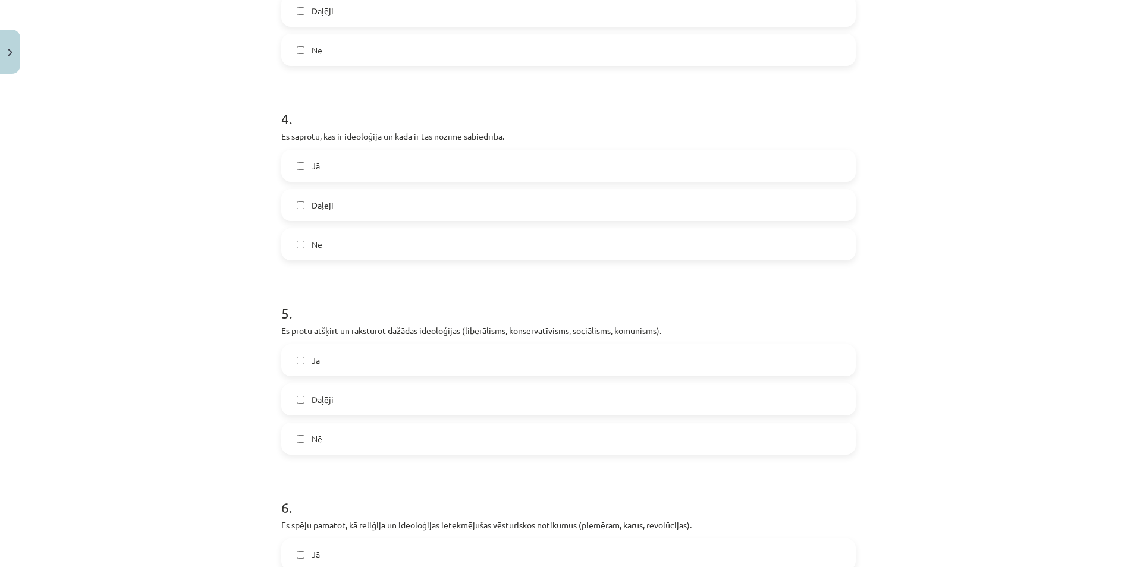
scroll to position [863, 0]
click at [333, 346] on label "Jā" at bounding box center [569, 359] width 572 height 30
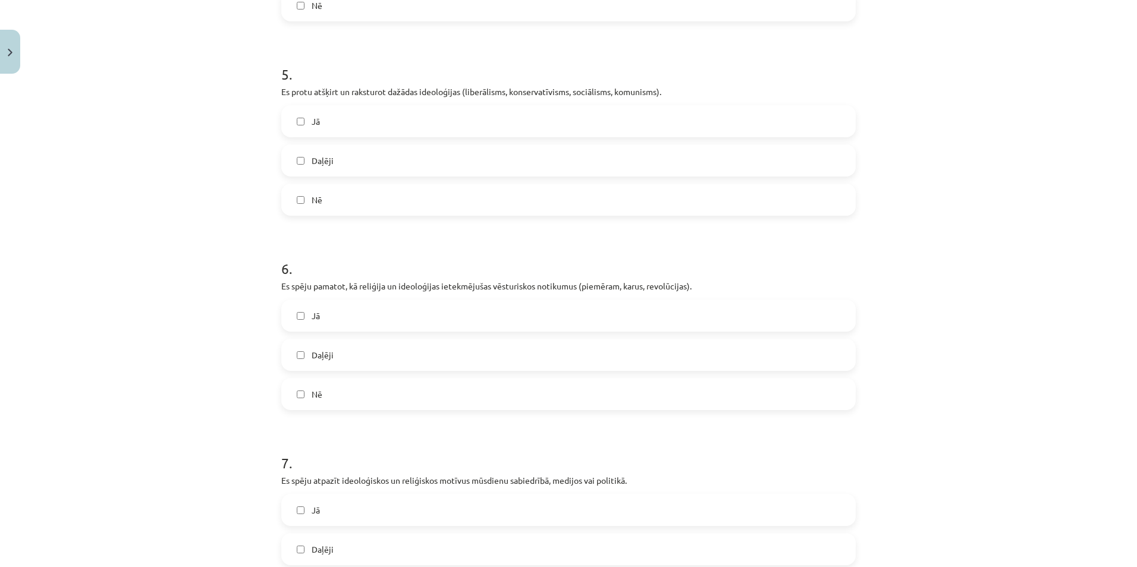
scroll to position [1100, 0]
click at [318, 306] on label "Jā" at bounding box center [569, 315] width 572 height 30
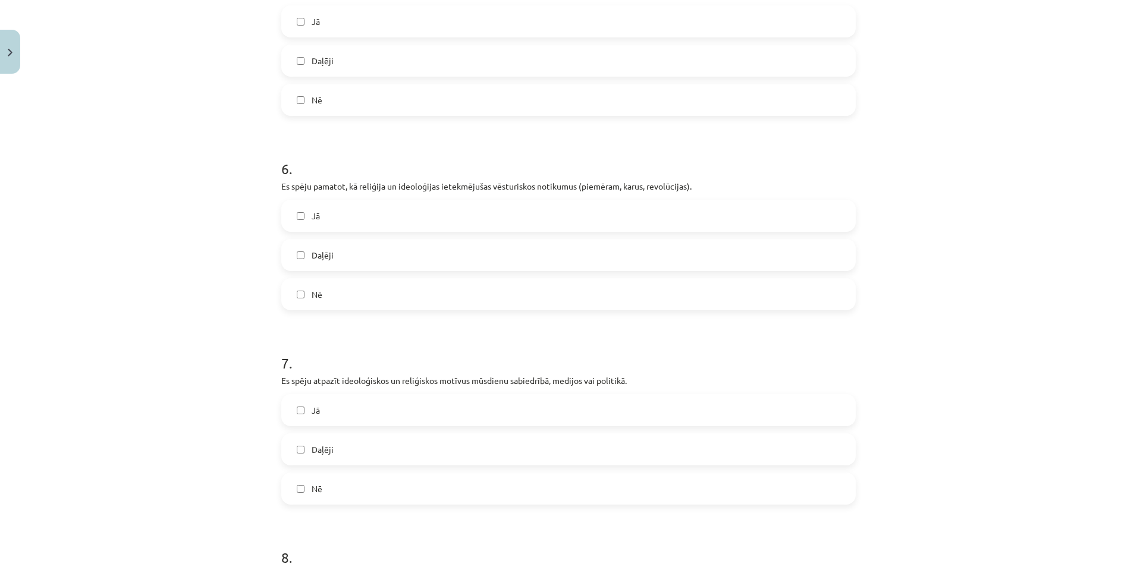
scroll to position [1279, 0]
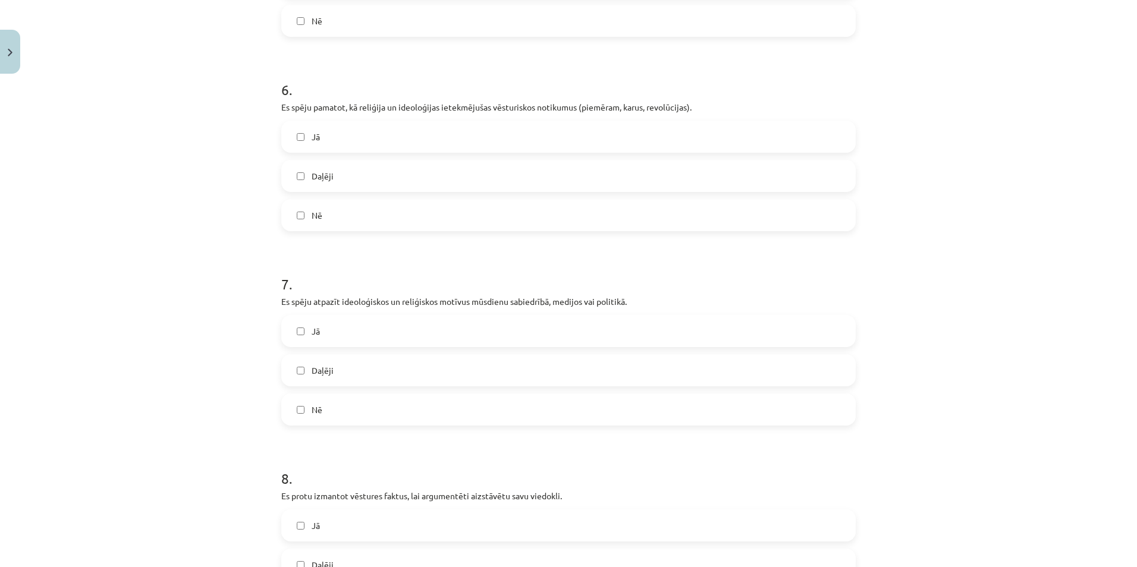
click at [315, 325] on span "Jā" at bounding box center [316, 331] width 8 height 12
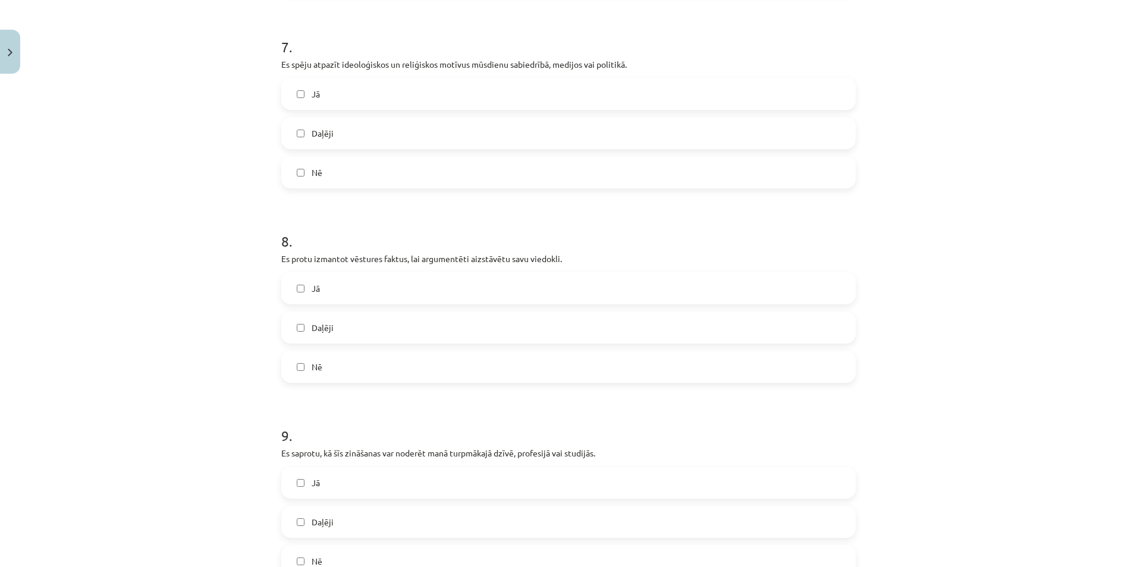
scroll to position [1517, 0]
click at [333, 273] on label "Jā" at bounding box center [569, 288] width 572 height 30
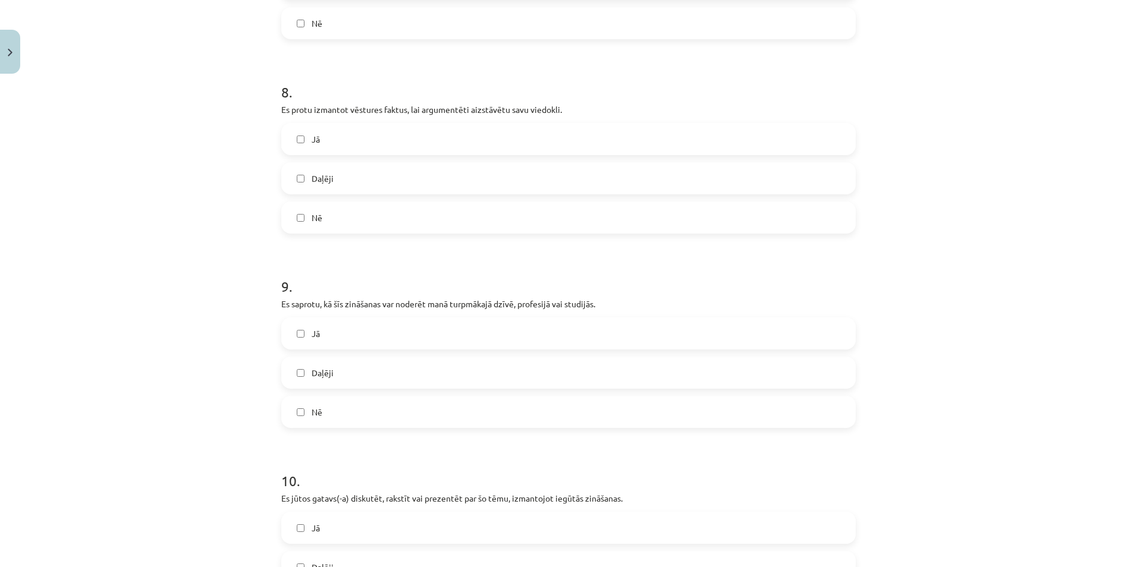
scroll to position [1695, 0]
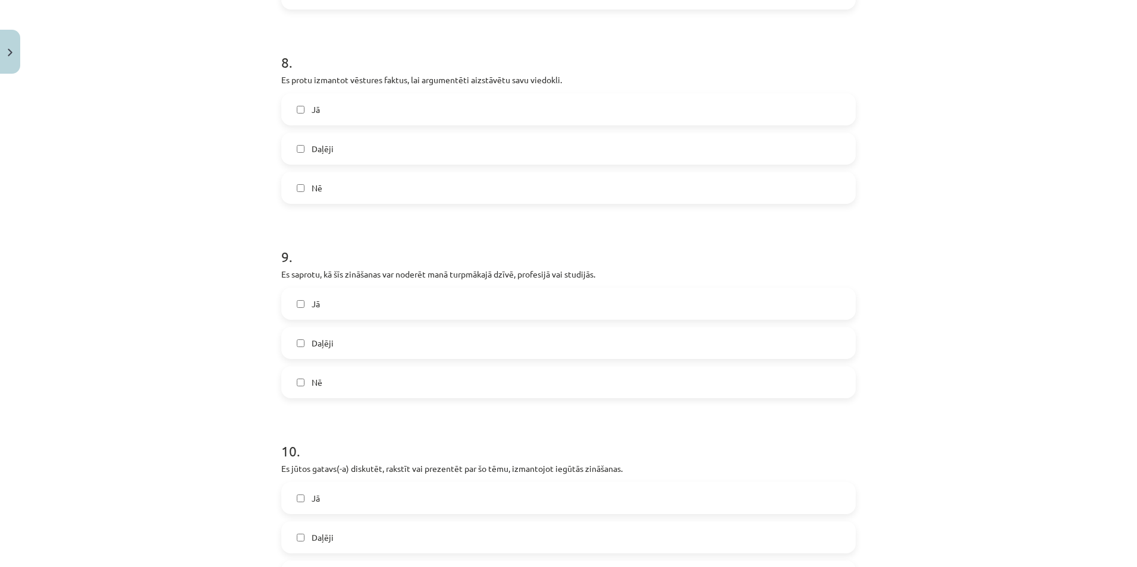
click at [337, 294] on label "Jā" at bounding box center [569, 304] width 572 height 30
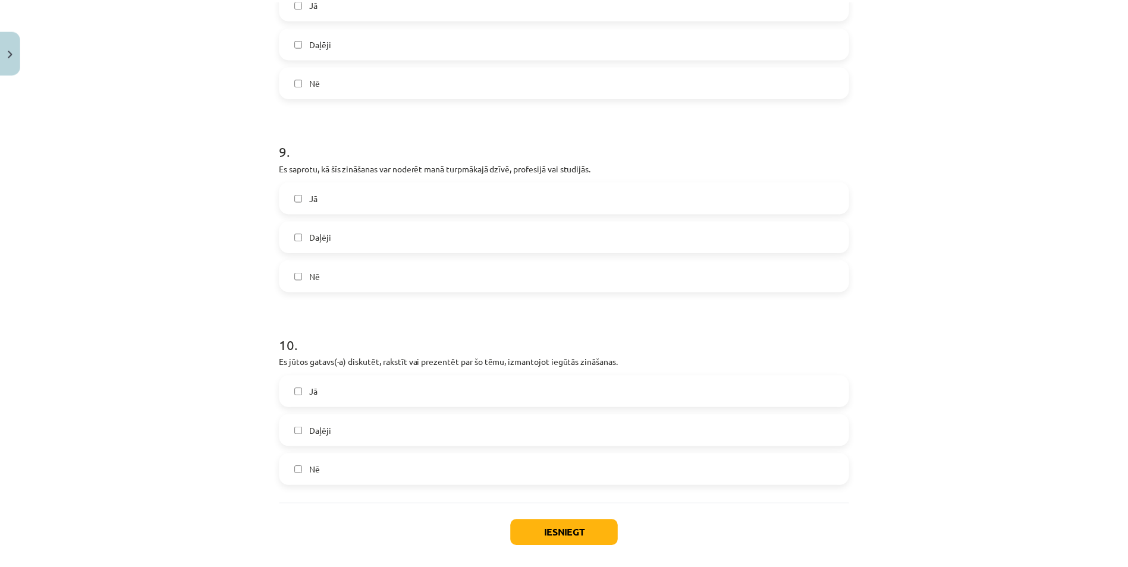
scroll to position [1846, 0]
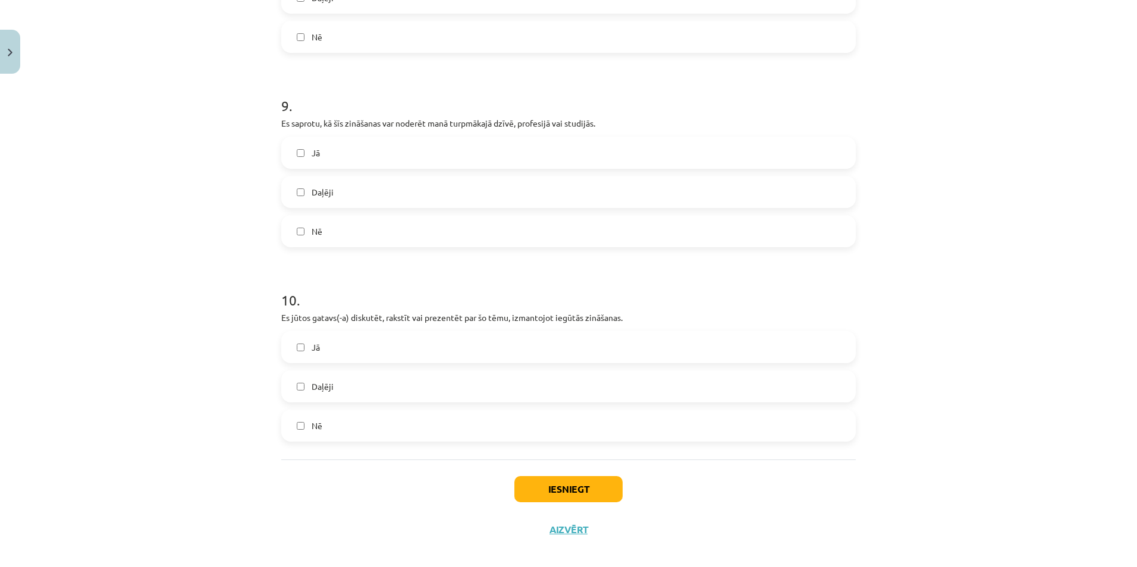
click at [312, 341] on span "Jā" at bounding box center [316, 347] width 8 height 12
click at [556, 476] on button "Iesniegt" at bounding box center [569, 489] width 108 height 26
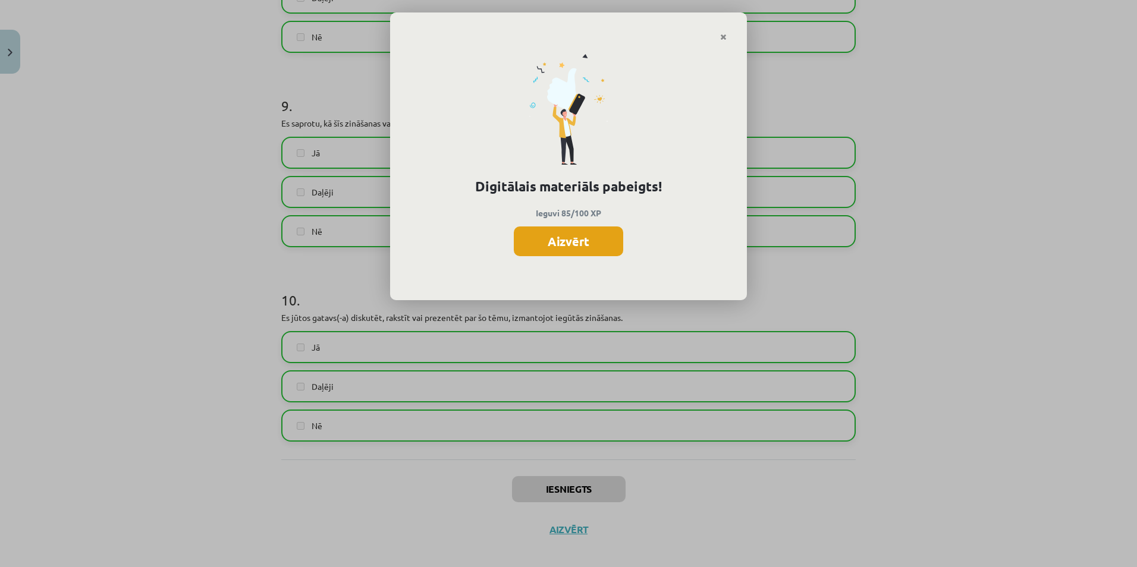
click at [560, 237] on button "Aizvērt" at bounding box center [568, 242] width 109 height 30
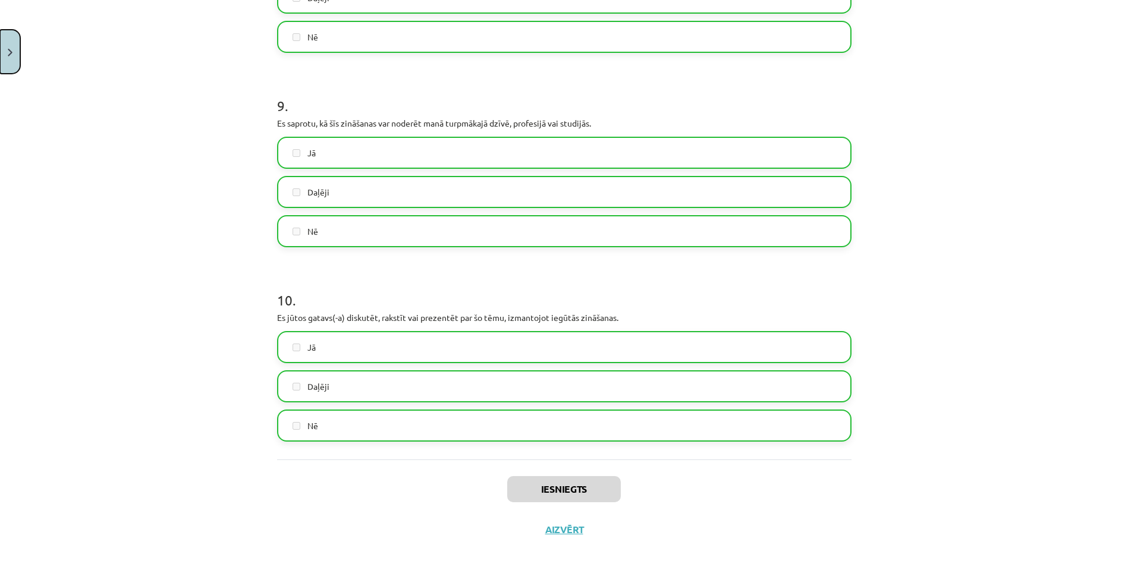
click at [3, 53] on button "Close" at bounding box center [10, 52] width 20 height 44
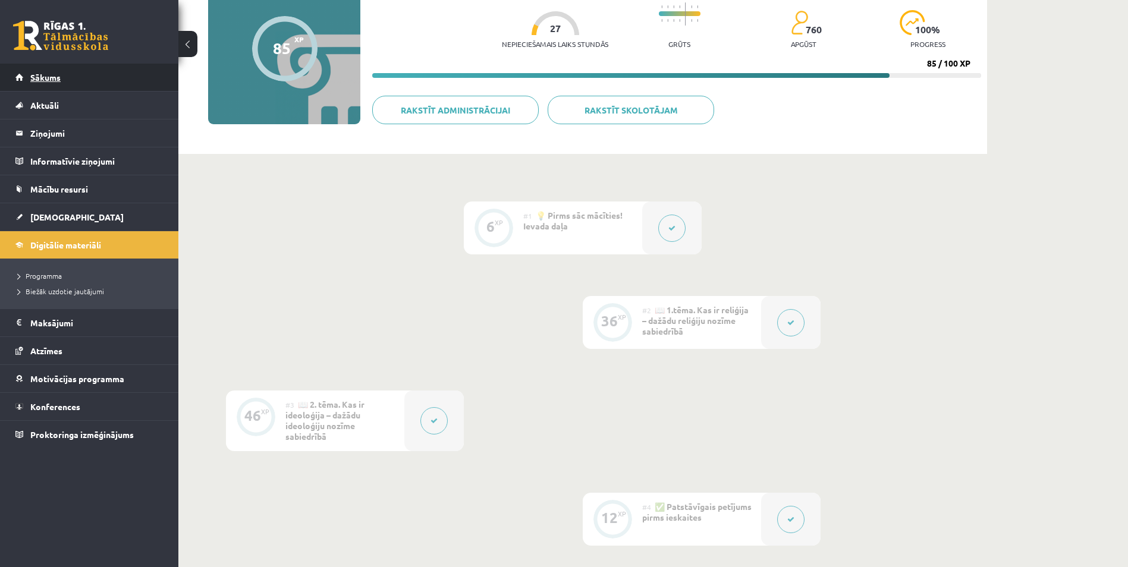
click at [54, 81] on span "Sākums" at bounding box center [45, 77] width 30 height 11
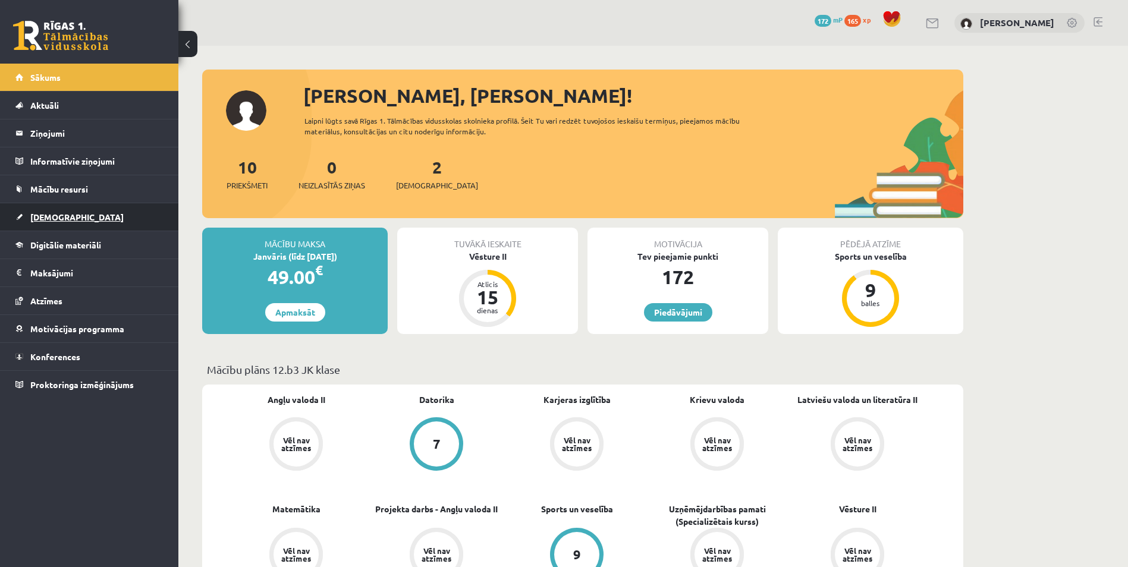
click at [89, 225] on link "[DEMOGRAPHIC_DATA]" at bounding box center [89, 216] width 148 height 27
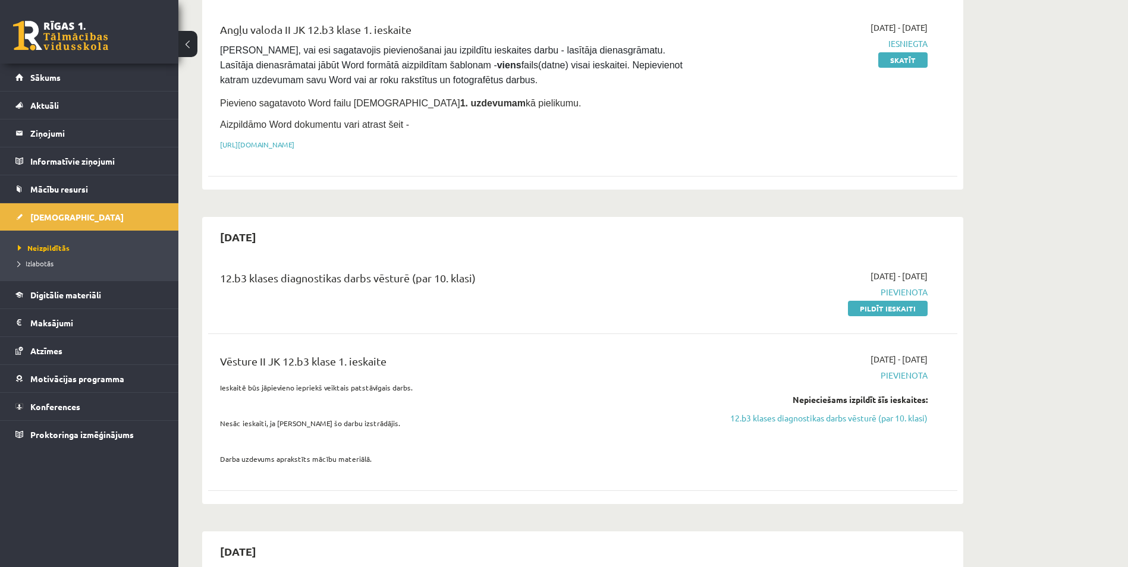
scroll to position [178, 0]
